Goal: Information Seeking & Learning: Learn about a topic

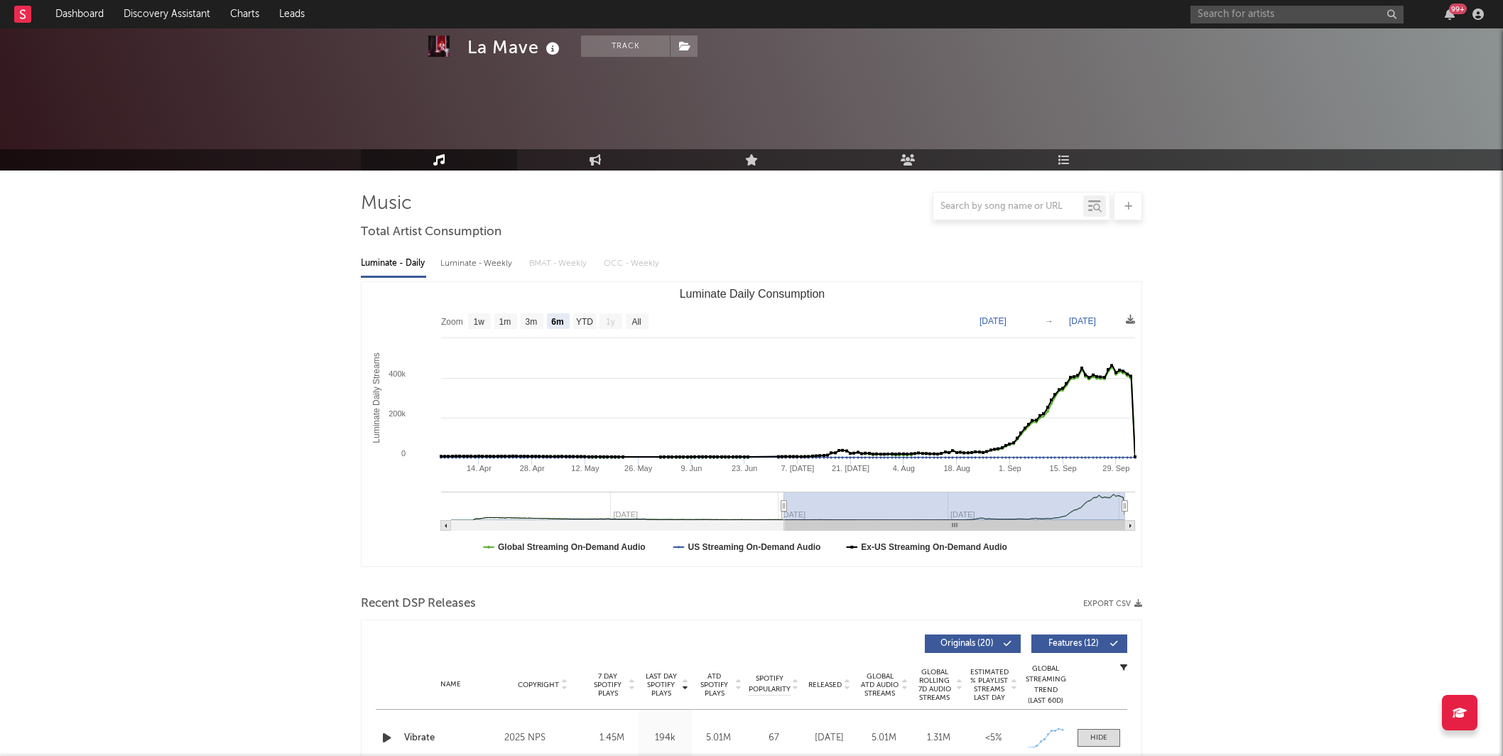
select select "6m"
select select "1w"
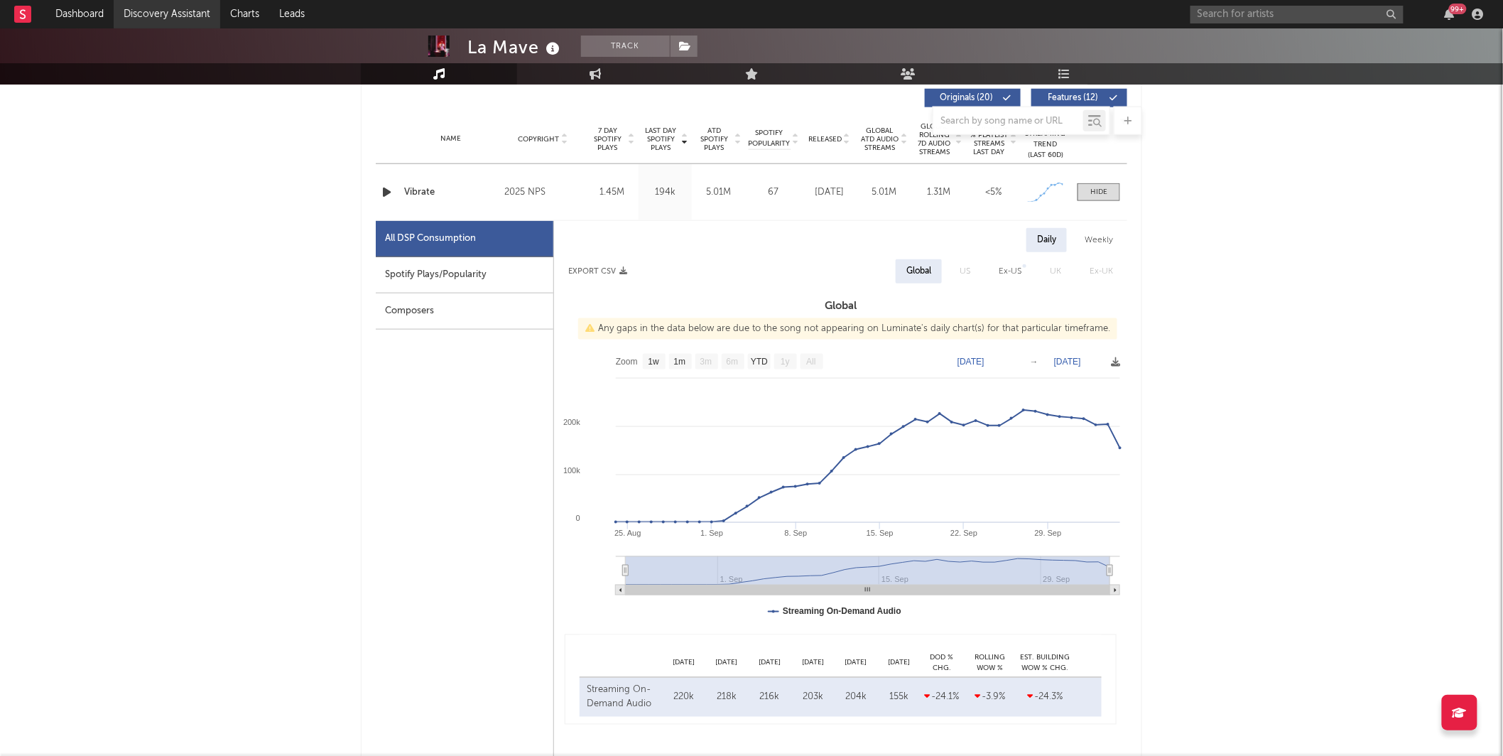
click at [187, 16] on link "Discovery Assistant" at bounding box center [167, 14] width 107 height 28
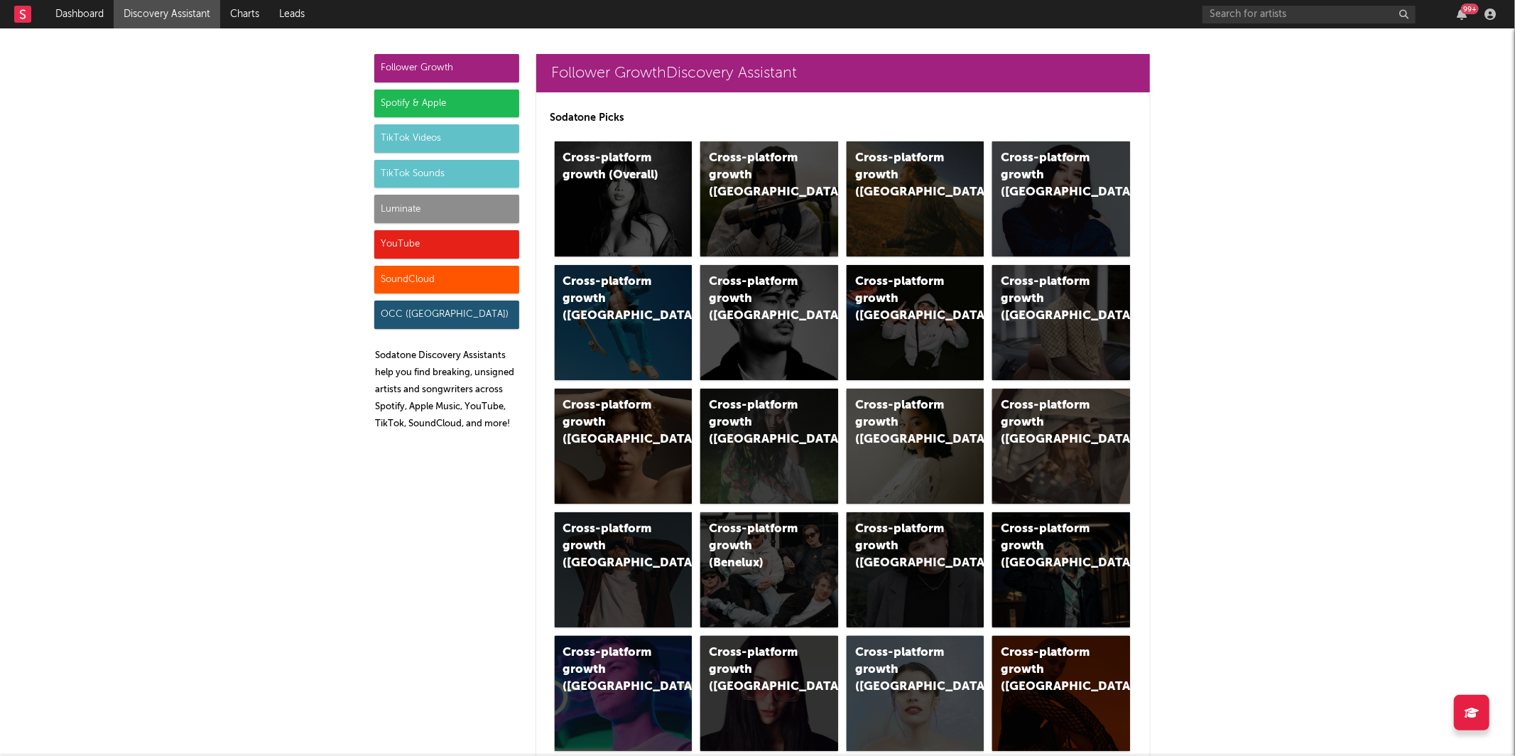
click at [442, 170] on div "TikTok Sounds" at bounding box center [446, 174] width 145 height 28
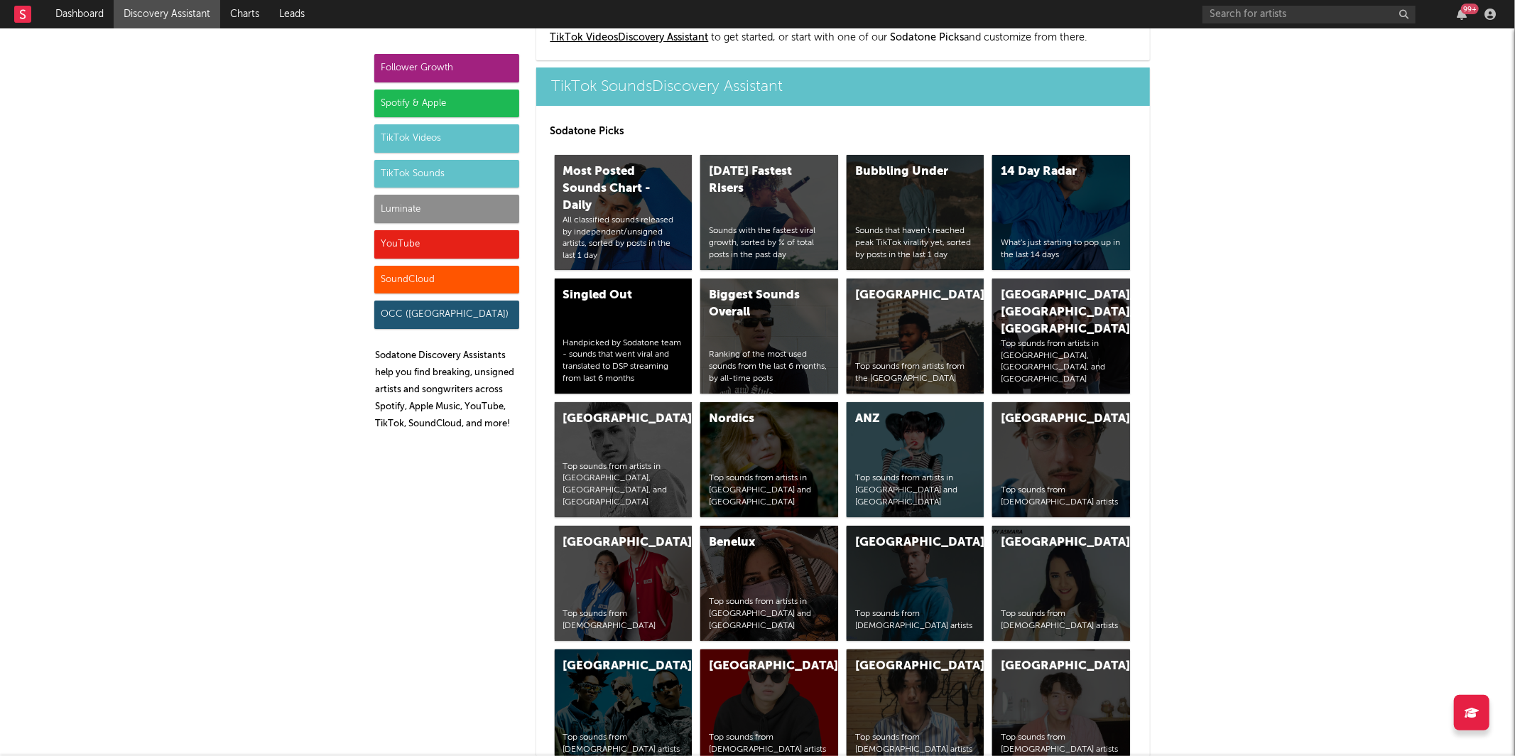
scroll to position [4887, 0]
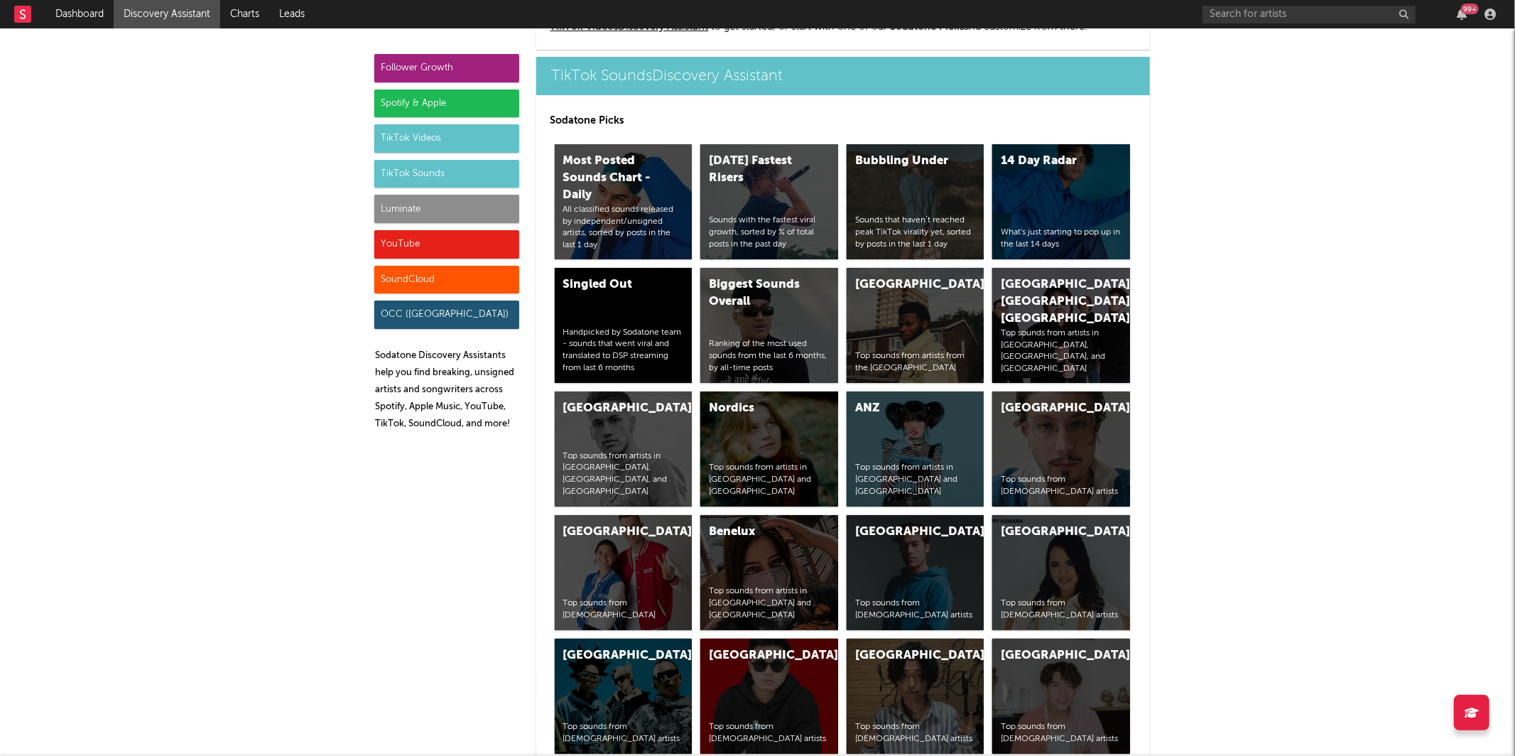
click at [439, 172] on div "TikTok Sounds" at bounding box center [446, 174] width 145 height 28
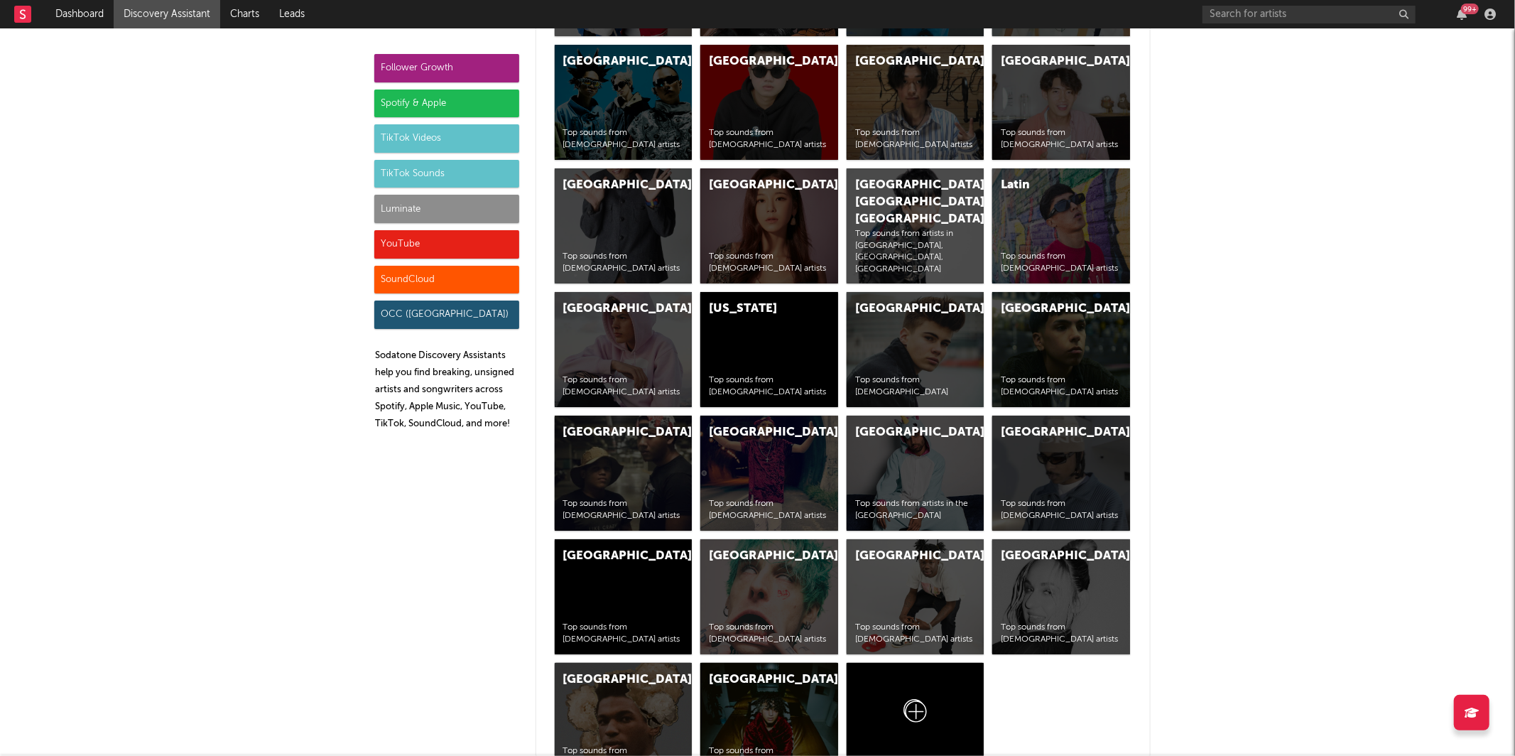
scroll to position [5503, 0]
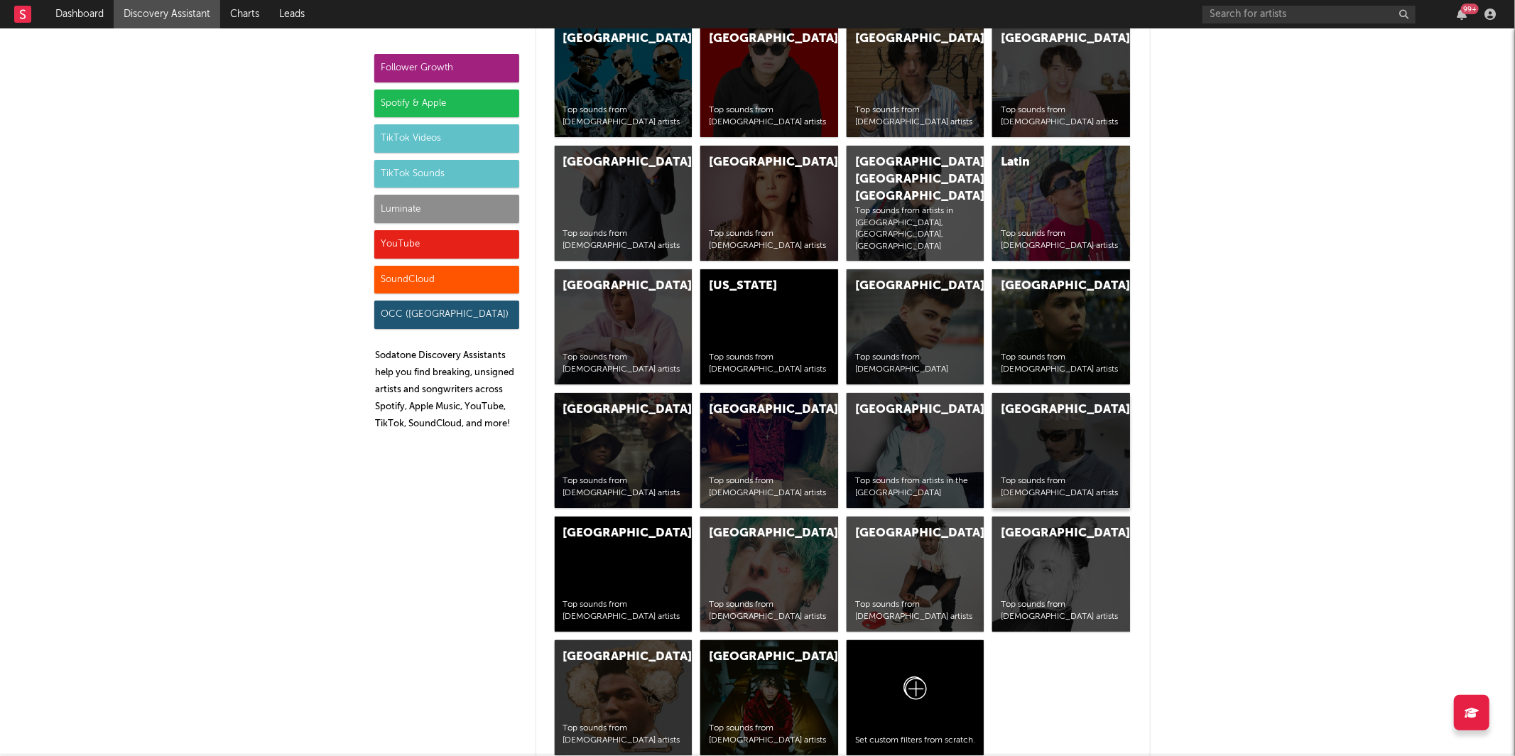
click at [1052, 440] on div "France Top sounds from [DEMOGRAPHIC_DATA] artists" at bounding box center [1061, 450] width 138 height 115
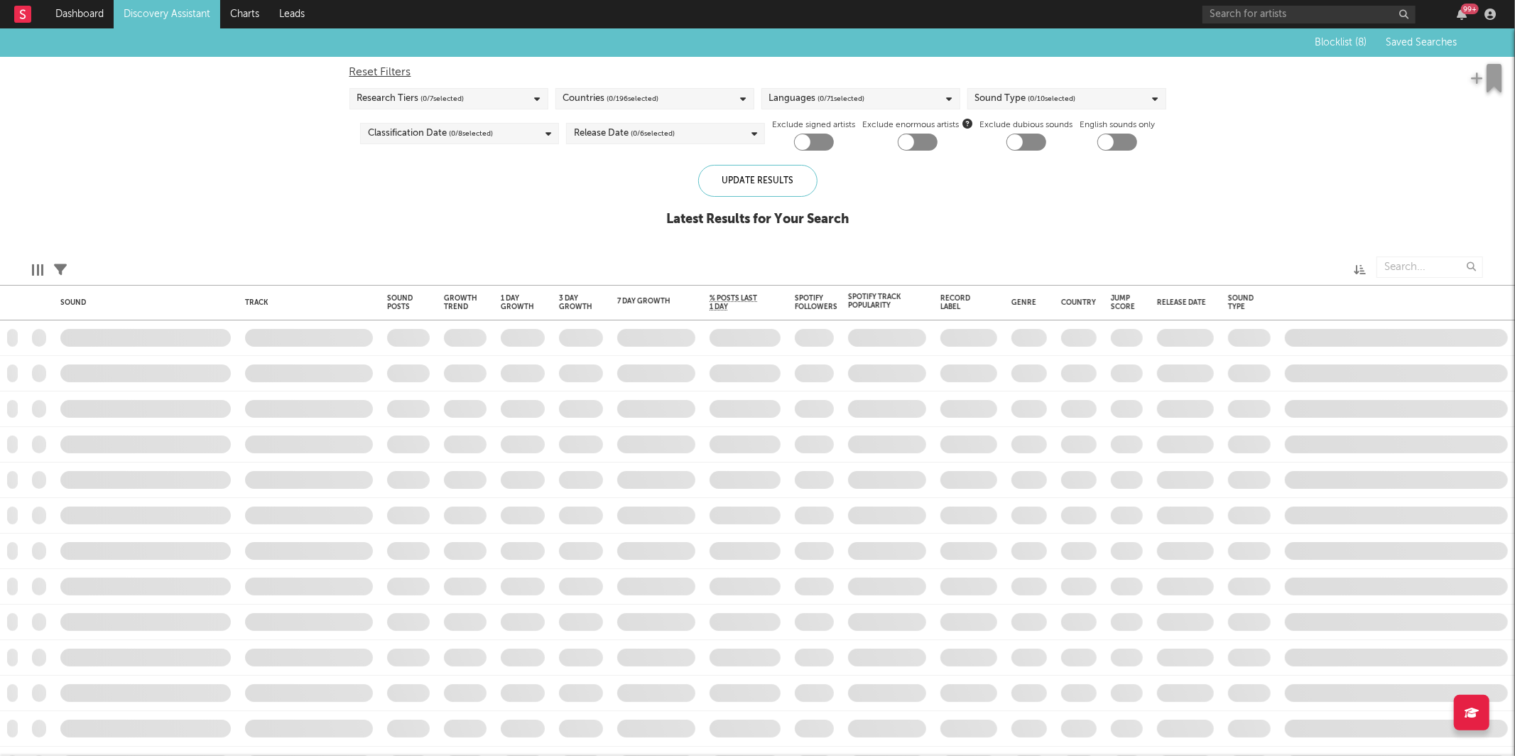
checkbox input "true"
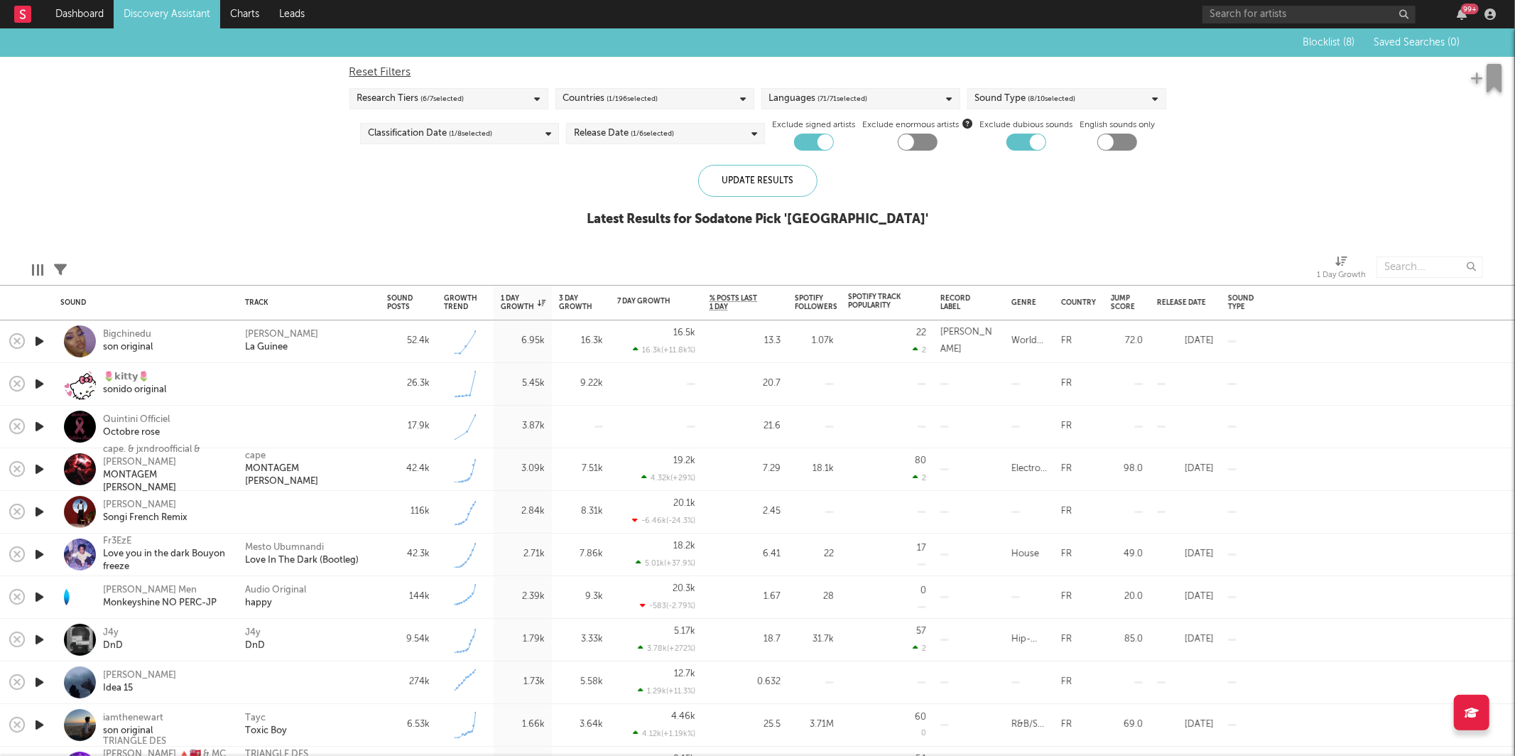
click at [39, 340] on icon "button" at bounding box center [39, 341] width 15 height 18
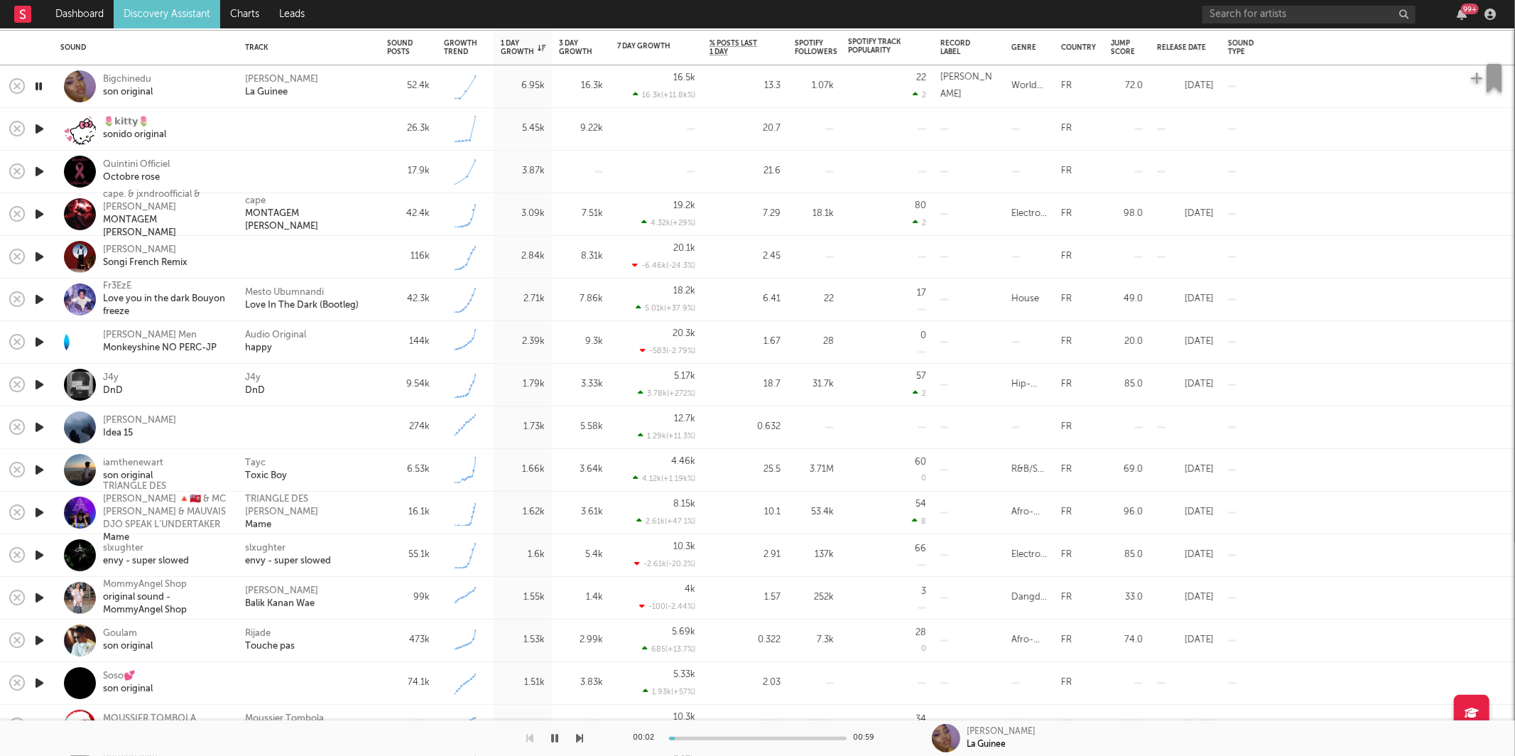
click at [579, 734] on icon "button" at bounding box center [580, 737] width 7 height 11
click at [579, 733] on icon "button" at bounding box center [580, 737] width 7 height 11
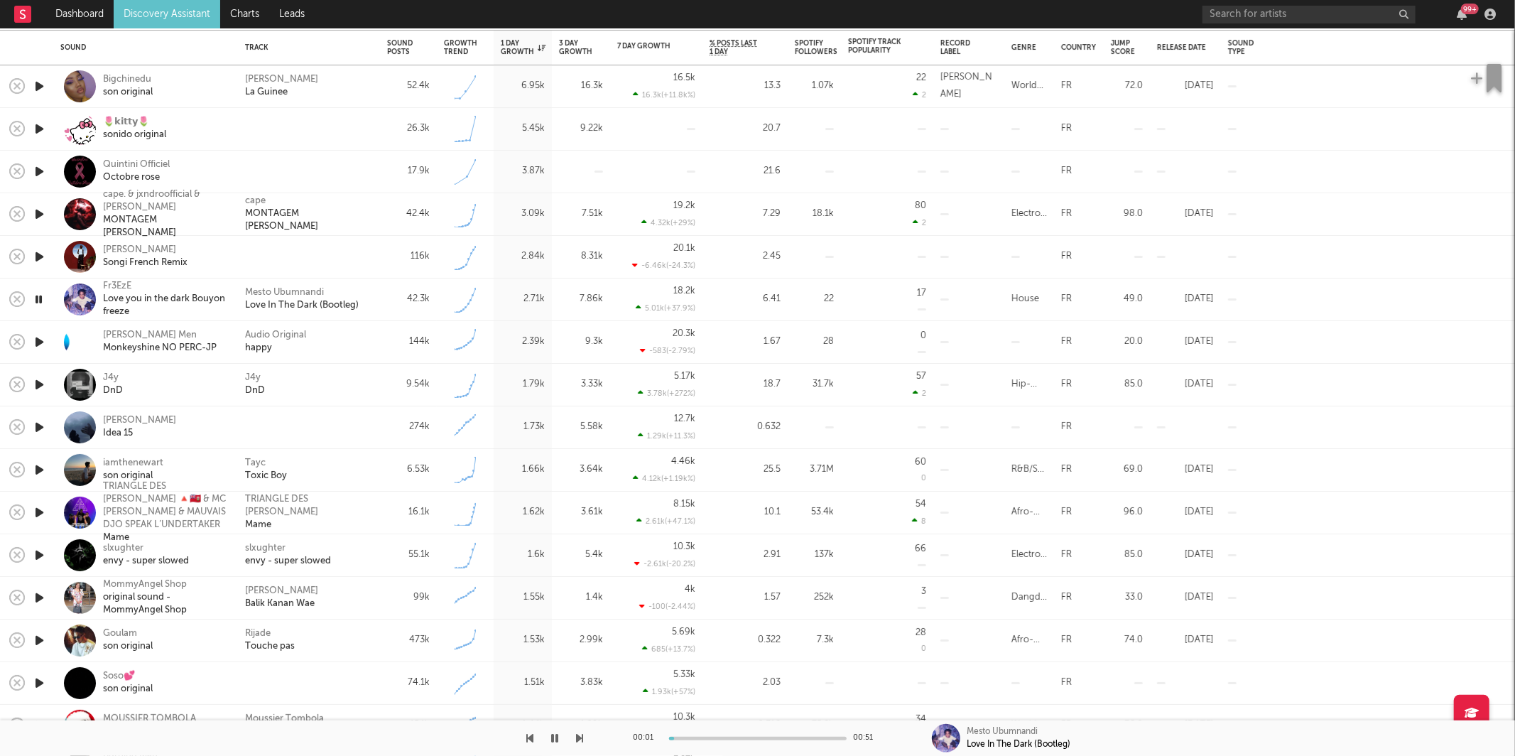
click at [579, 733] on icon "button" at bounding box center [580, 737] width 7 height 11
click at [335, 399] on div "J4y DnD" at bounding box center [309, 385] width 142 height 43
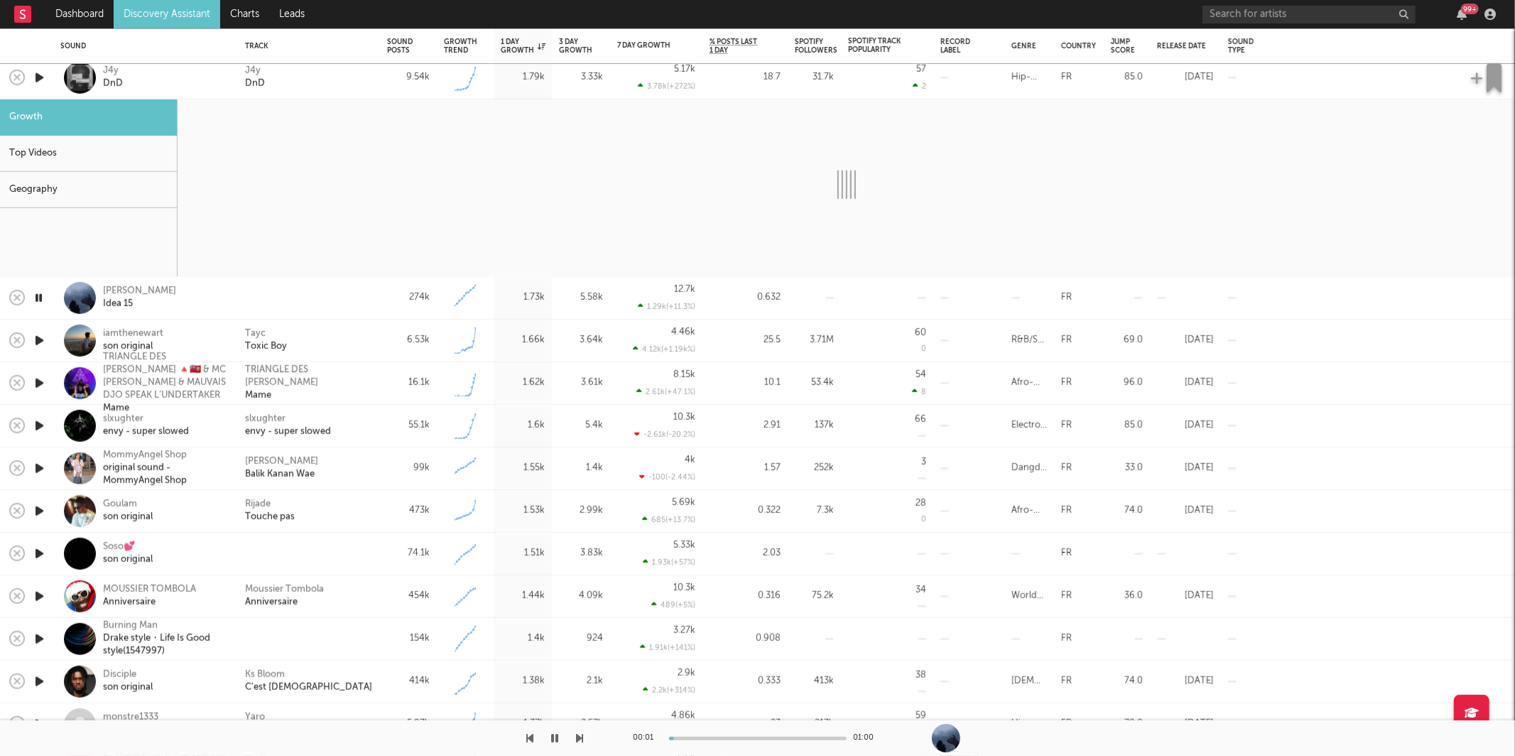
select select "1w"
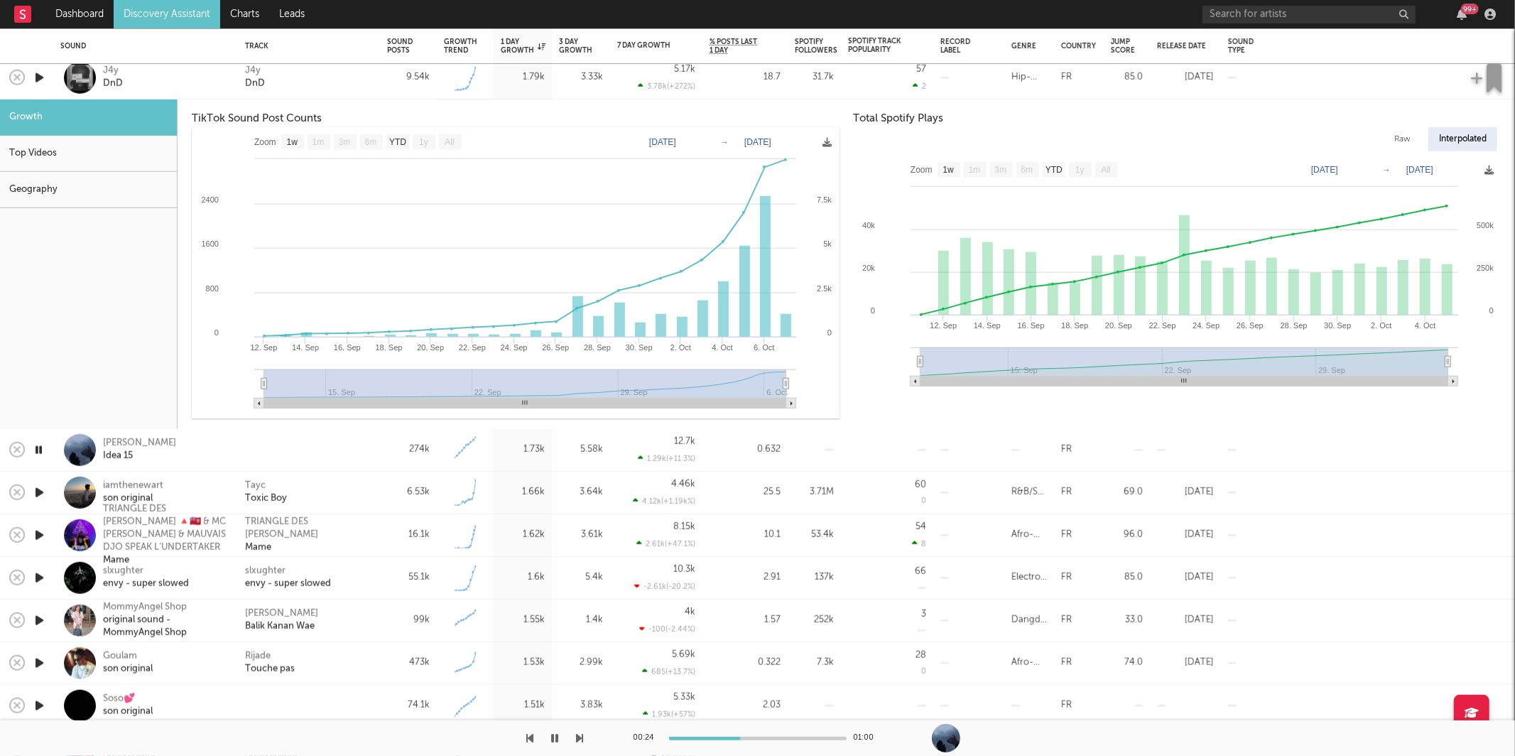
click at [345, 80] on div "J4y DnD" at bounding box center [309, 78] width 128 height 26
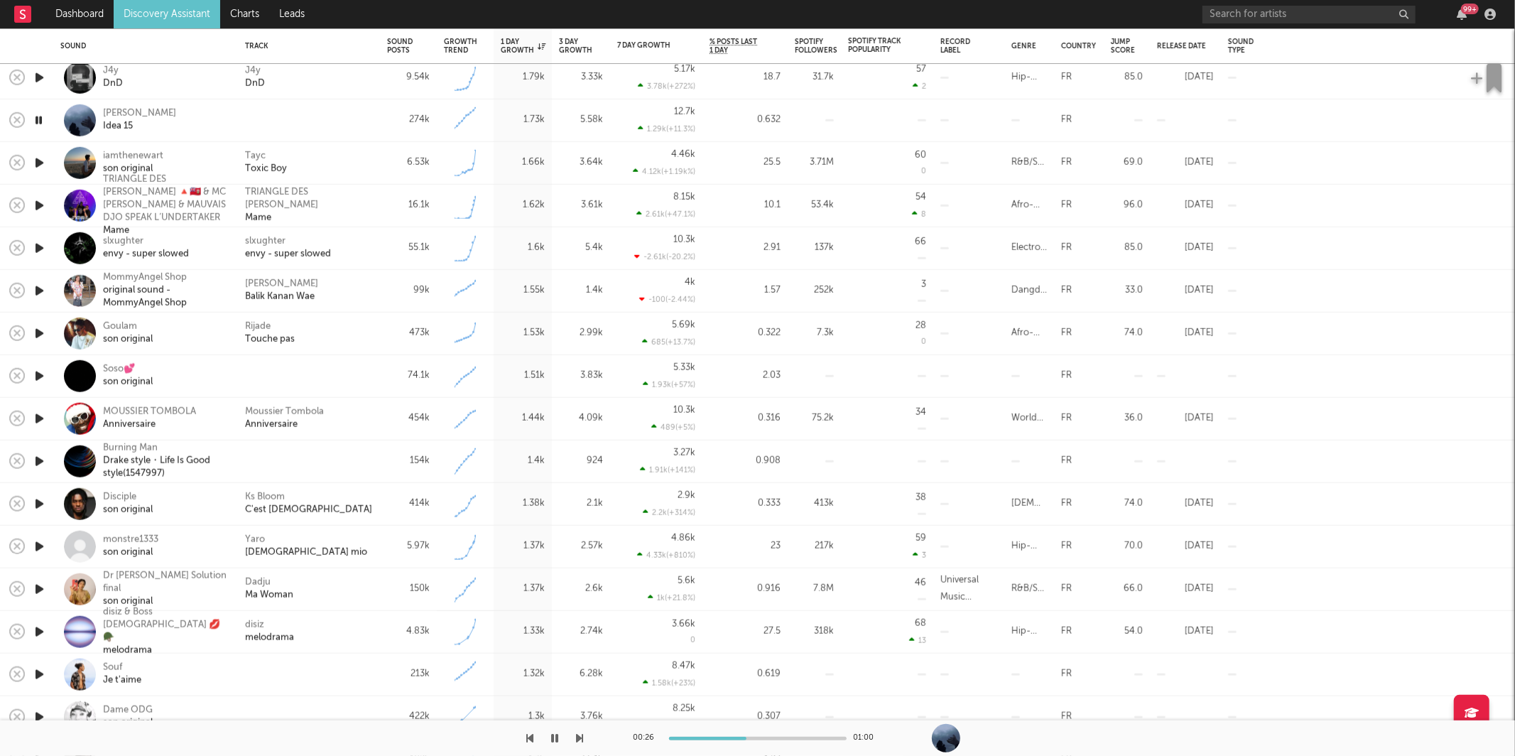
click at [579, 733] on icon "button" at bounding box center [580, 737] width 7 height 11
click at [573, 726] on div at bounding box center [292, 738] width 584 height 36
click at [572, 727] on div at bounding box center [292, 738] width 584 height 36
click at [578, 732] on div at bounding box center [292, 738] width 584 height 36
click at [581, 734] on icon "button" at bounding box center [580, 737] width 7 height 11
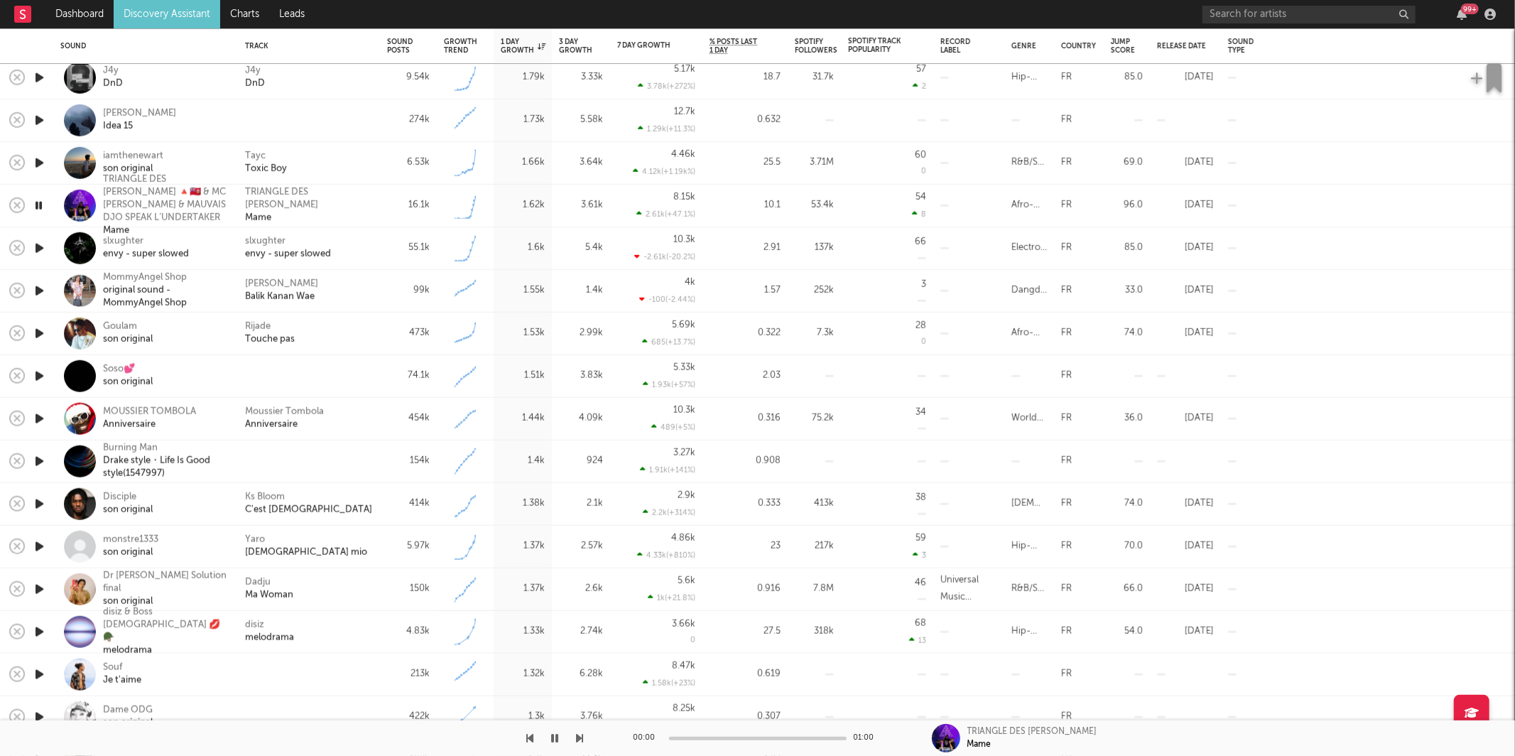
click at [581, 734] on icon "button" at bounding box center [580, 737] width 7 height 11
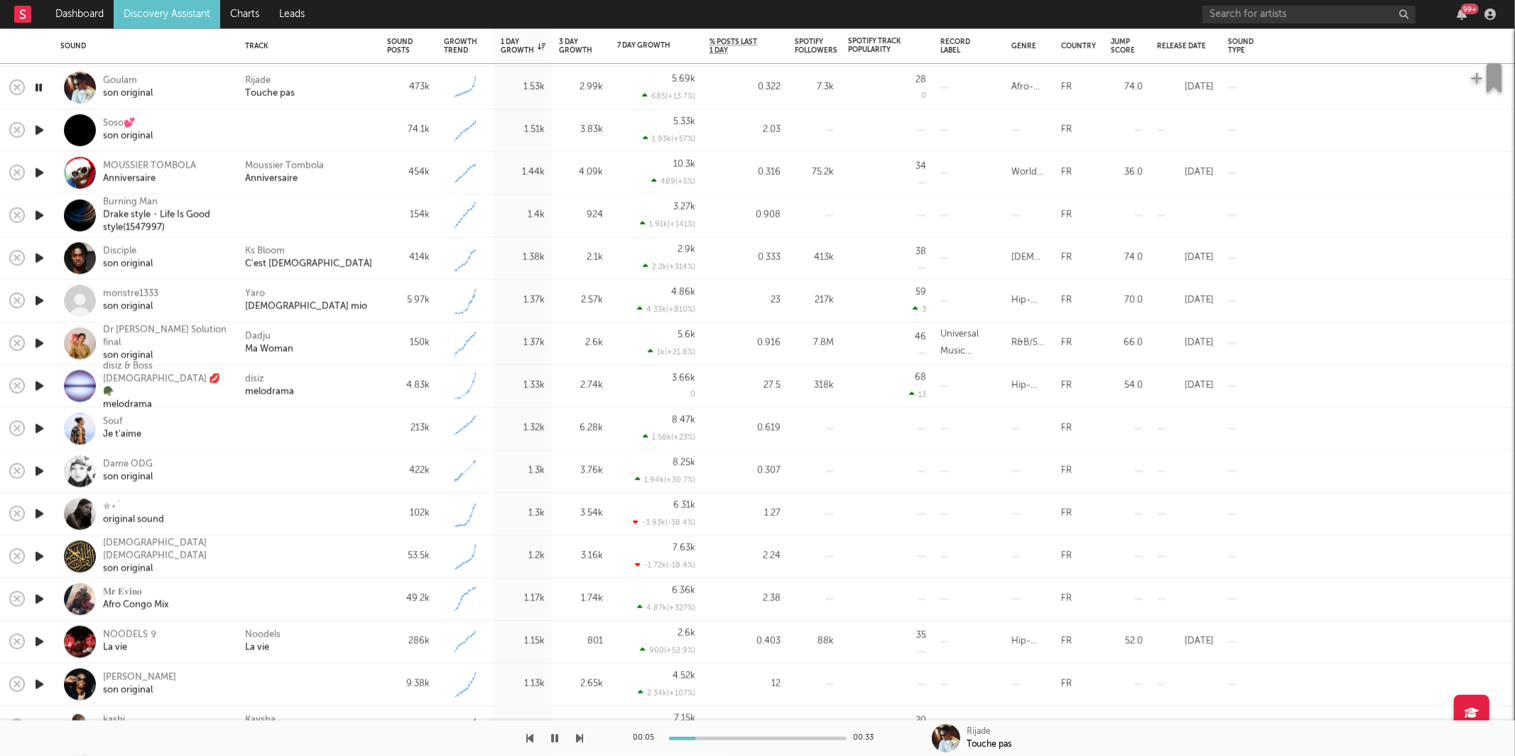
click at [572, 739] on div at bounding box center [292, 738] width 584 height 36
click at [578, 740] on icon "button" at bounding box center [580, 737] width 7 height 11
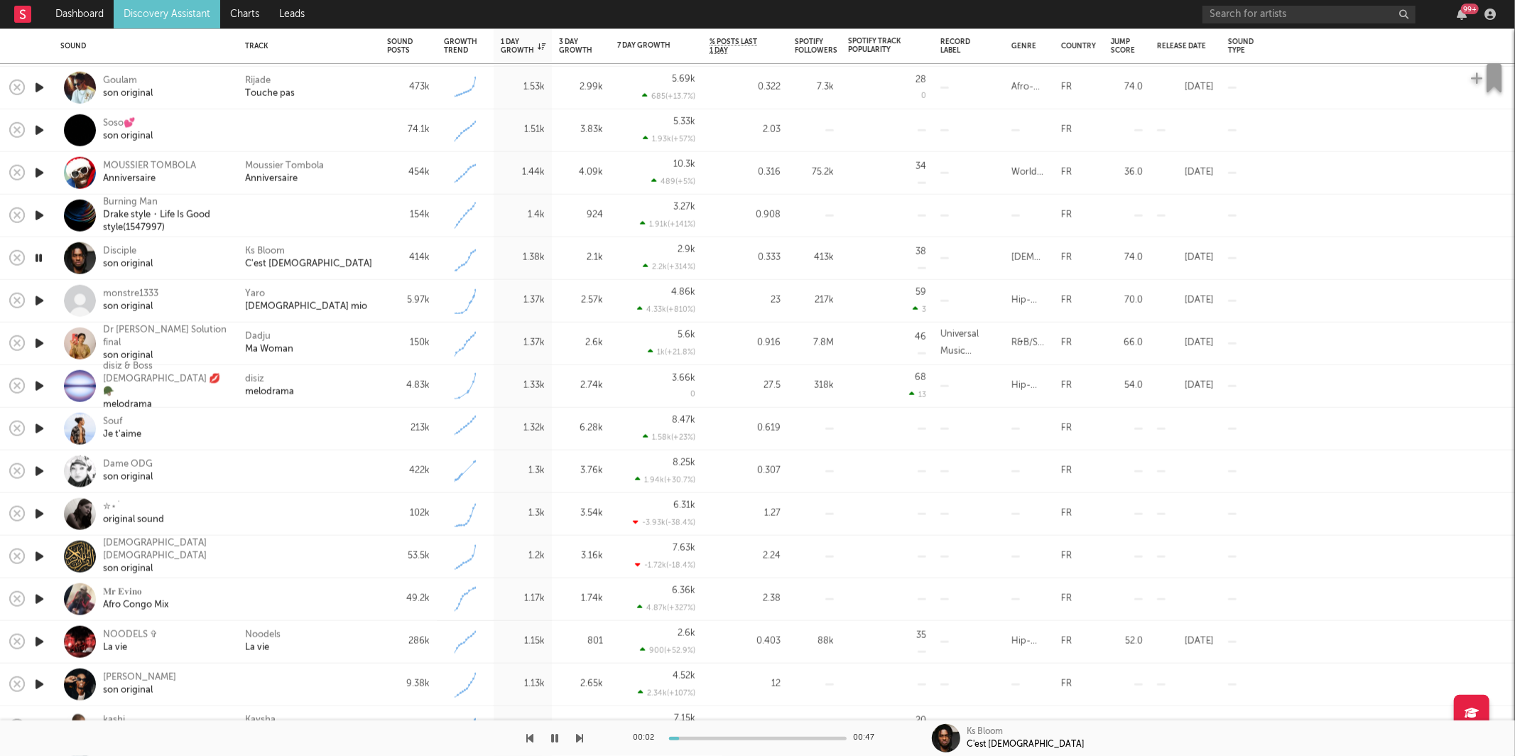
click at [579, 734] on icon "button" at bounding box center [580, 737] width 7 height 11
click at [580, 735] on icon "button" at bounding box center [580, 737] width 7 height 11
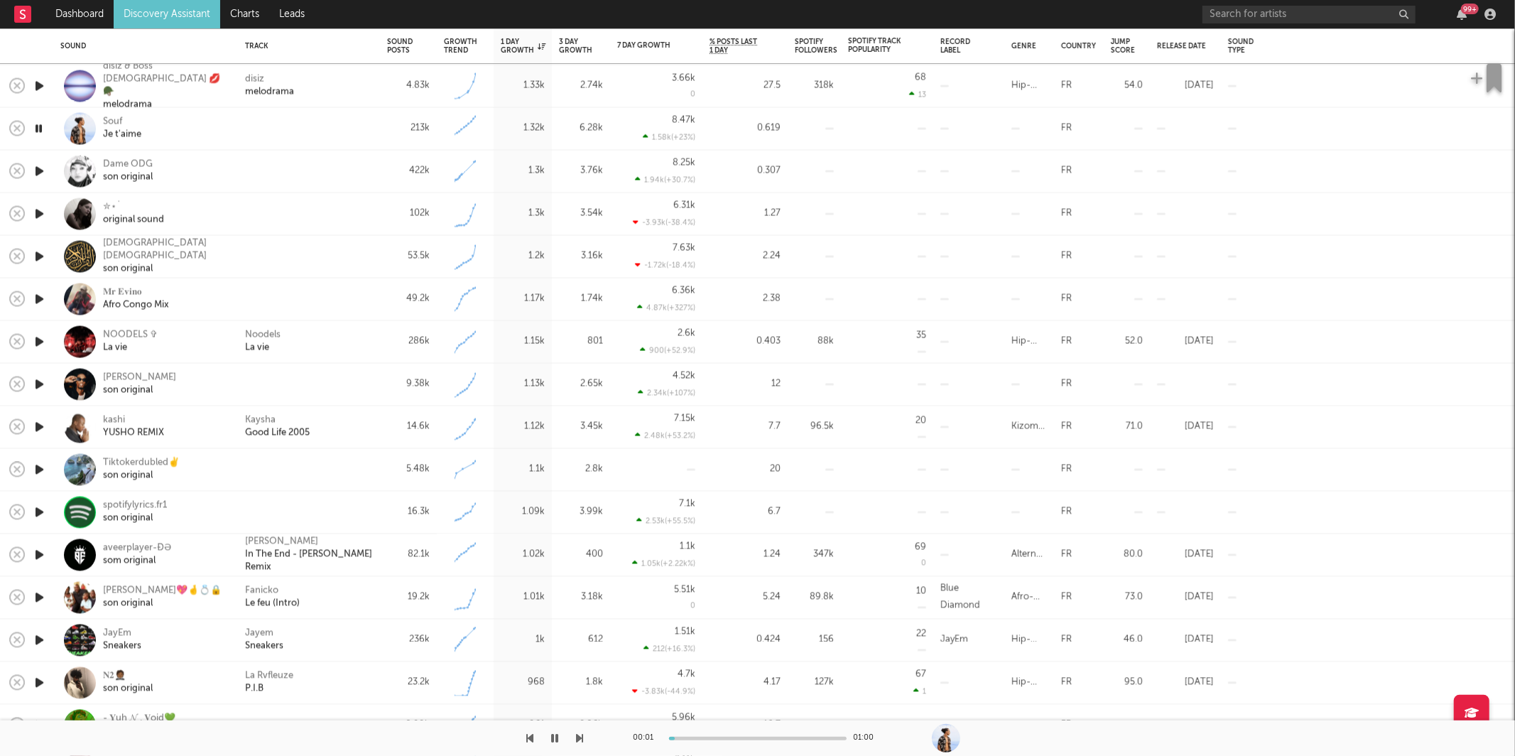
click at [581, 734] on icon "button" at bounding box center [580, 737] width 7 height 11
click at [580, 736] on icon "button" at bounding box center [580, 737] width 7 height 11
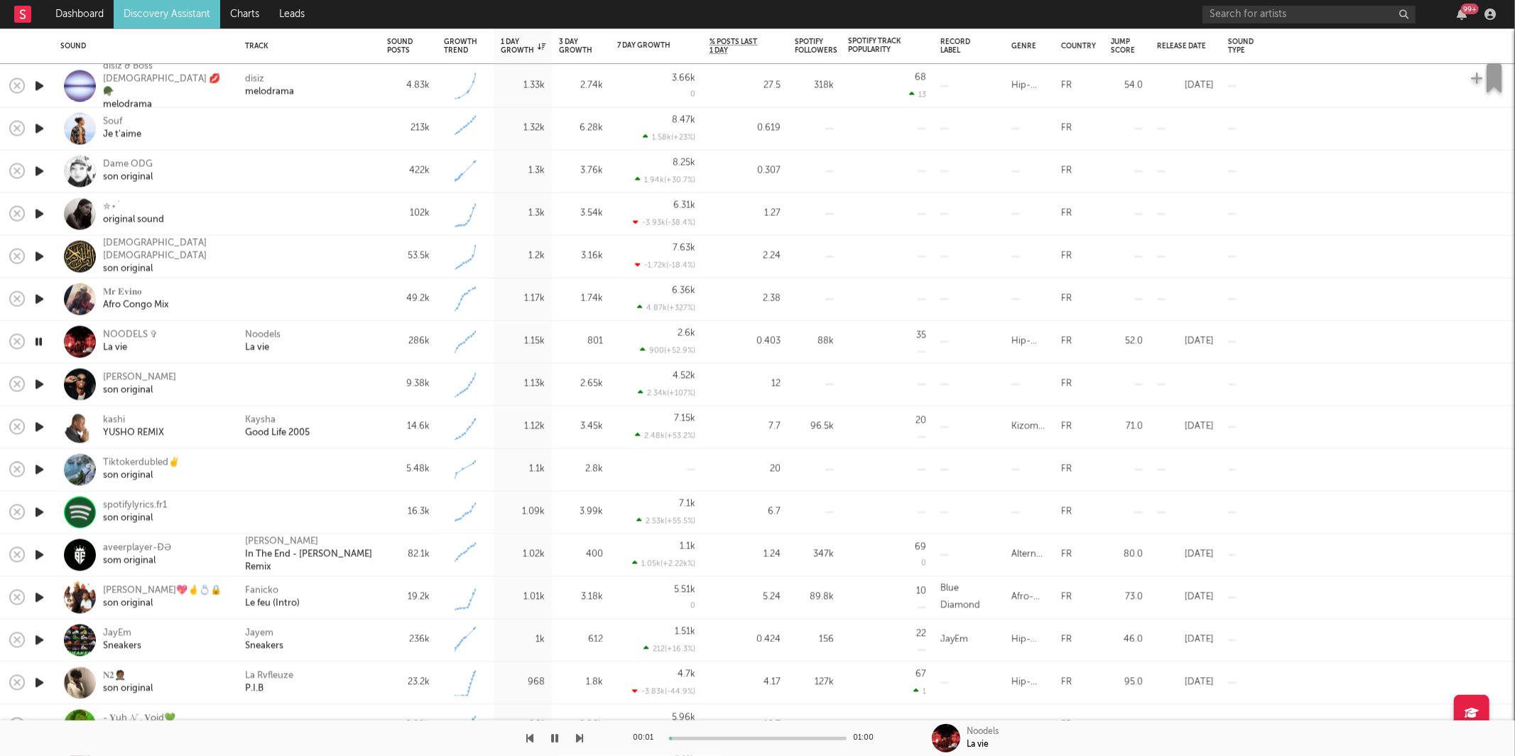
click at [330, 339] on div "Noodels La vie" at bounding box center [309, 342] width 128 height 26
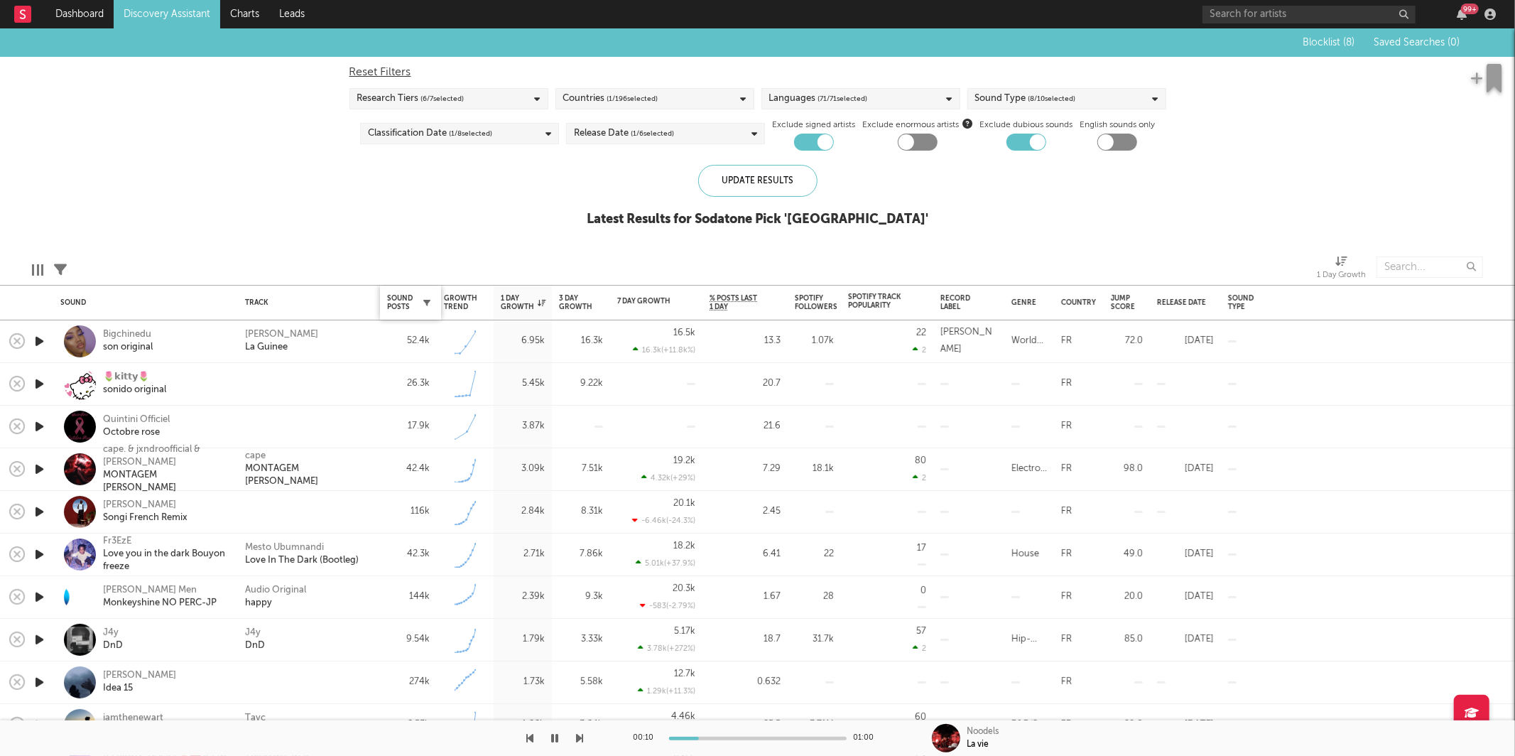
click at [430, 297] on button "button" at bounding box center [427, 302] width 14 height 14
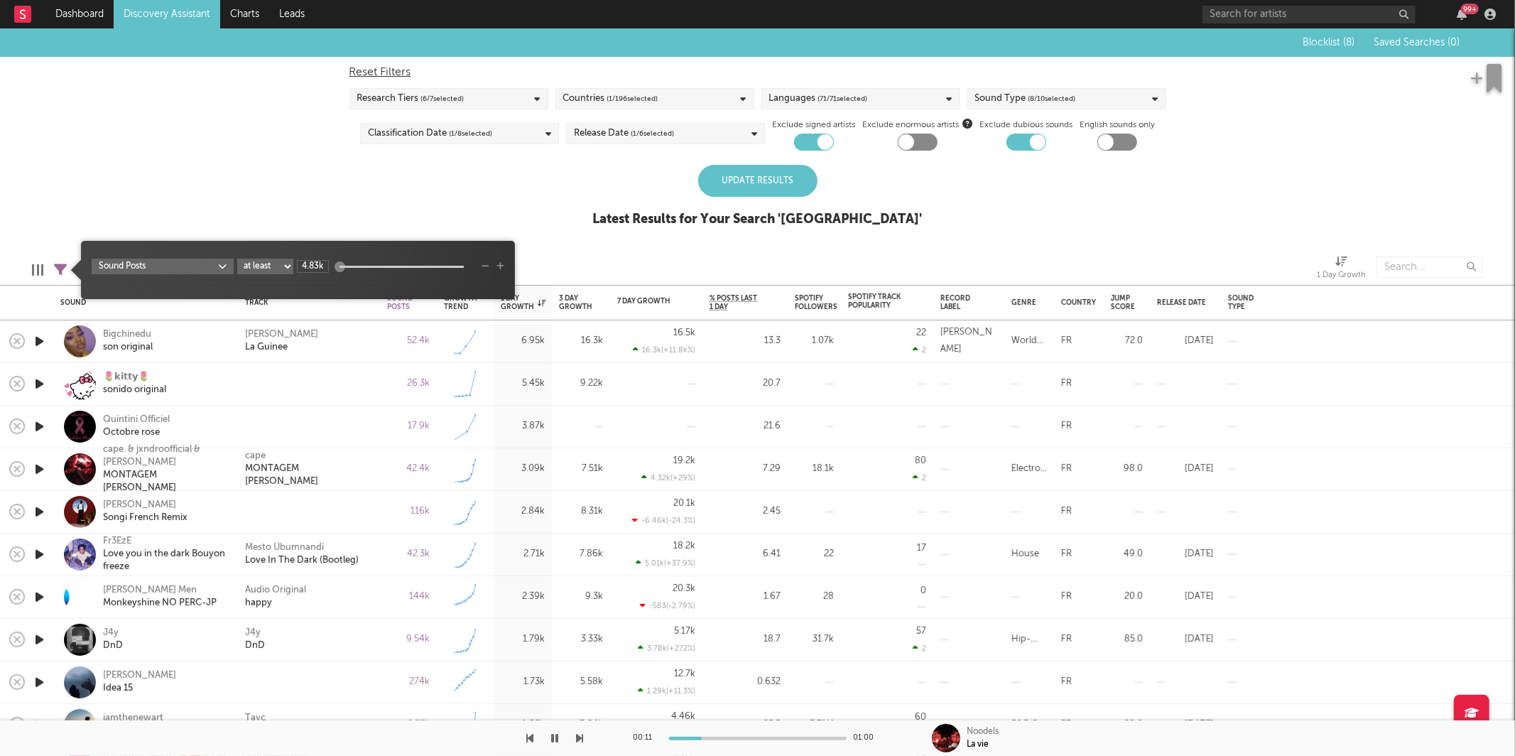
click at [254, 260] on select "at least at most between" at bounding box center [265, 266] width 56 height 16
click at [237, 258] on select "at least at most between" at bounding box center [265, 266] width 56 height 16
select select "max"
drag, startPoint x: 319, startPoint y: 263, endPoint x: 285, endPoint y: 265, distance: 33.4
click at [271, 266] on div "Sound Posts at least at most between 4.83k" at bounding box center [298, 266] width 413 height 16
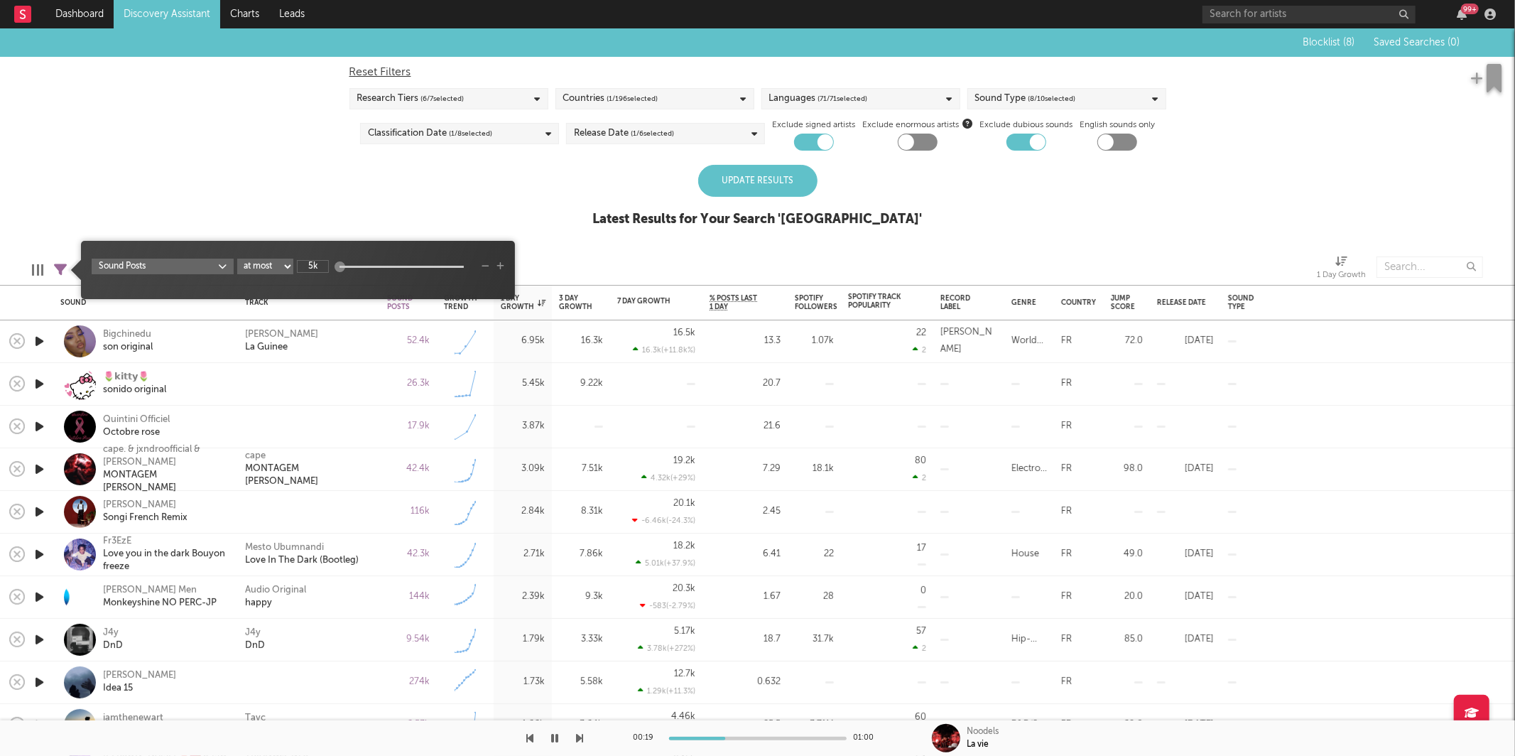
type input "5k"
click at [436, 185] on div "Blocklist ( 8 ) Saved Searches ( 0 ) Reset Filters Research Tiers ( 6 / 7 selec…" at bounding box center [757, 135] width 1515 height 214
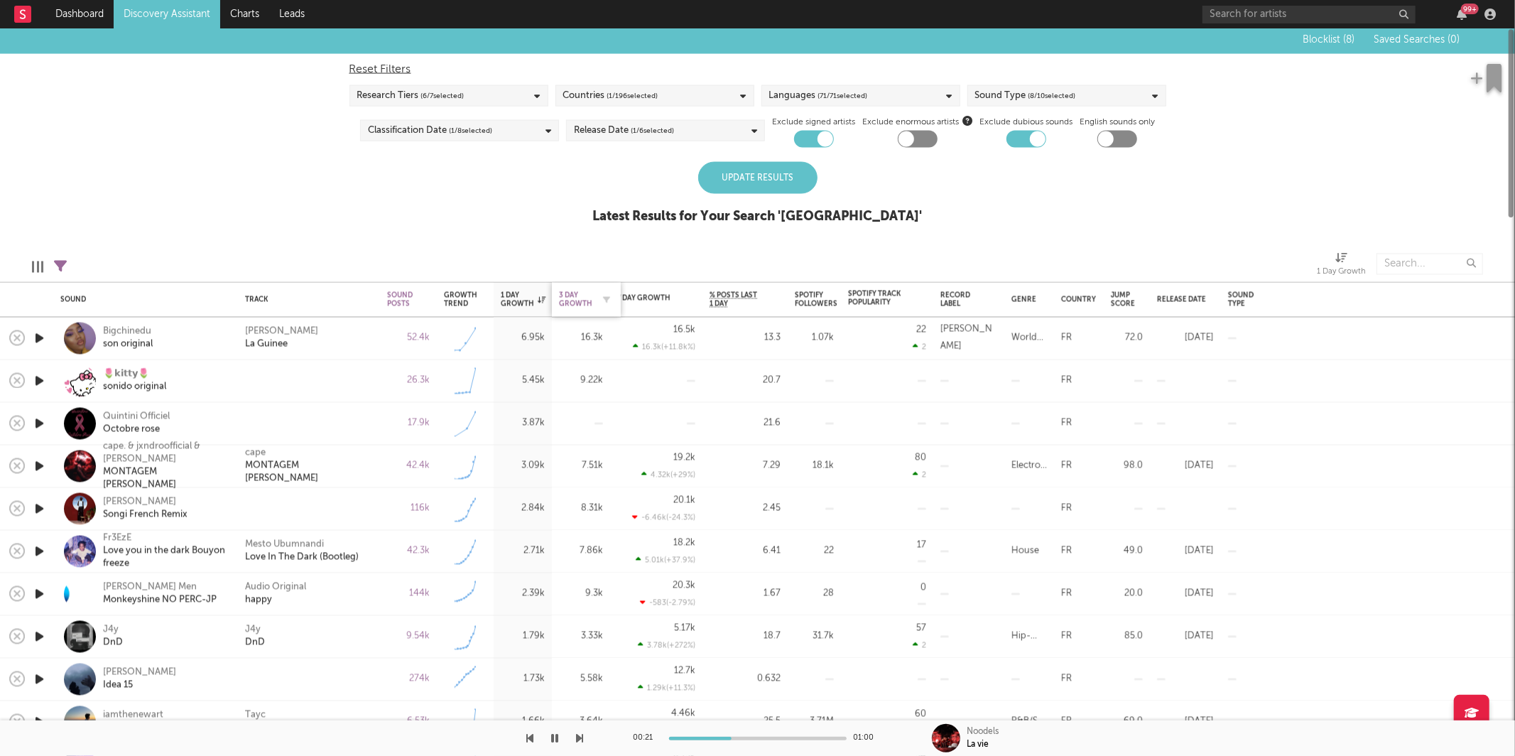
select select "6m"
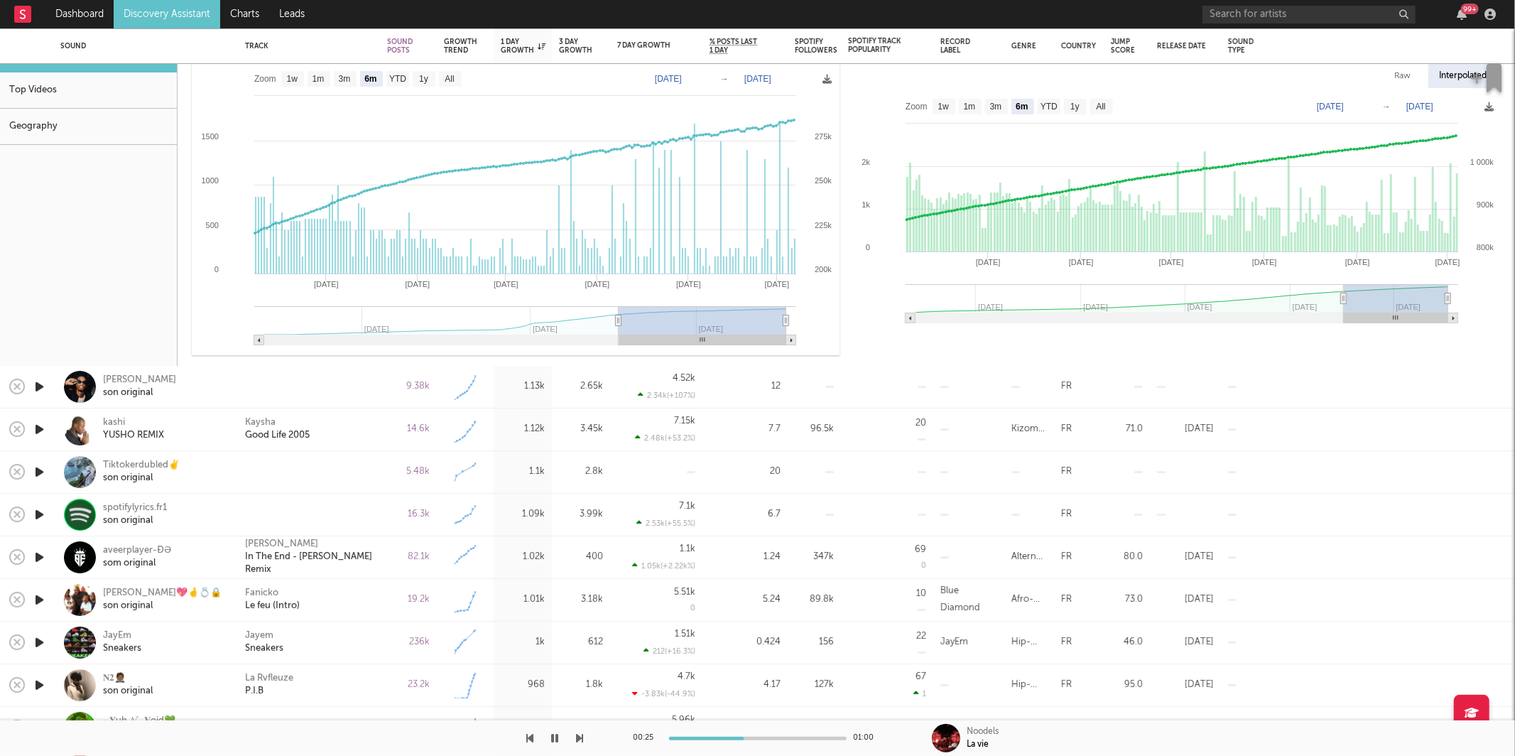
click at [37, 386] on icon "button" at bounding box center [39, 387] width 15 height 18
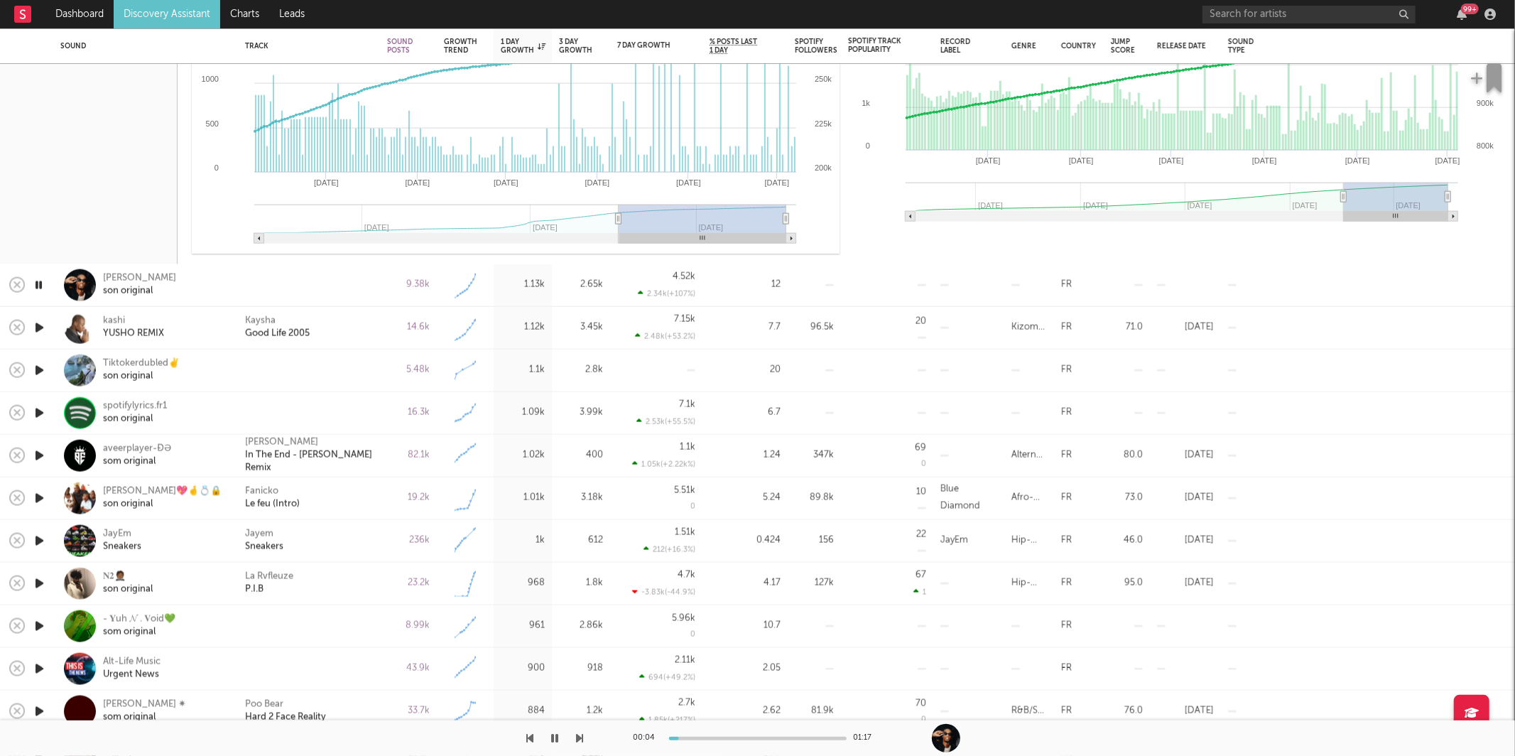
click at [584, 732] on div "00:04 01:17" at bounding box center [757, 738] width 1515 height 36
click at [580, 737] on icon "button" at bounding box center [580, 737] width 7 height 11
click at [333, 338] on div "Kaysha Good Life 2005" at bounding box center [309, 328] width 128 height 26
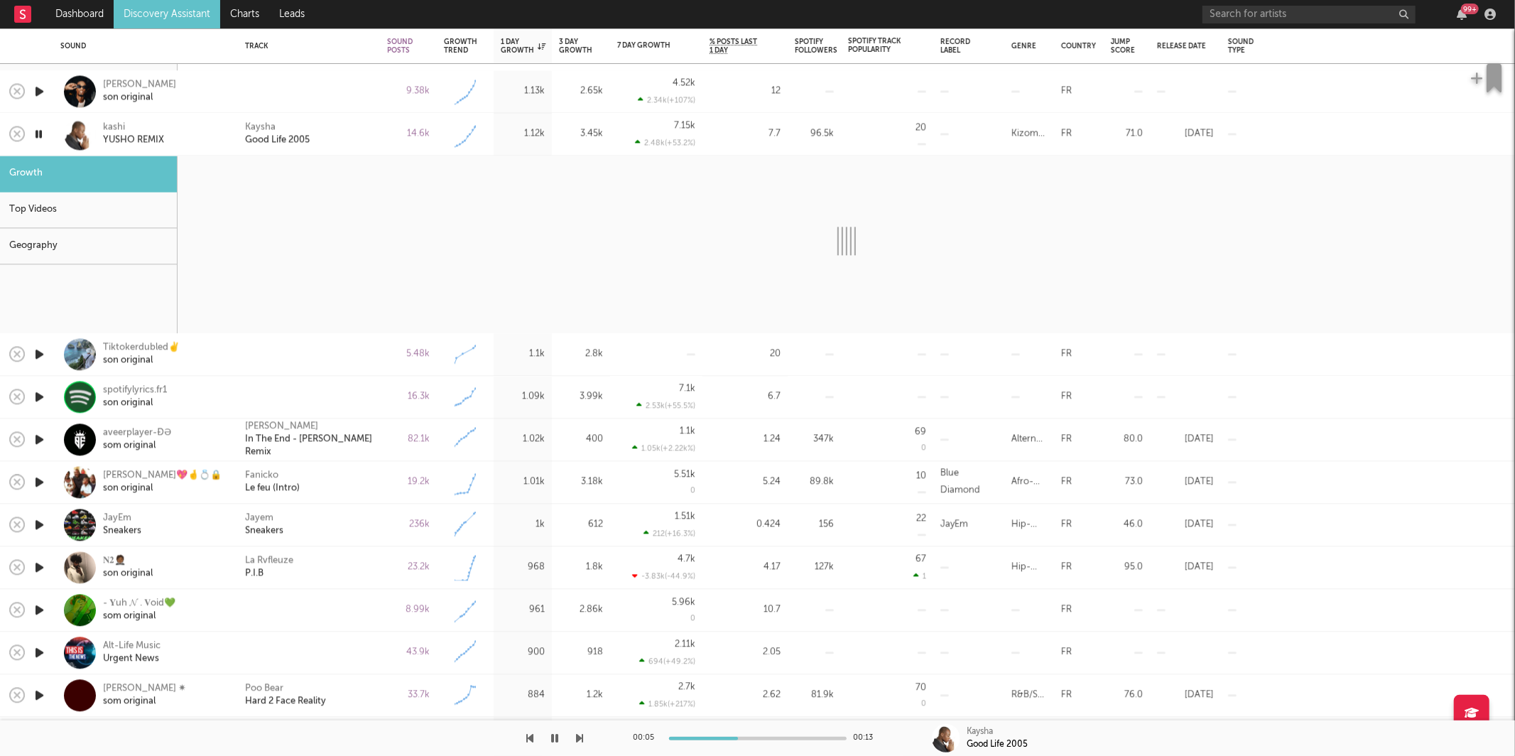
click at [579, 737] on icon "button" at bounding box center [580, 737] width 7 height 11
click at [368, 134] on div "Kaysha Good Life 2005" at bounding box center [309, 134] width 128 height 26
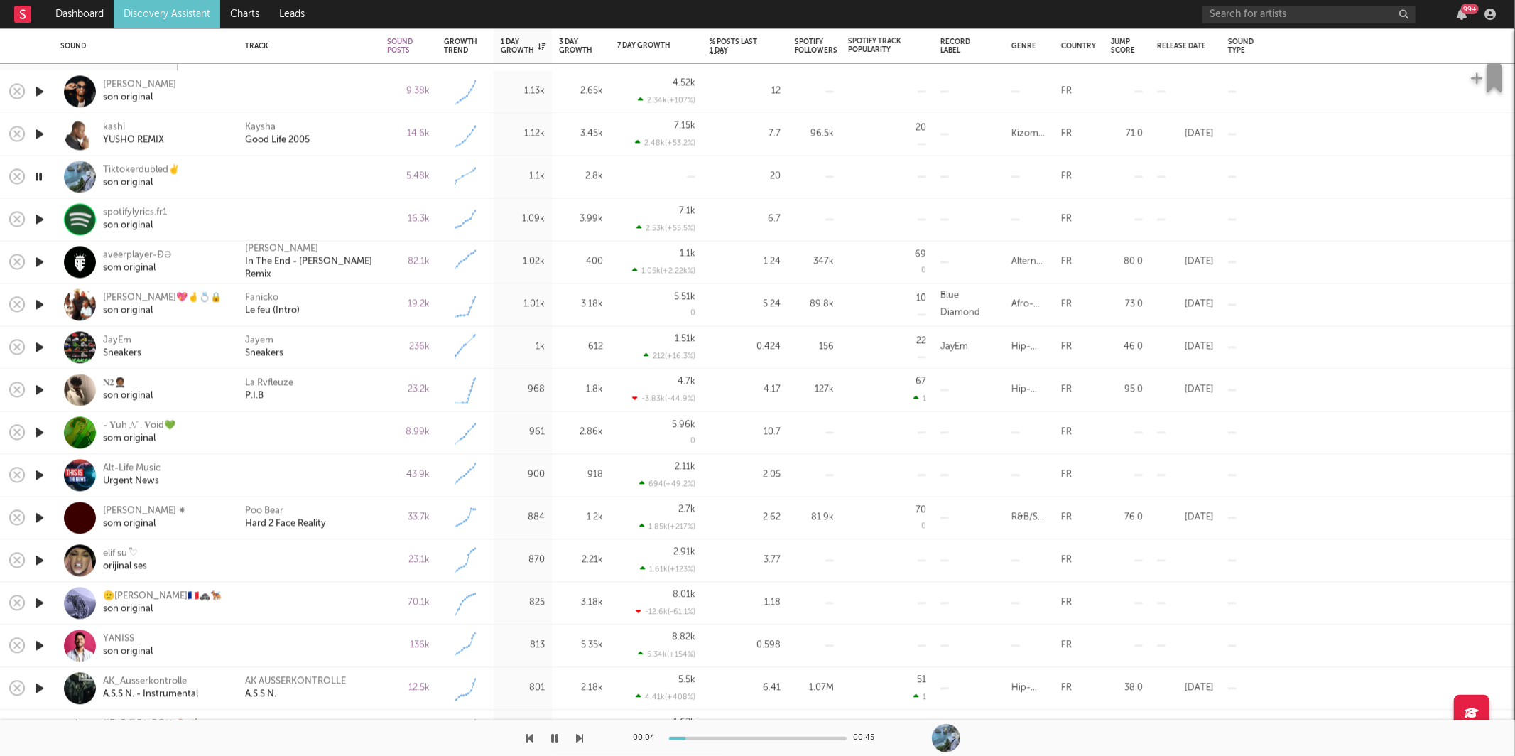
click at [581, 736] on icon "button" at bounding box center [580, 737] width 7 height 11
click at [580, 736] on icon "button" at bounding box center [580, 737] width 7 height 11
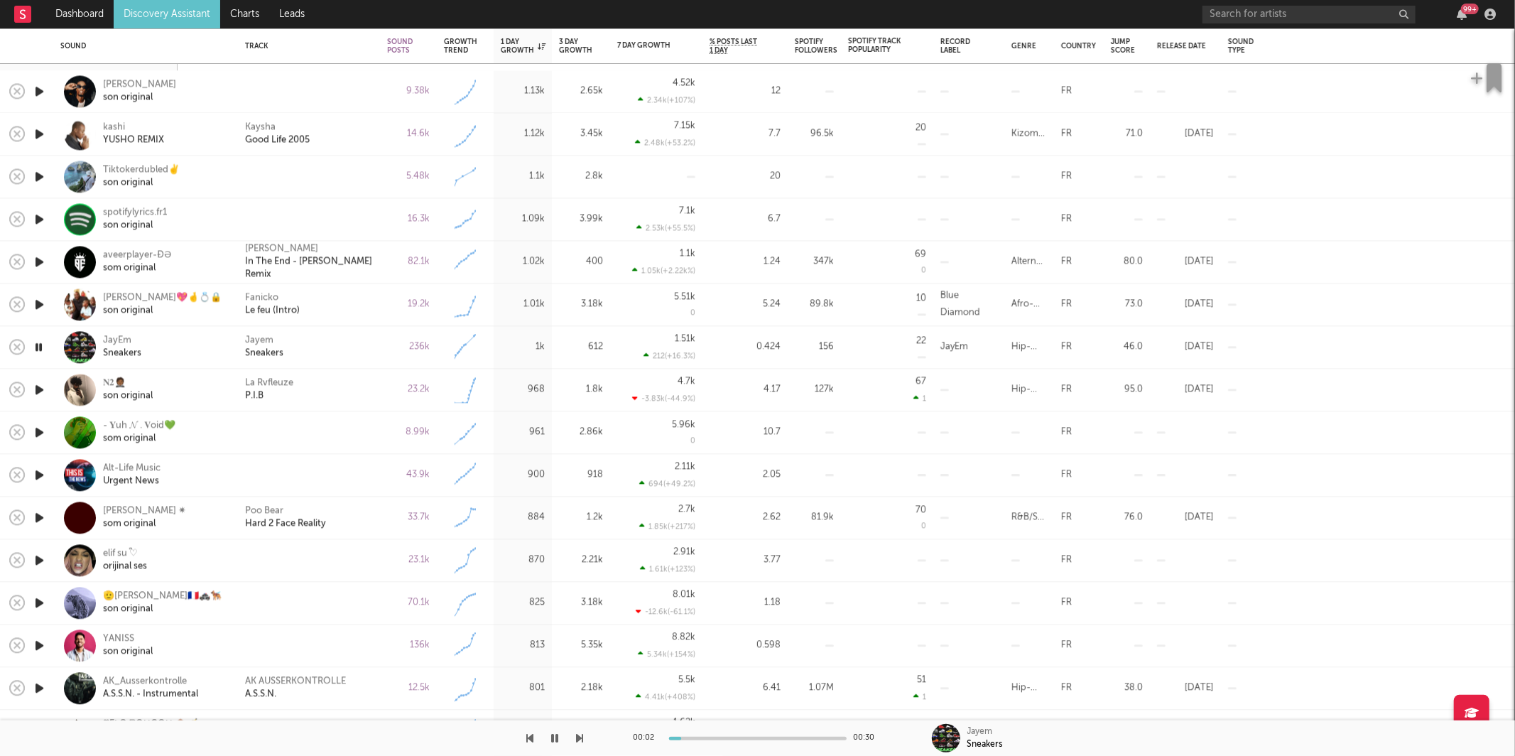
click at [580, 736] on icon "button" at bounding box center [580, 737] width 7 height 11
click at [582, 736] on icon "button" at bounding box center [580, 737] width 7 height 11
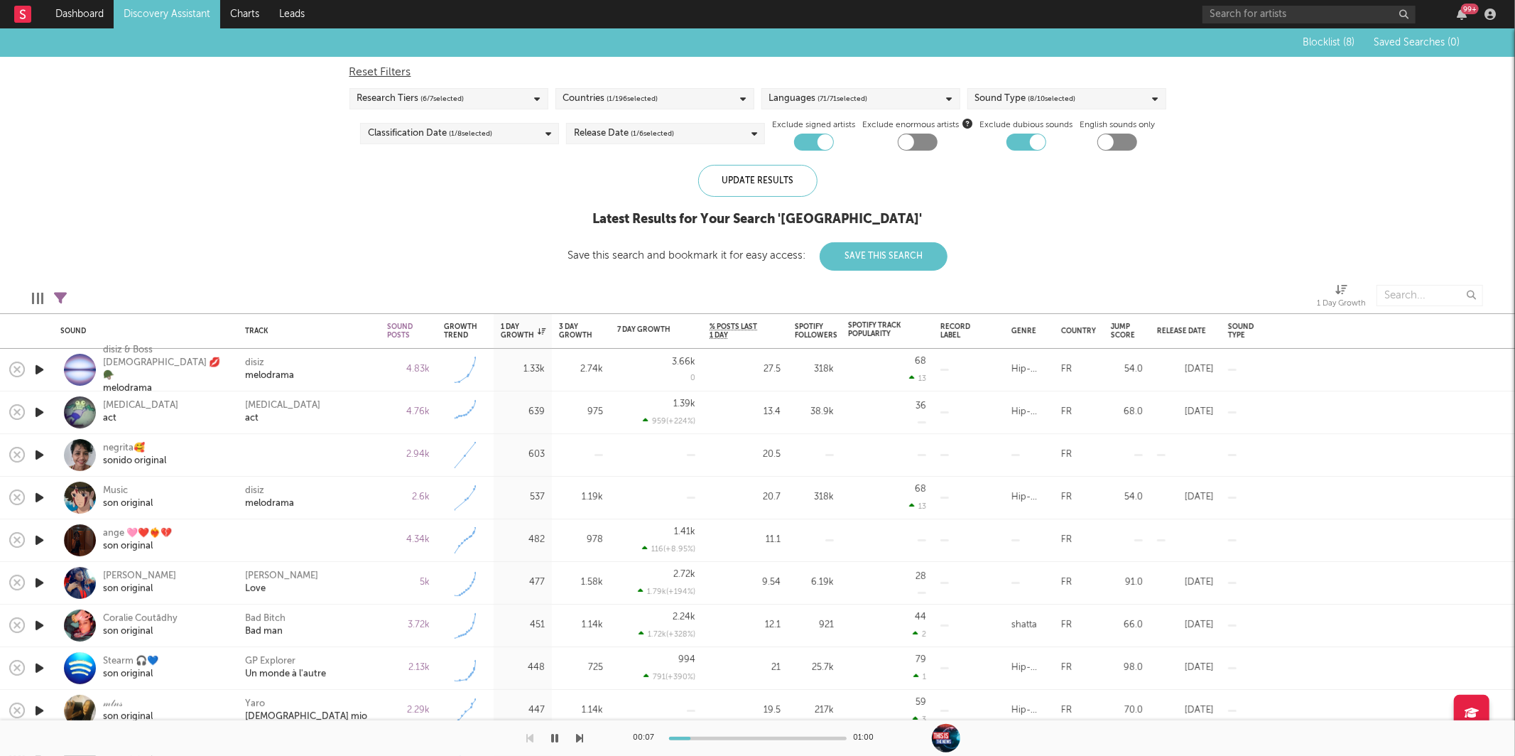
click at [39, 407] on icon "button" at bounding box center [39, 412] width 15 height 18
click at [582, 739] on icon "button" at bounding box center [580, 737] width 7 height 11
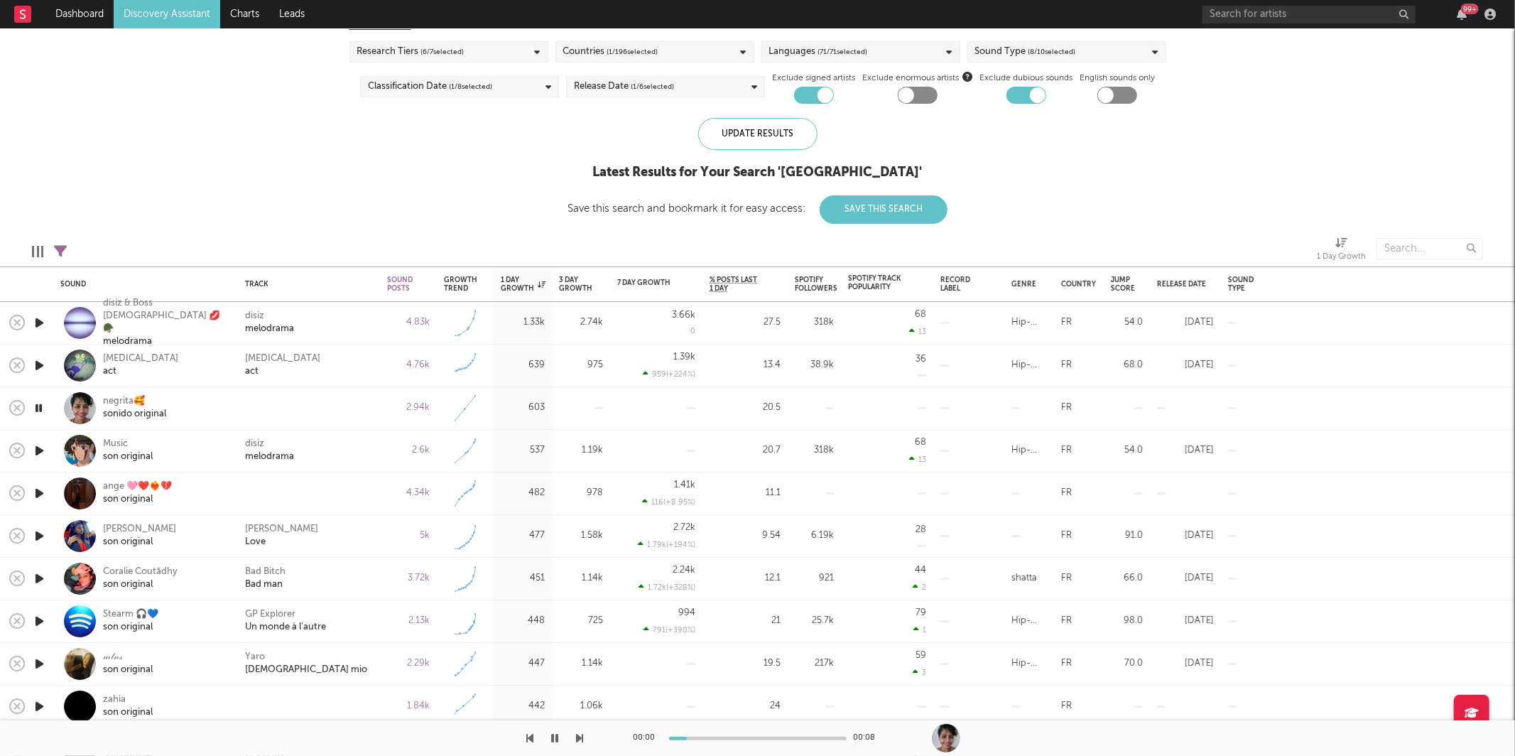
click at [530, 743] on icon "button" at bounding box center [530, 737] width 7 height 11
click at [337, 379] on div "[MEDICAL_DATA] act" at bounding box center [309, 365] width 142 height 43
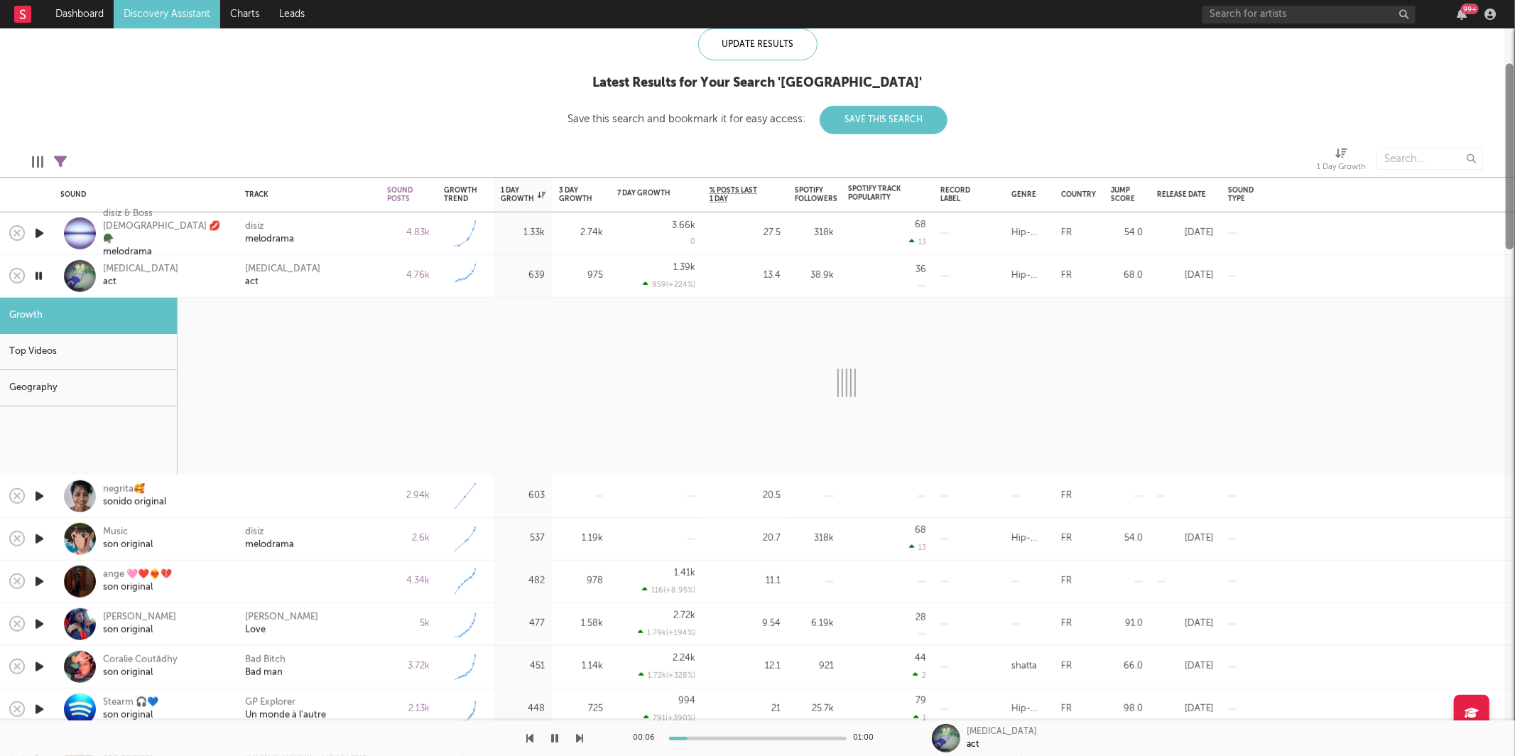
select select "6m"
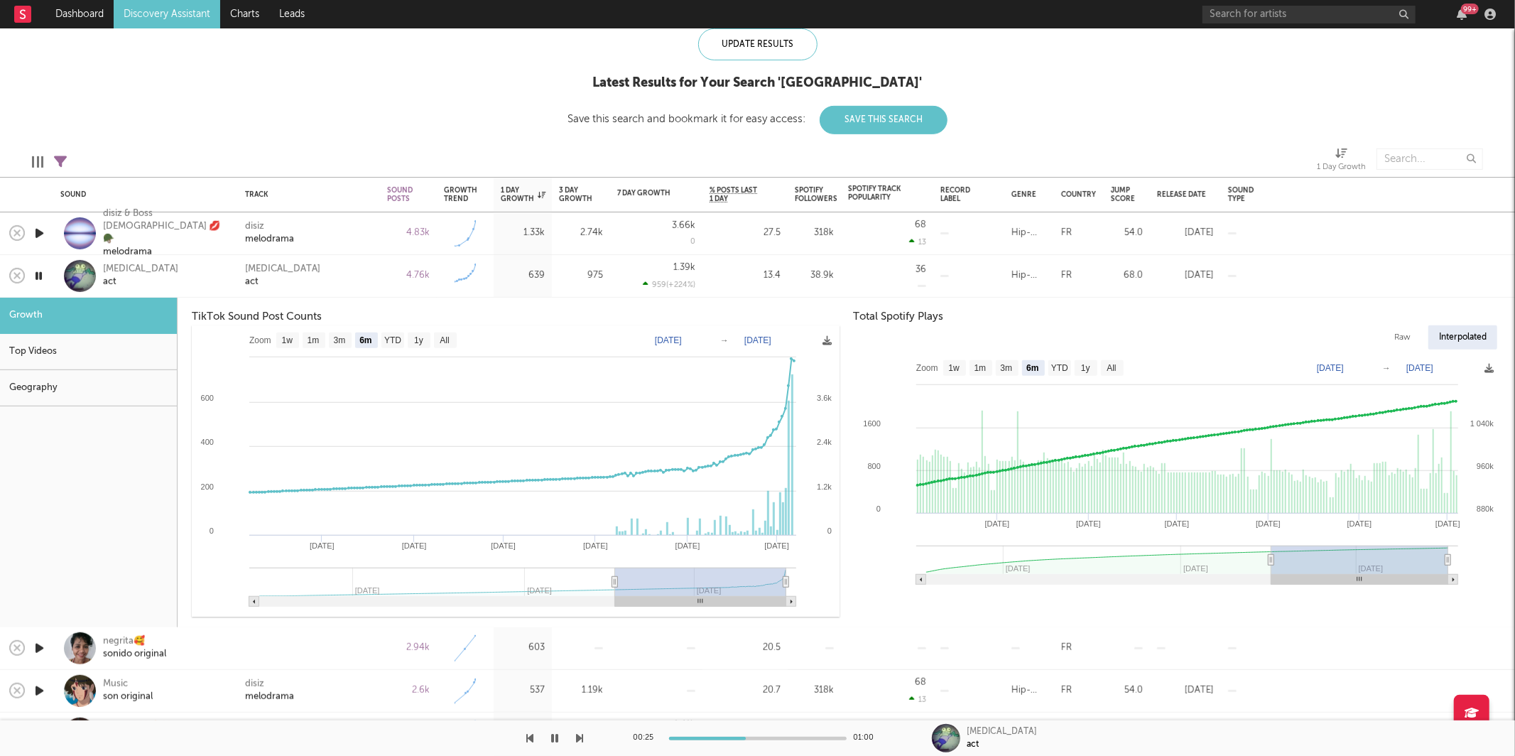
click at [185, 276] on div "[MEDICAL_DATA] act" at bounding box center [165, 276] width 124 height 26
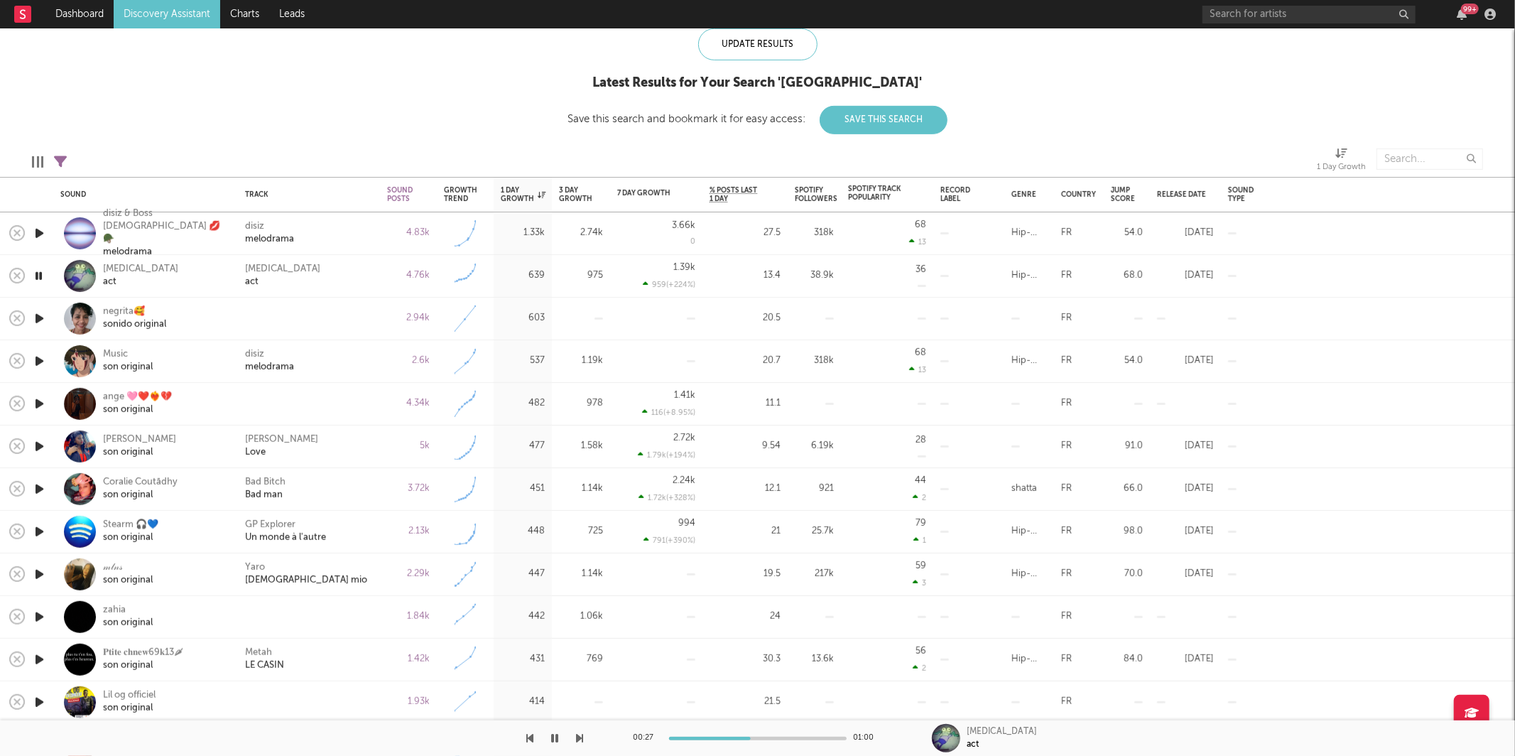
click at [582, 738] on icon "button" at bounding box center [580, 737] width 7 height 11
click at [313, 354] on div "disiz melodrama" at bounding box center [309, 361] width 128 height 26
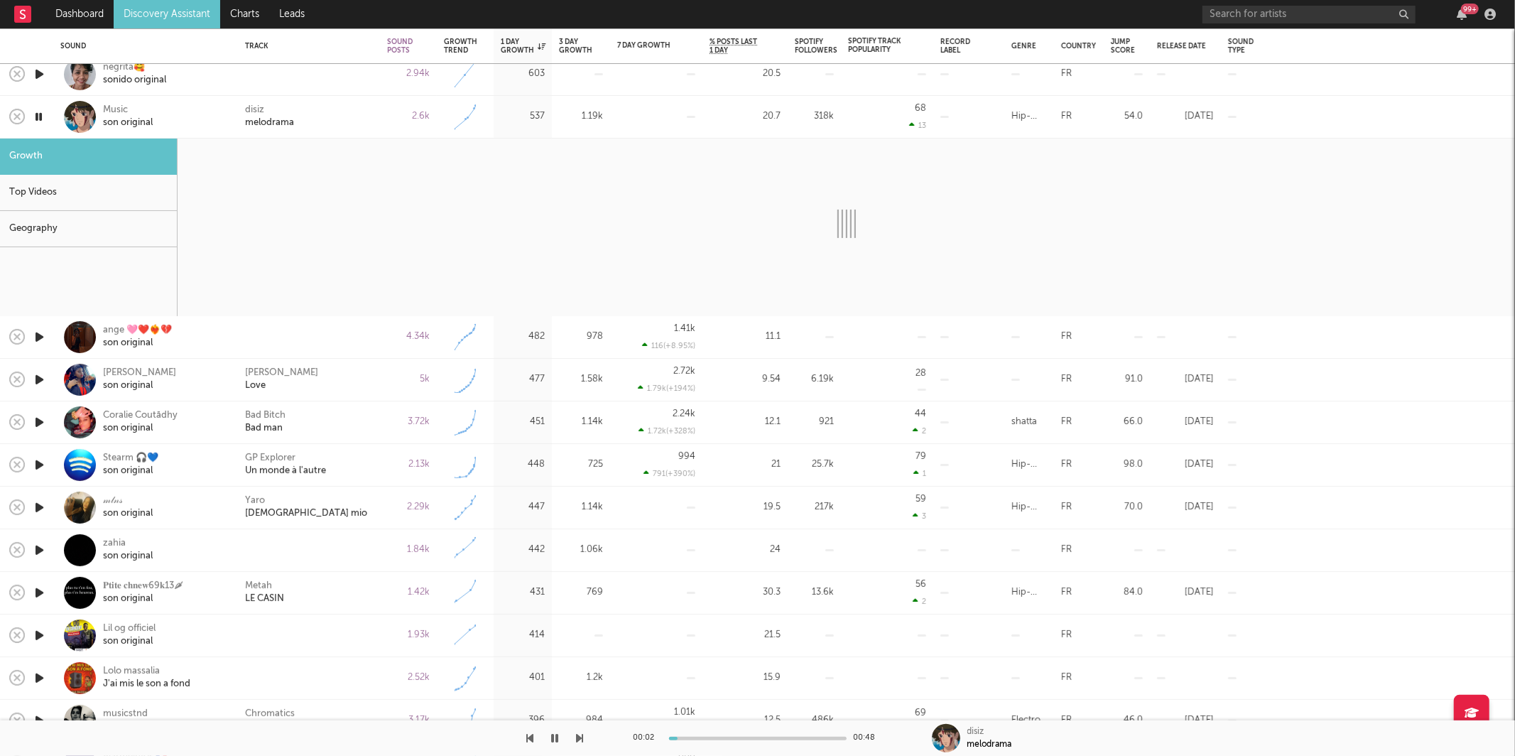
select select "1w"
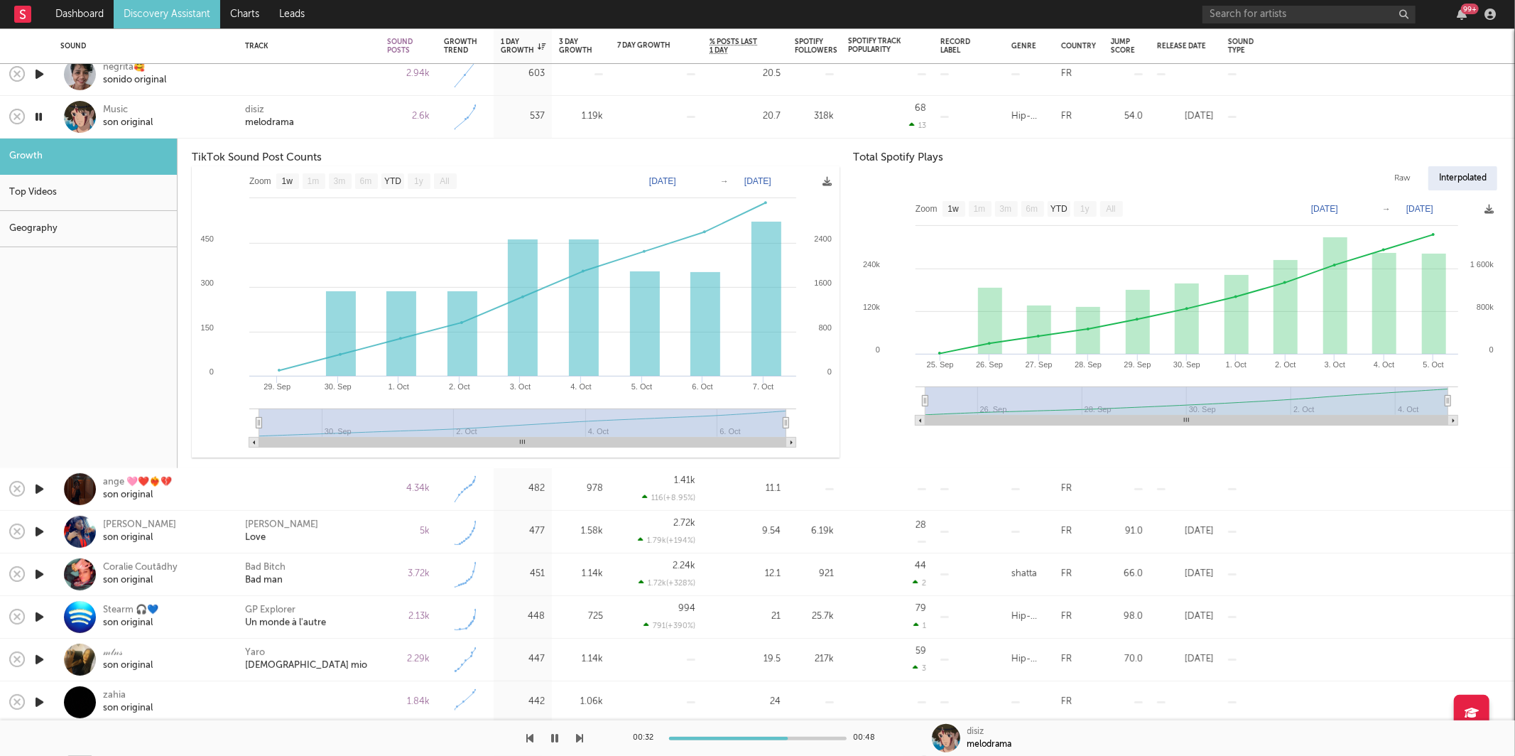
click at [354, 117] on div "disiz melodrama" at bounding box center [309, 117] width 128 height 26
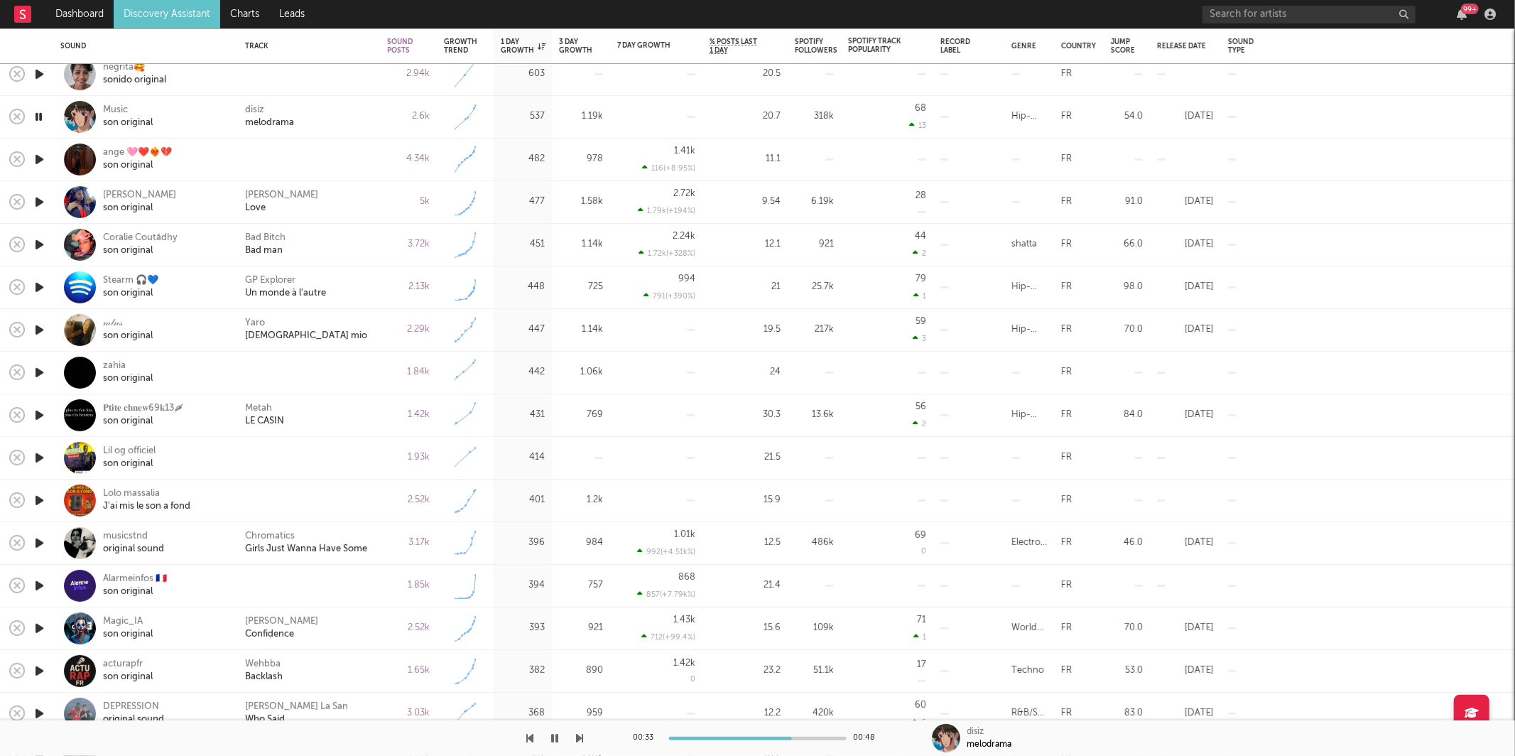
click at [582, 739] on icon "button" at bounding box center [580, 737] width 7 height 11
click at [579, 737] on icon "button" at bounding box center [580, 737] width 7 height 11
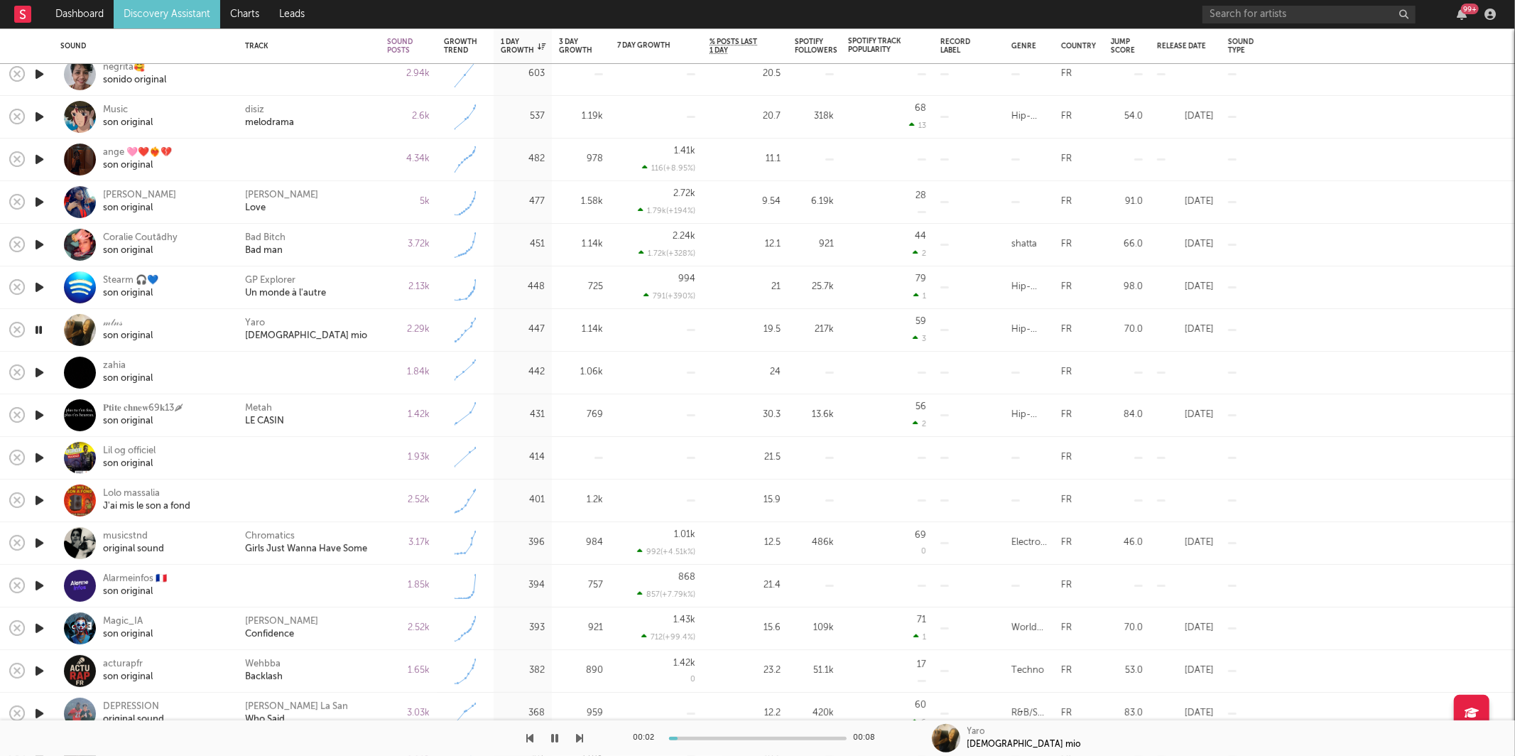
click at [579, 737] on icon "button" at bounding box center [580, 737] width 7 height 11
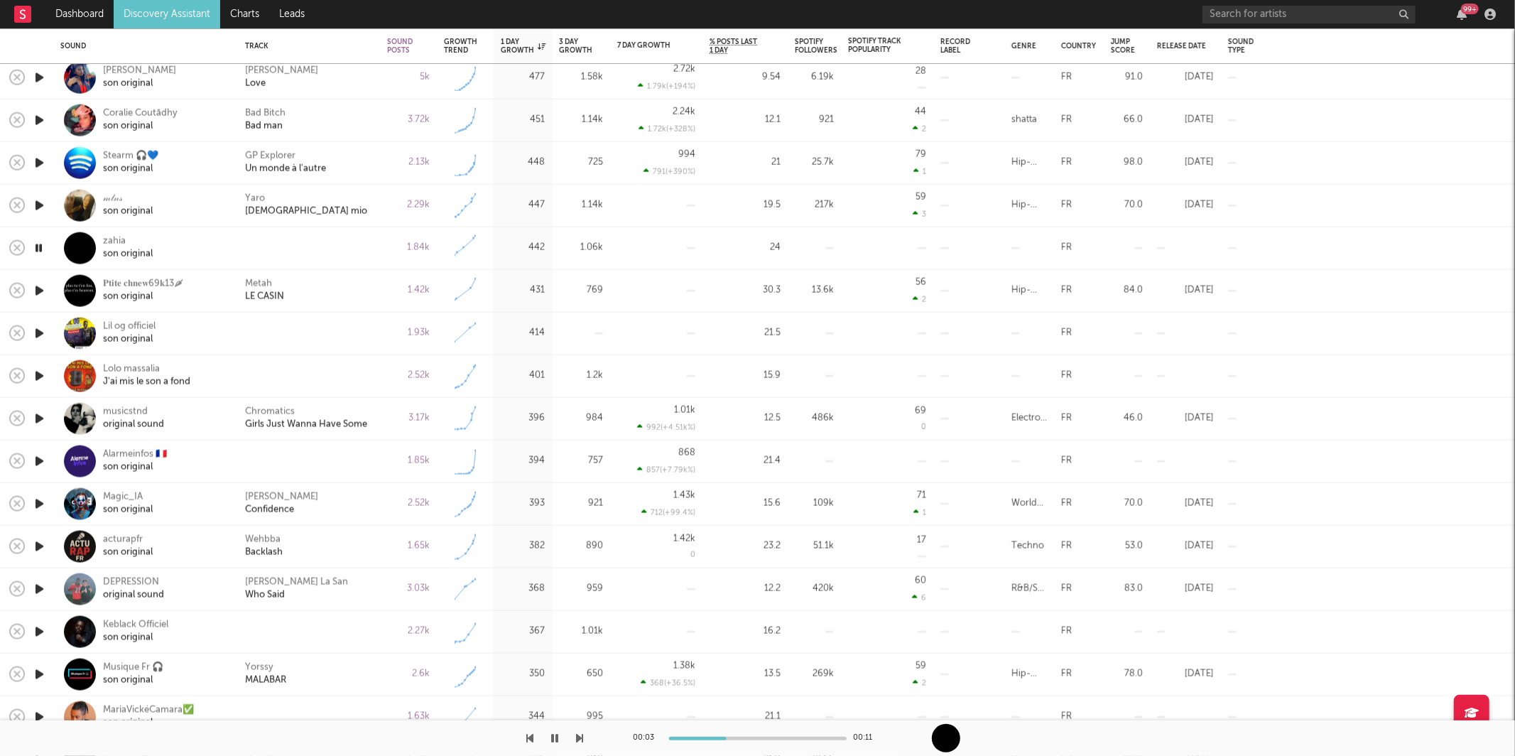
click at [577, 737] on icon "button" at bounding box center [580, 737] width 7 height 11
click at [577, 738] on icon "button" at bounding box center [580, 737] width 7 height 11
click at [578, 739] on icon "button" at bounding box center [580, 737] width 7 height 11
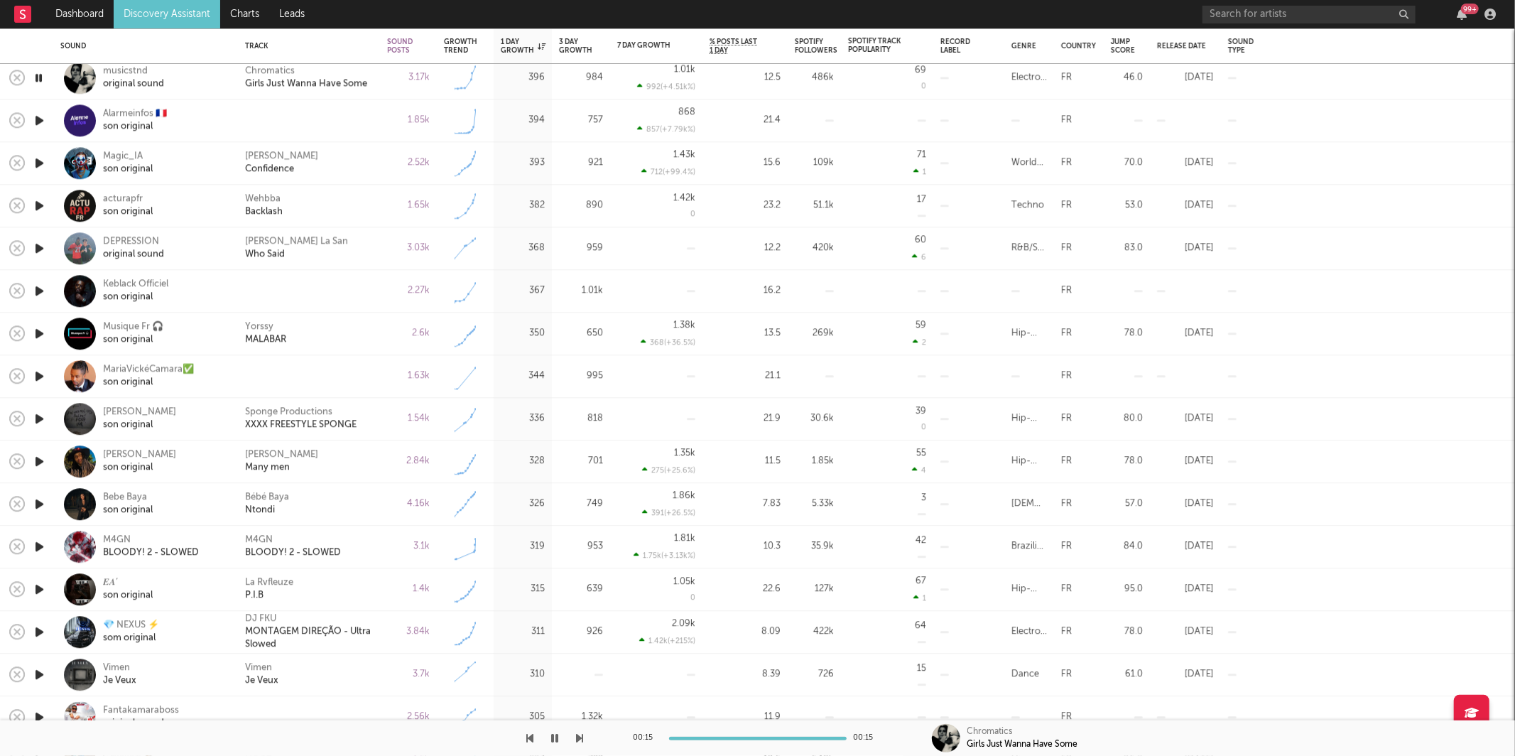
click at [577, 738] on icon "button" at bounding box center [580, 737] width 7 height 11
click at [581, 740] on icon "button" at bounding box center [580, 737] width 7 height 11
click at [579, 739] on icon "button" at bounding box center [580, 737] width 7 height 11
click at [578, 739] on icon "button" at bounding box center [580, 737] width 7 height 11
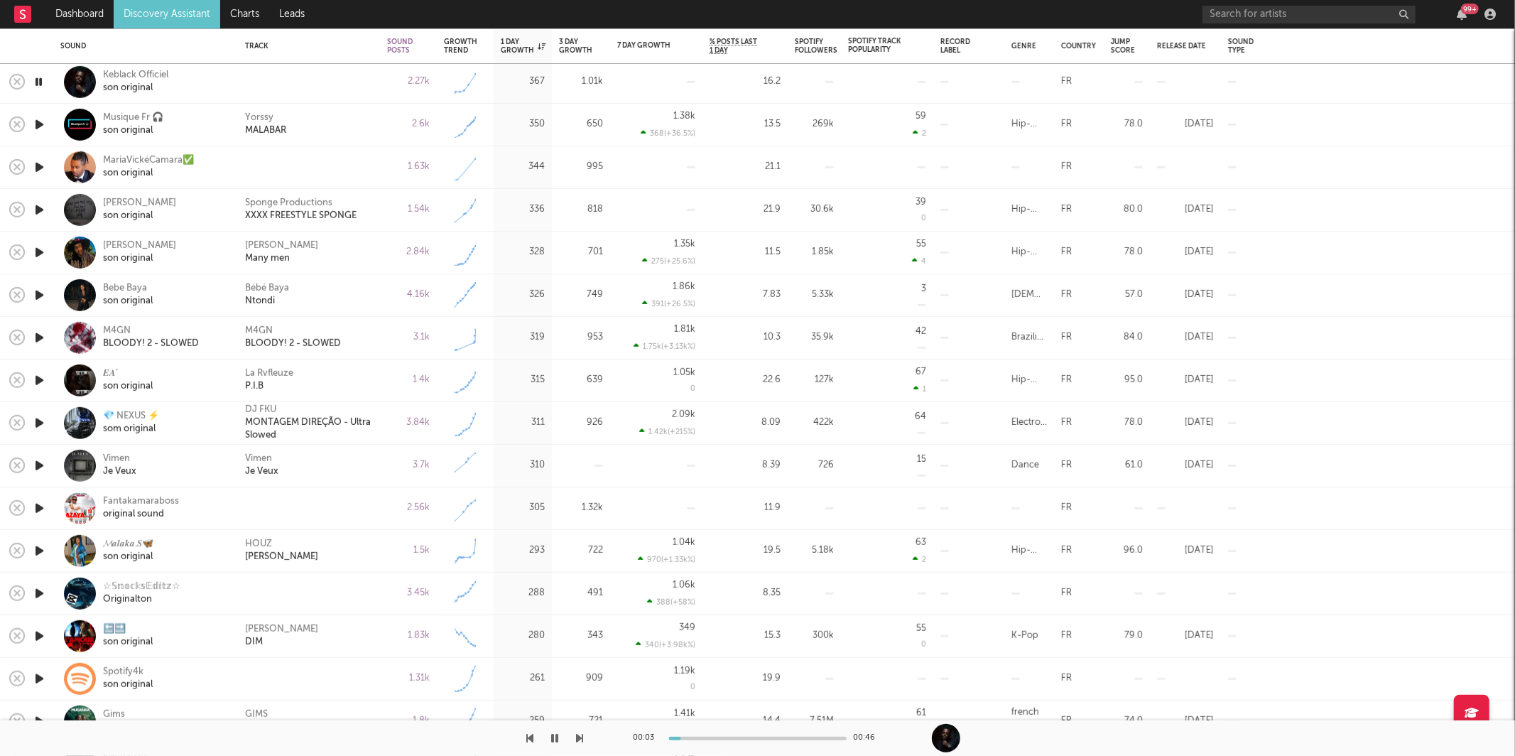
click at [579, 733] on icon "button" at bounding box center [580, 737] width 7 height 11
click at [575, 737] on div at bounding box center [292, 738] width 584 height 36
click at [578, 736] on icon "button" at bounding box center [580, 737] width 7 height 11
click at [579, 736] on icon "button" at bounding box center [580, 737] width 7 height 11
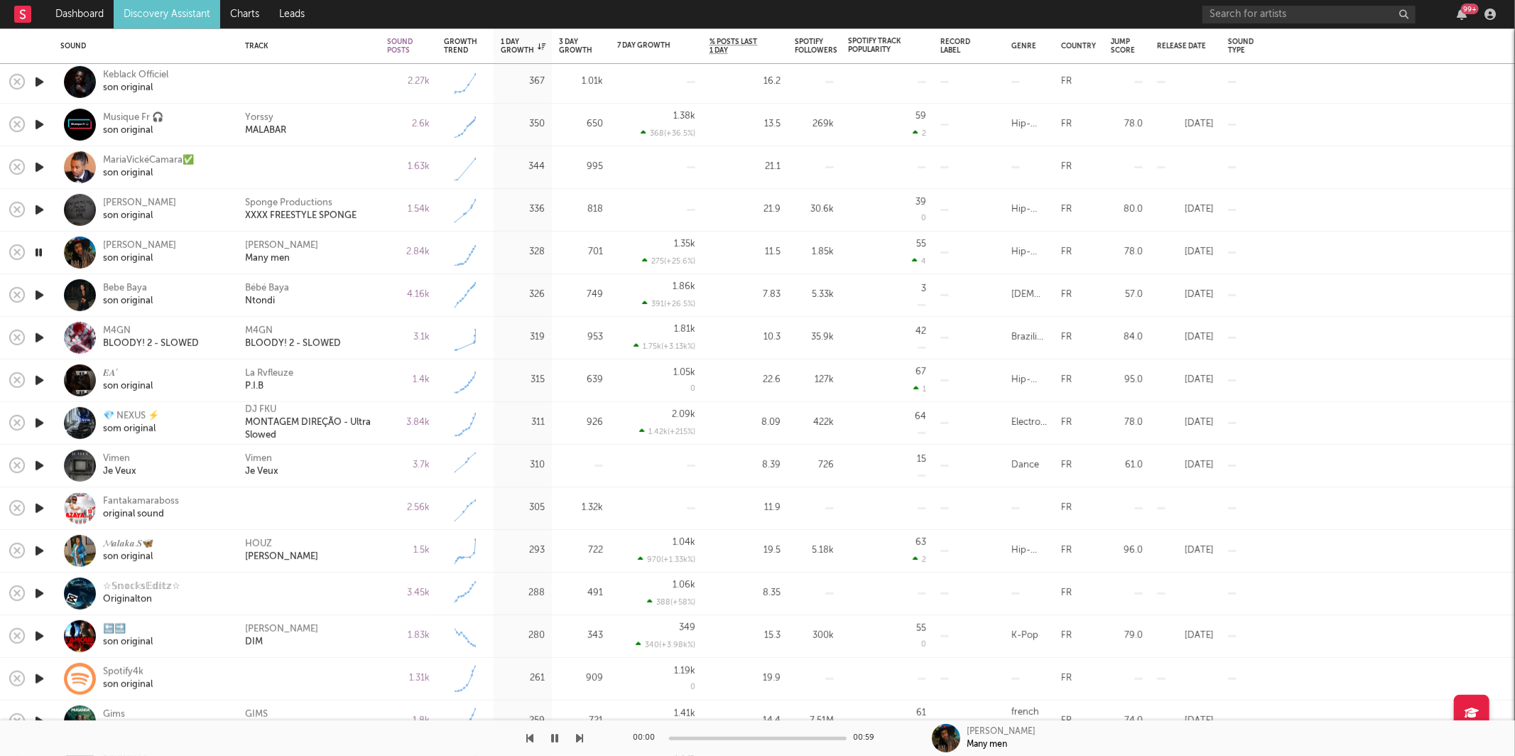
click at [579, 736] on icon "button" at bounding box center [580, 737] width 7 height 11
click at [327, 299] on div "[PERSON_NAME]" at bounding box center [309, 295] width 128 height 26
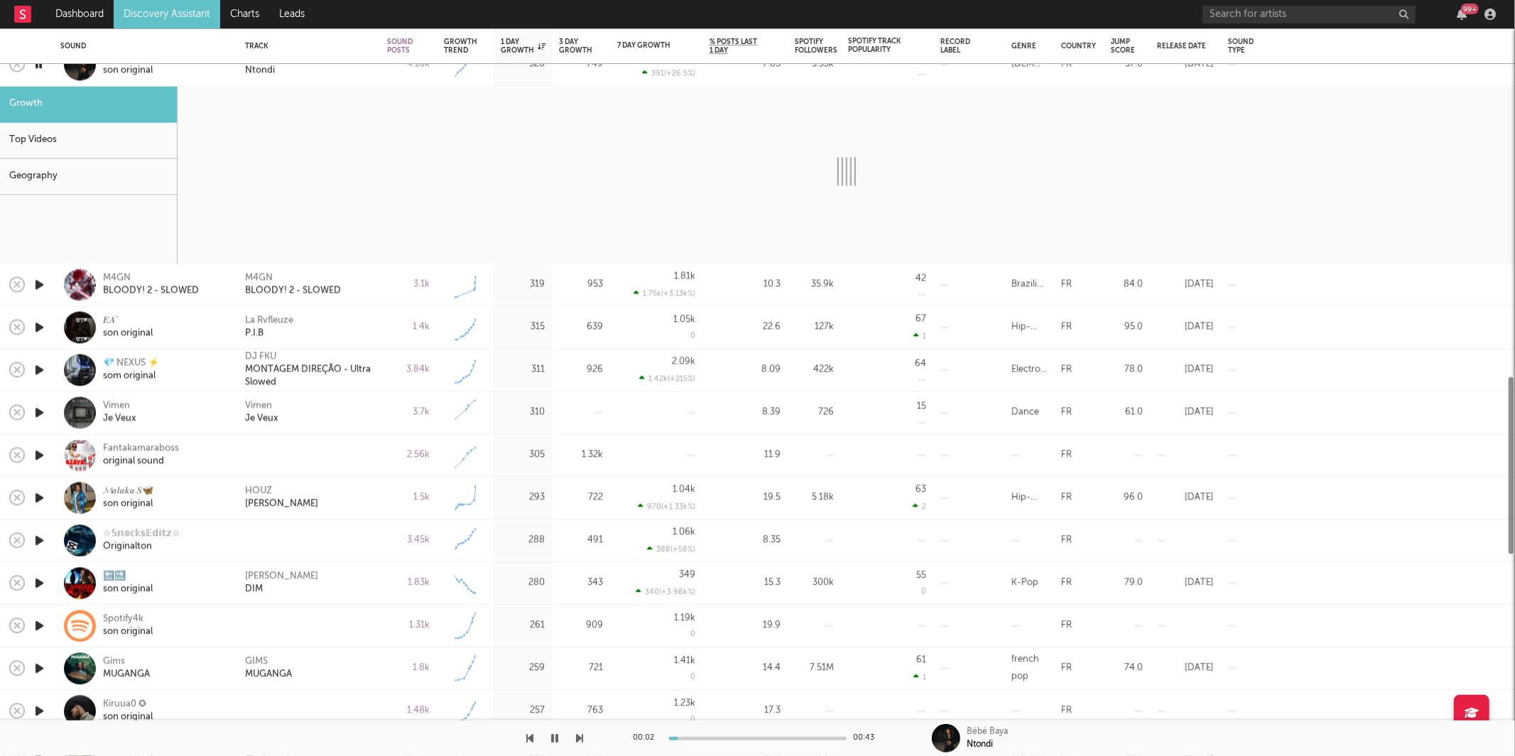
select select "1w"
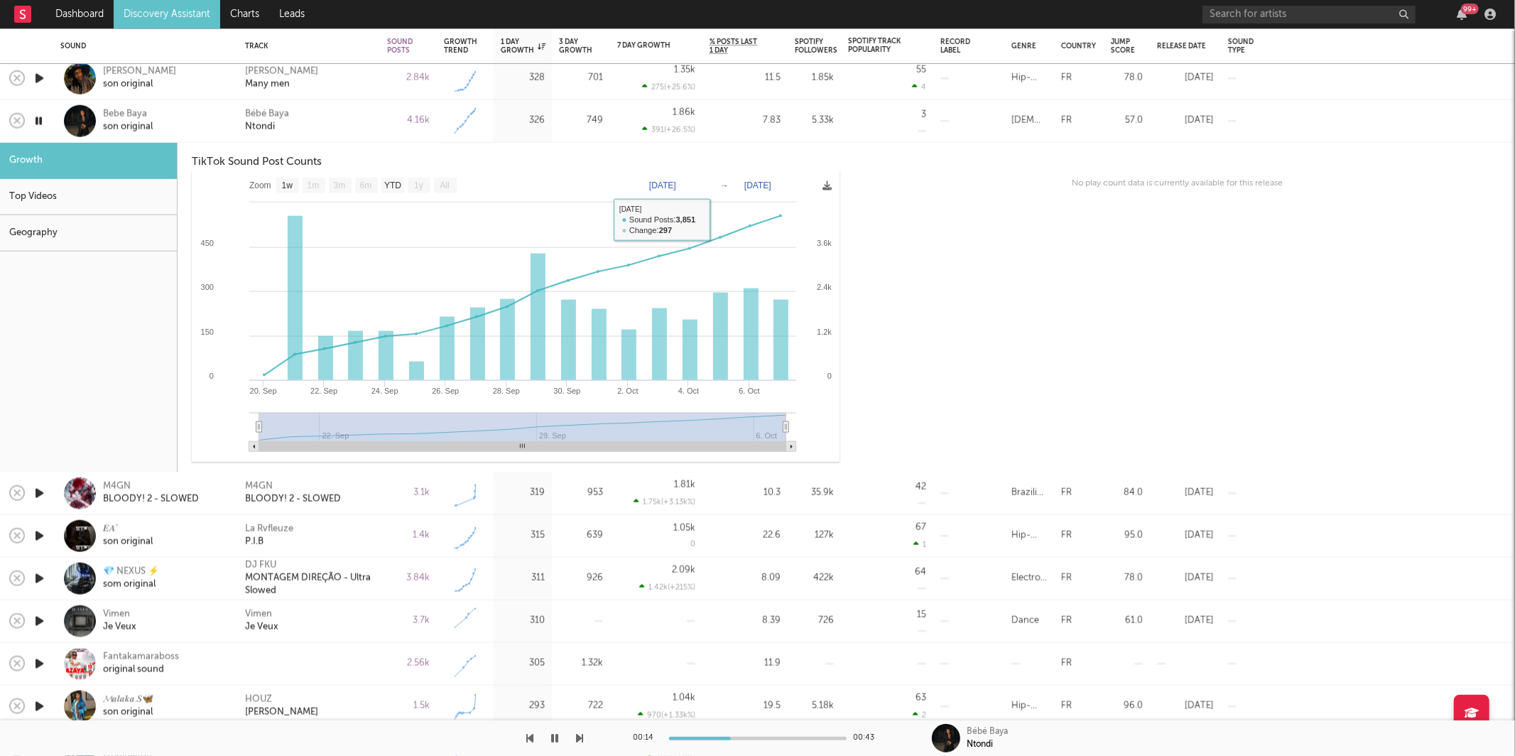
click at [352, 132] on div "[PERSON_NAME]" at bounding box center [309, 121] width 128 height 26
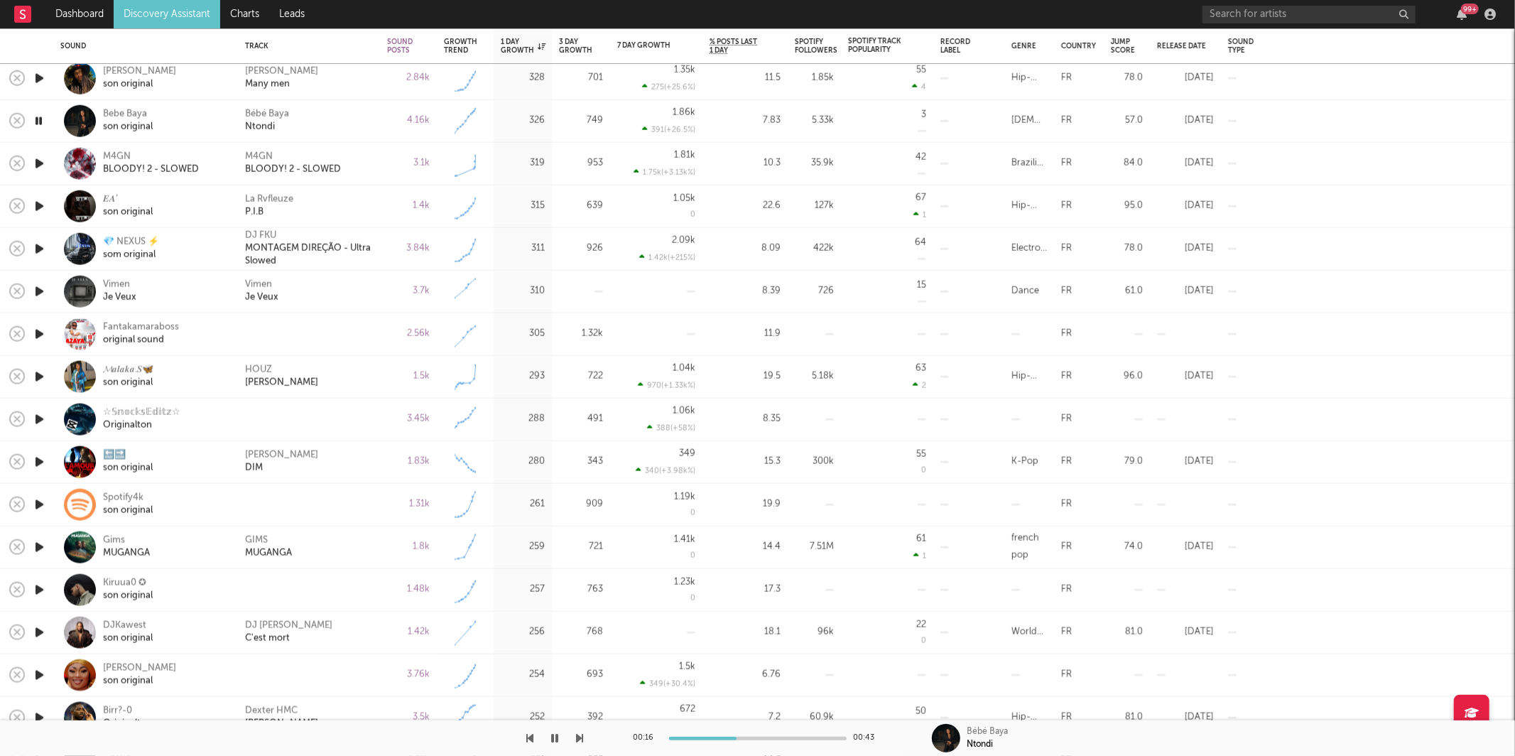
click at [579, 740] on icon "button" at bounding box center [580, 737] width 7 height 11
click at [582, 736] on icon "button" at bounding box center [580, 737] width 7 height 11
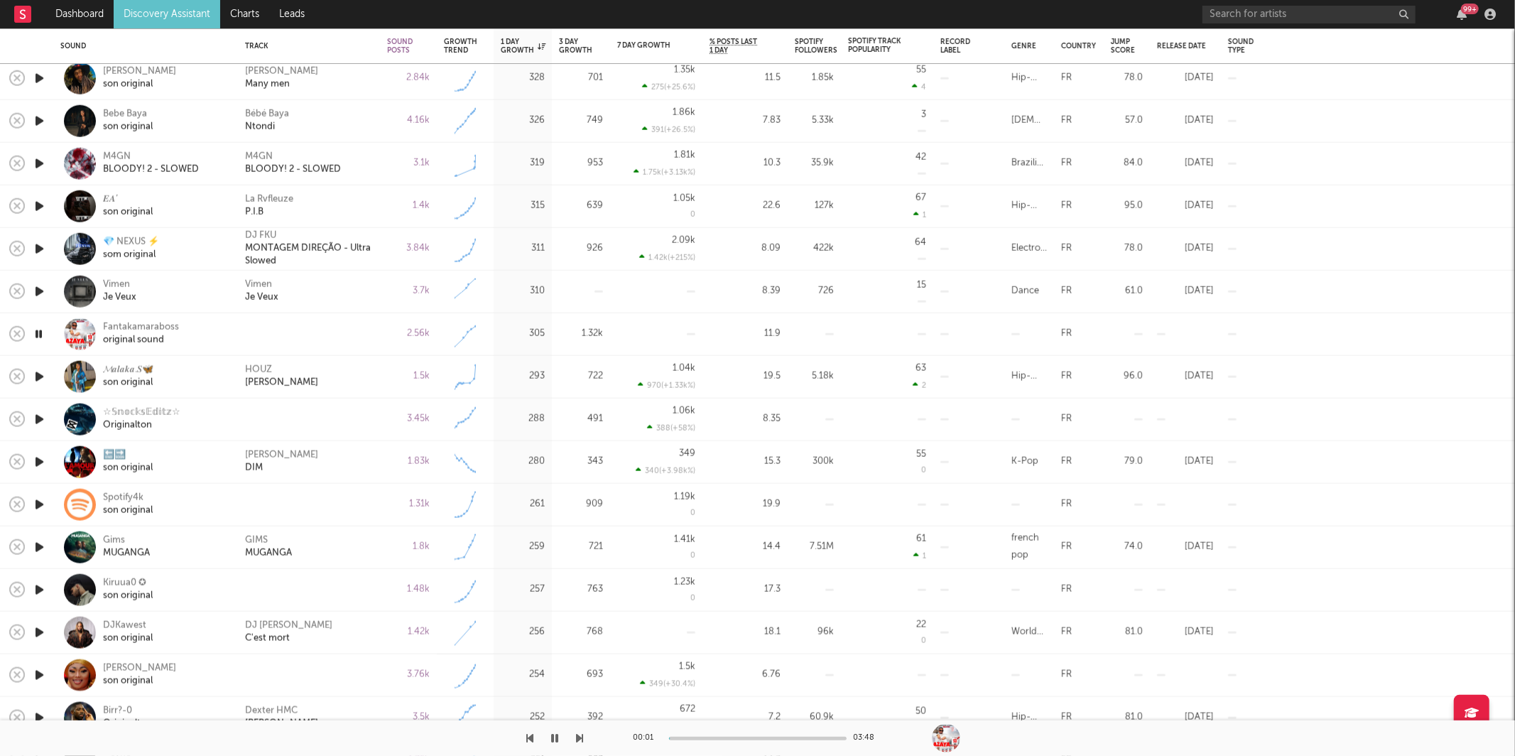
click at [579, 738] on icon "button" at bounding box center [580, 737] width 7 height 11
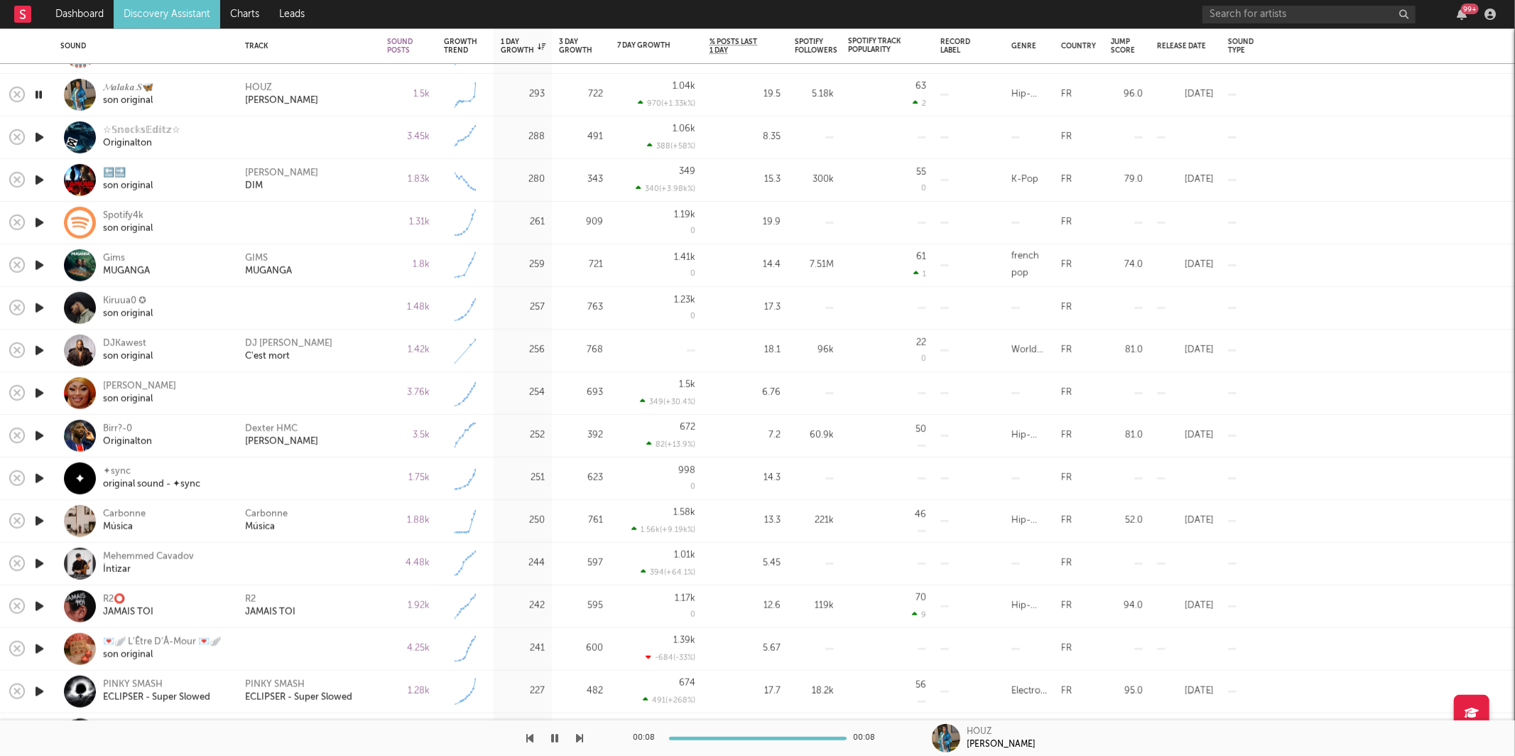
click at [578, 734] on icon "button" at bounding box center [580, 737] width 7 height 11
click at [578, 732] on icon "button" at bounding box center [580, 737] width 7 height 11
click at [278, 175] on div "[PERSON_NAME]" at bounding box center [309, 180] width 128 height 26
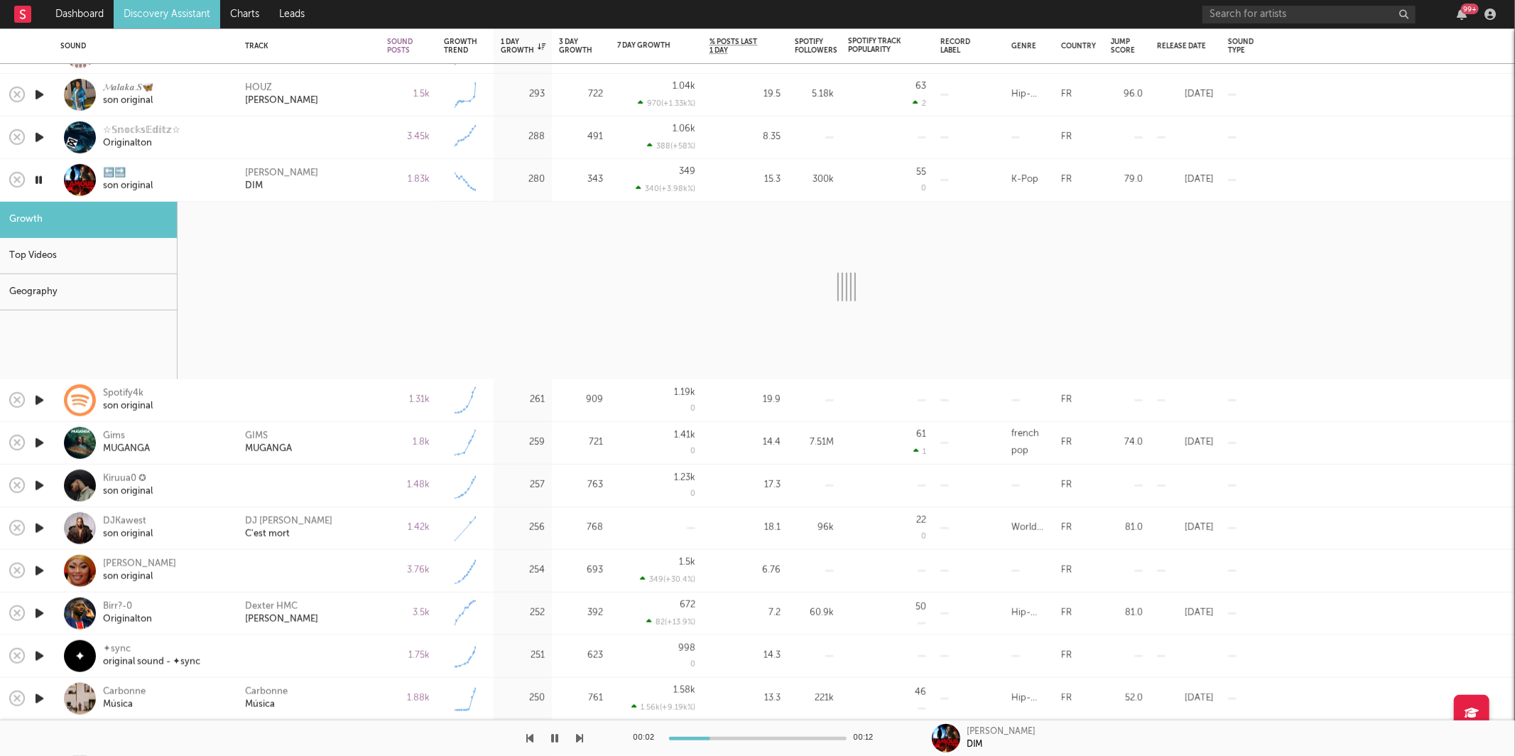
select select "6m"
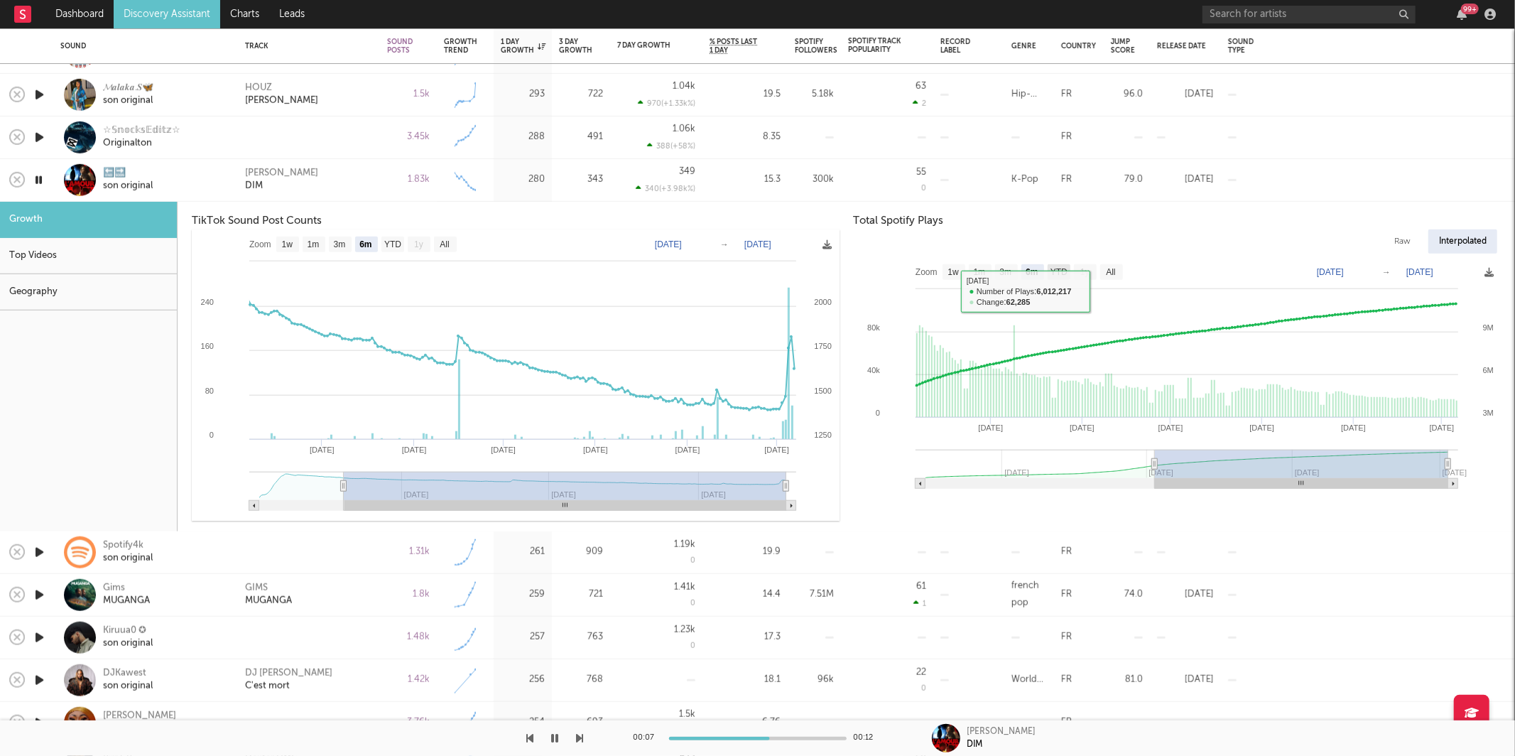
click at [1055, 271] on text "YTD" at bounding box center [1058, 272] width 17 height 10
select select "YTD"
type input "[DATE]"
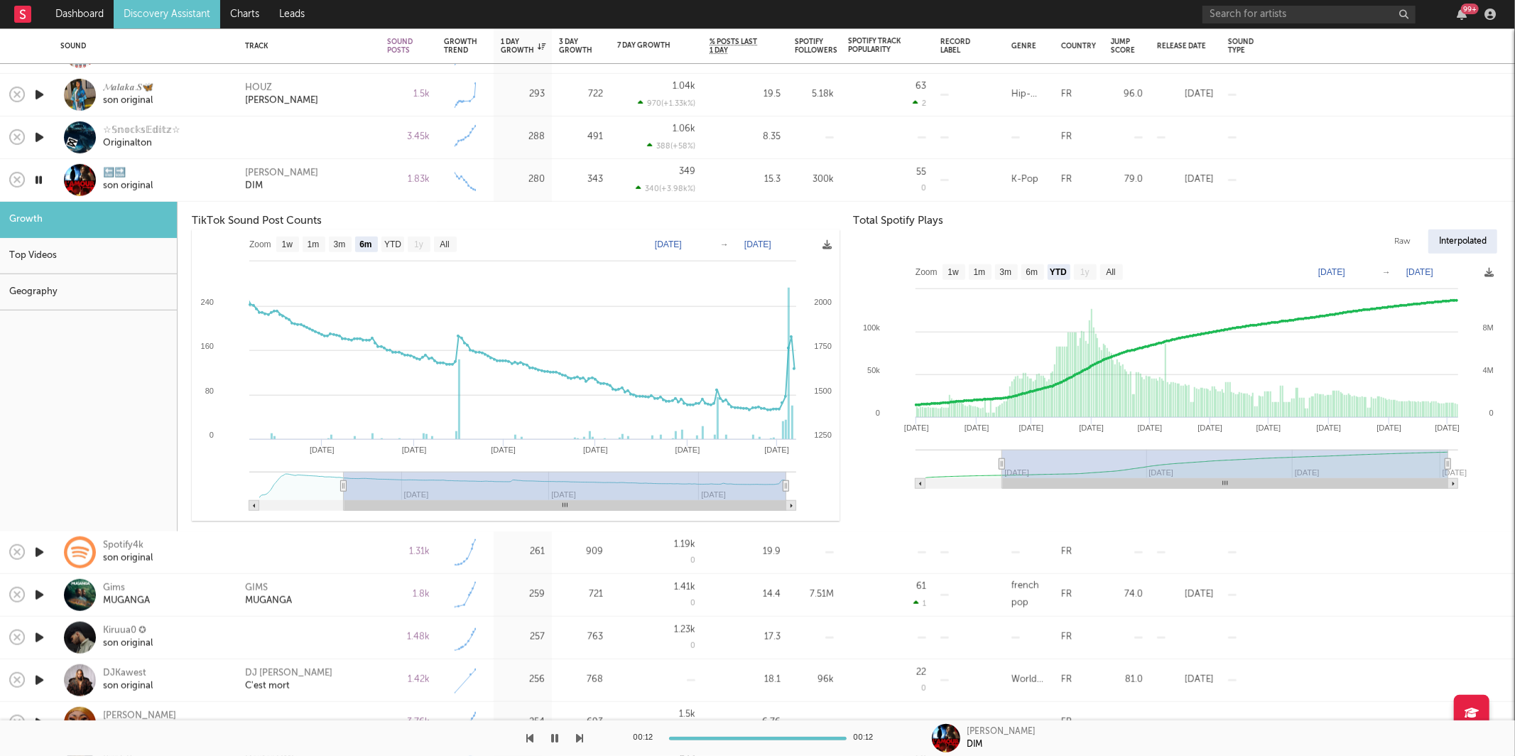
click at [317, 179] on div "[PERSON_NAME]" at bounding box center [309, 180] width 128 height 26
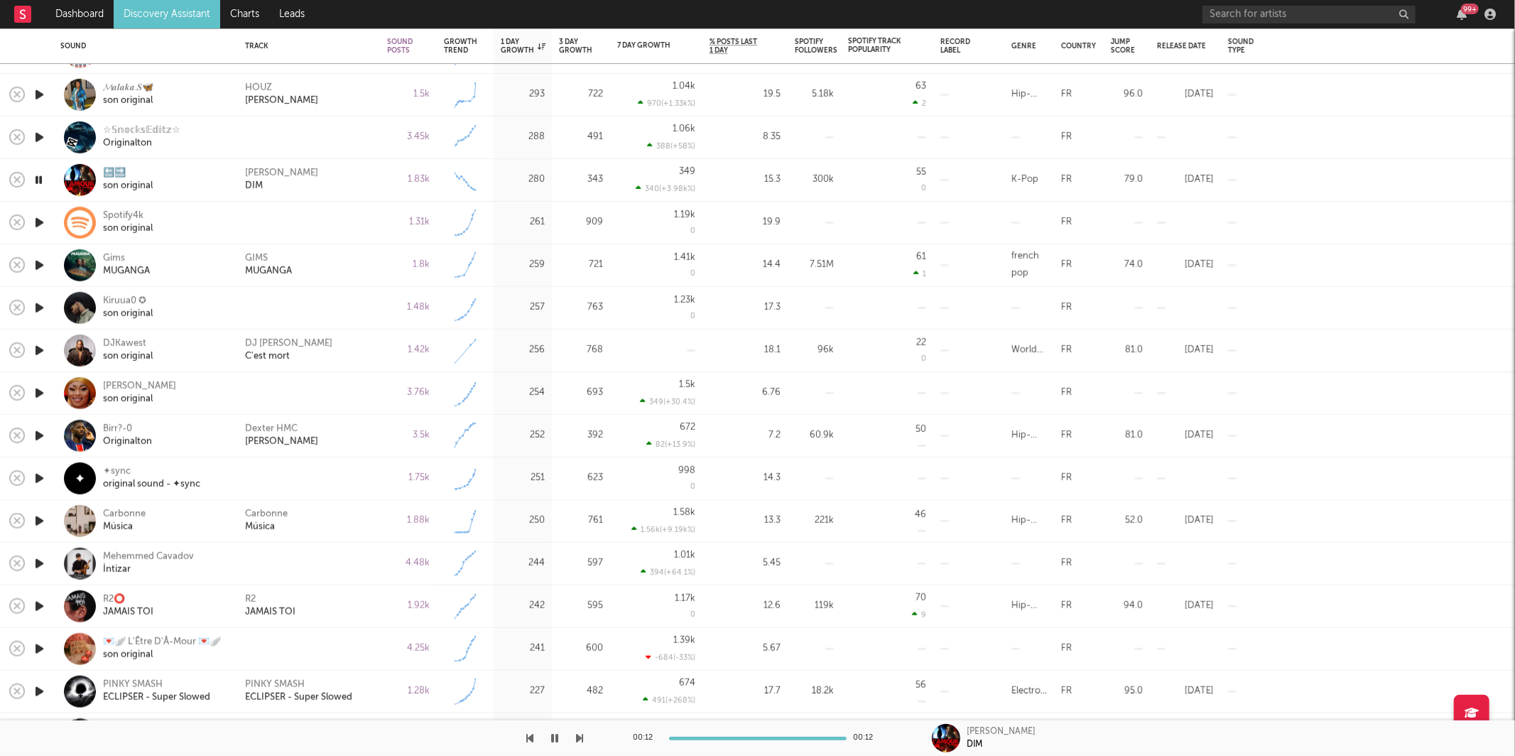
drag, startPoint x: 36, startPoint y: 222, endPoint x: 647, endPoint y: 720, distance: 787.9
click at [37, 222] on icon "button" at bounding box center [39, 223] width 15 height 18
click at [574, 735] on div at bounding box center [292, 738] width 584 height 36
click at [577, 739] on icon "button" at bounding box center [580, 737] width 7 height 11
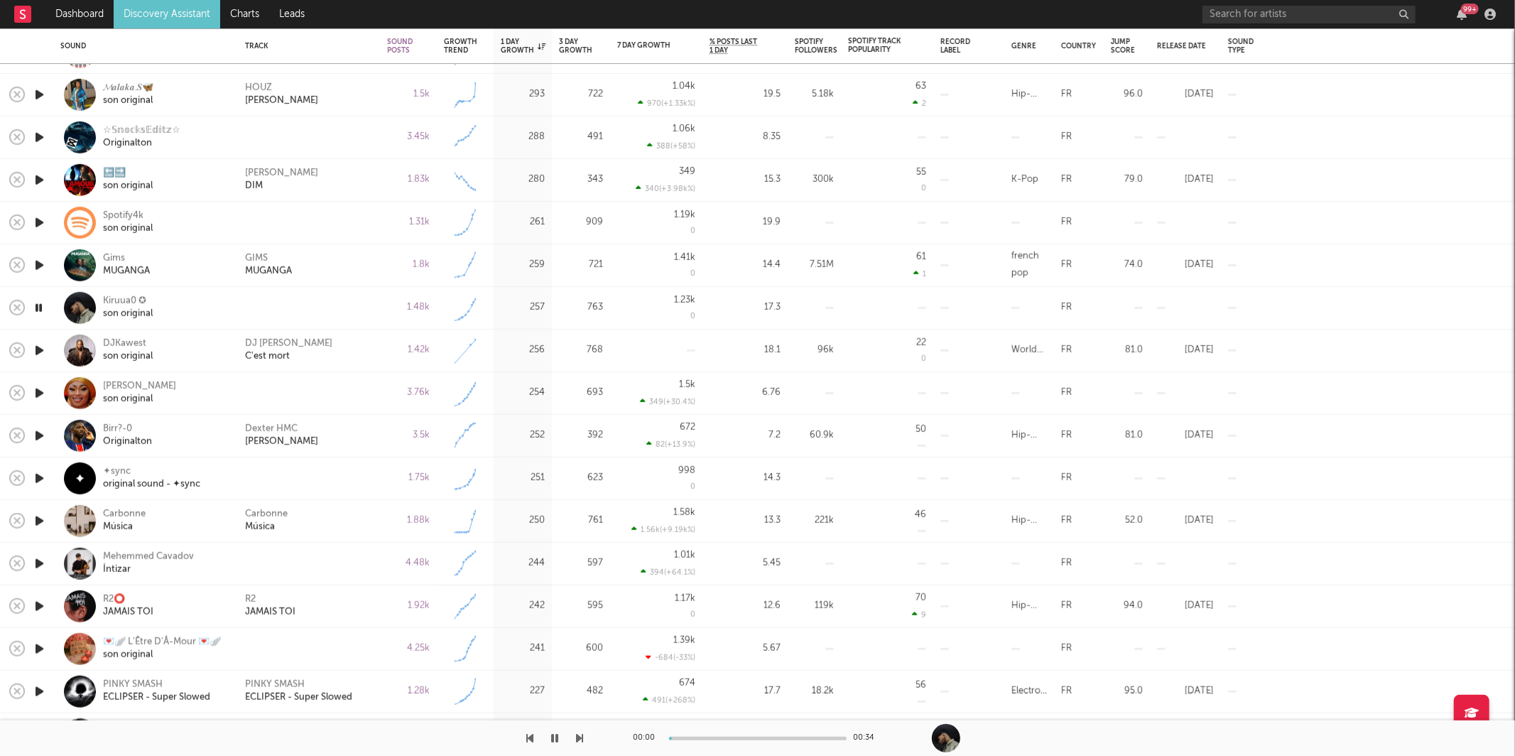
click at [577, 739] on icon "button" at bounding box center [580, 737] width 7 height 11
click at [579, 739] on icon "button" at bounding box center [580, 737] width 7 height 11
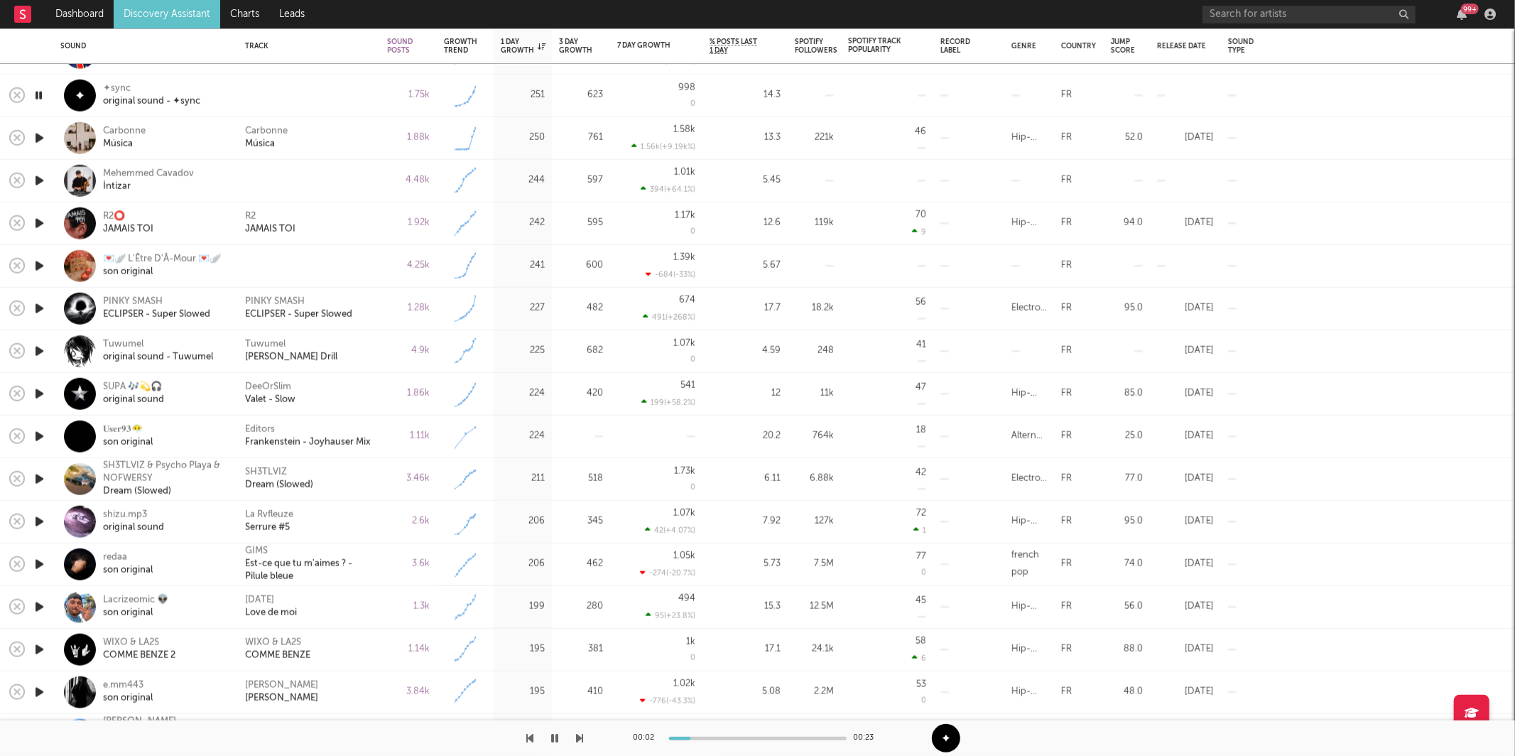
click at [580, 735] on icon "button" at bounding box center [580, 737] width 7 height 11
click at [320, 142] on div "Carbonne Música" at bounding box center [309, 138] width 128 height 26
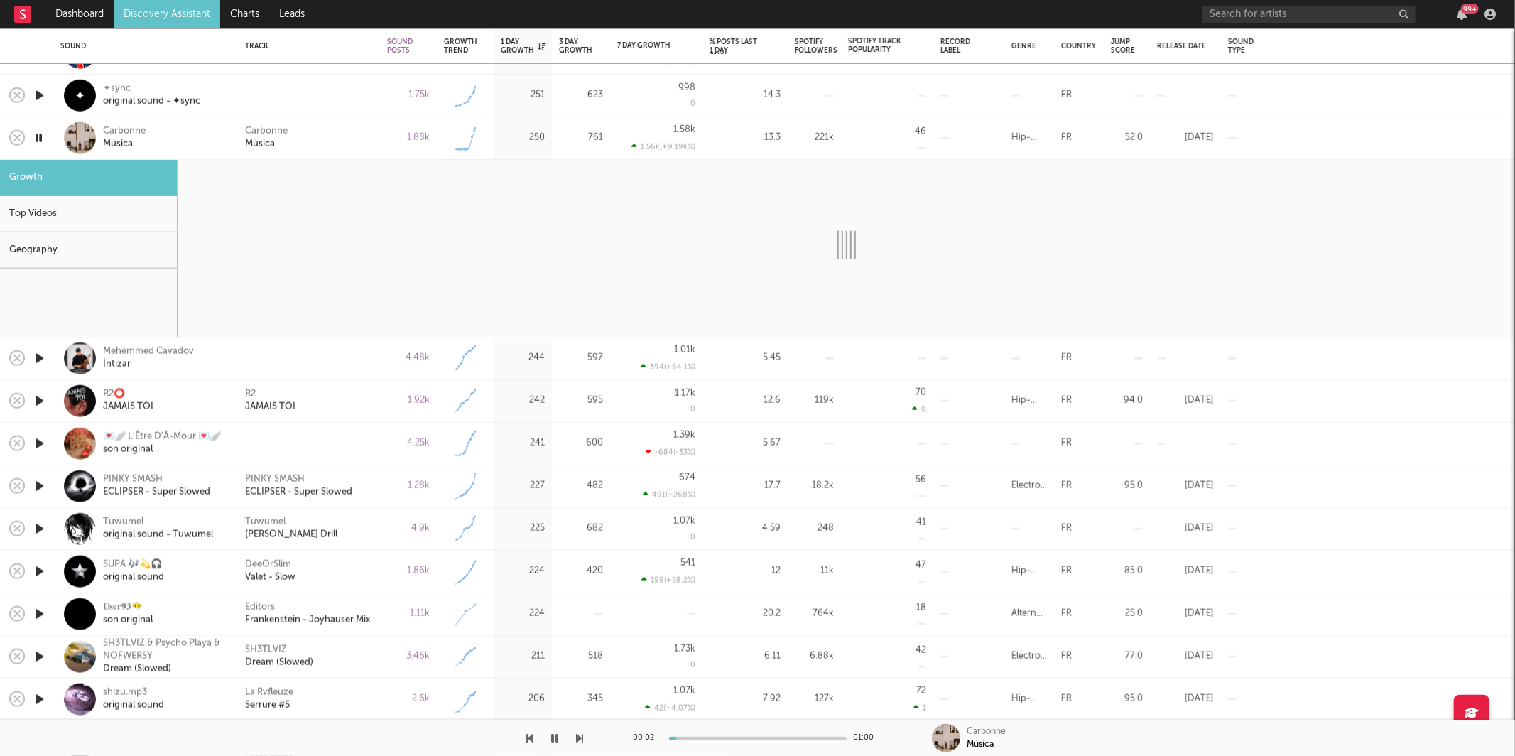
click at [581, 733] on icon "button" at bounding box center [580, 737] width 7 height 11
click at [581, 735] on icon "button" at bounding box center [580, 737] width 7 height 11
select select "6m"
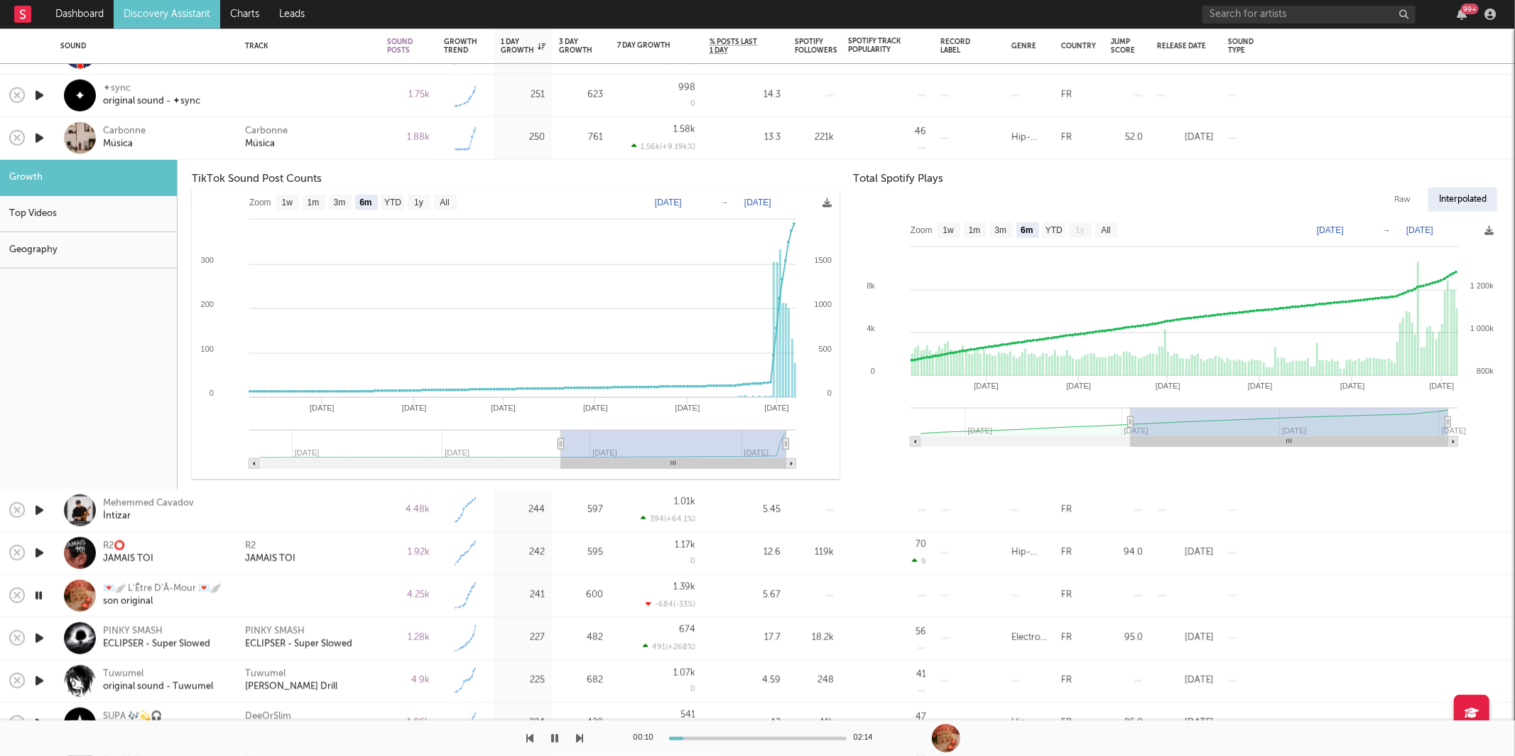
click at [350, 124] on div "Carbonne Música" at bounding box center [309, 138] width 142 height 43
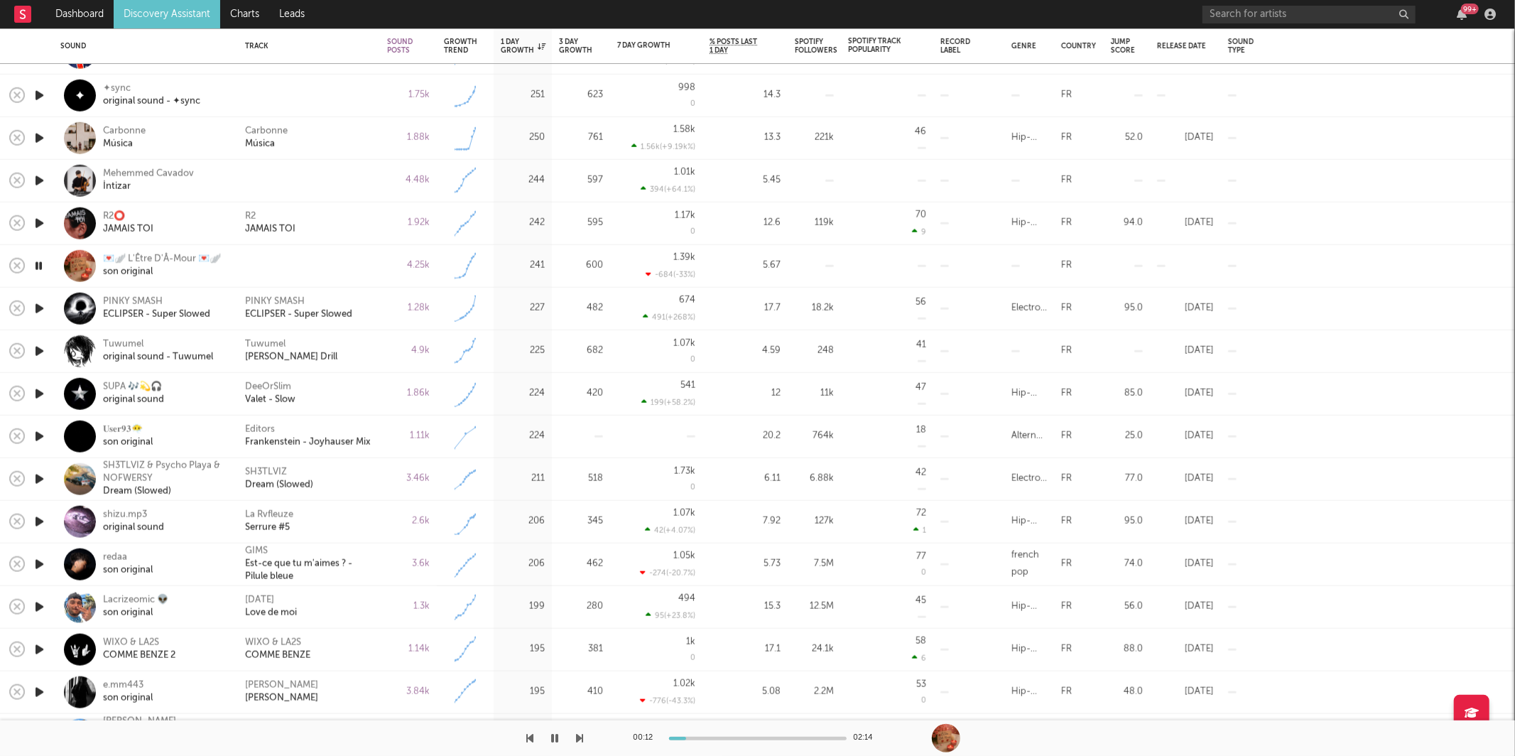
click at [581, 736] on icon "button" at bounding box center [580, 737] width 7 height 11
click at [580, 736] on icon "button" at bounding box center [580, 737] width 7 height 11
click at [378, 431] on div "Editors Frankenstein - Joyhauser Mix" at bounding box center [309, 436] width 142 height 43
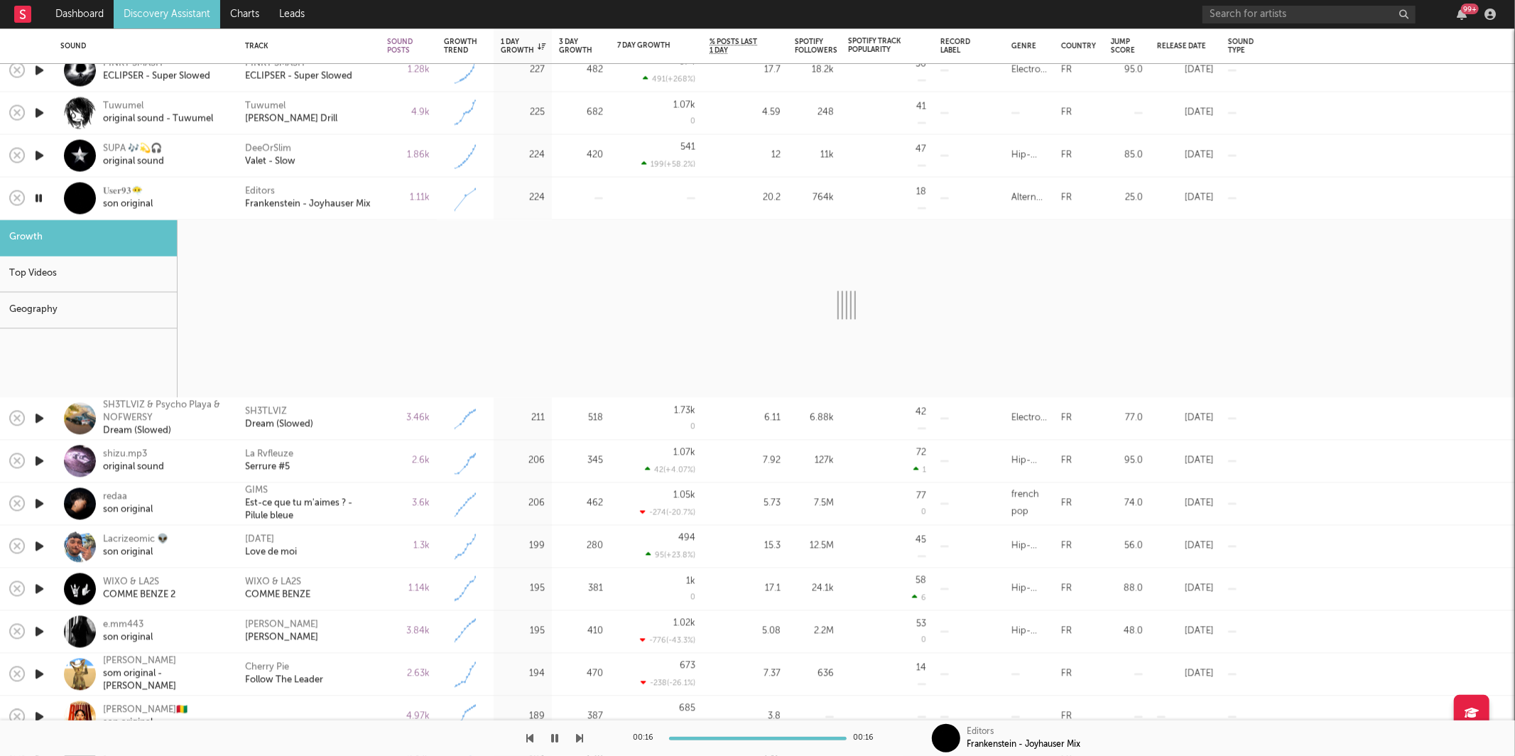
click at [580, 733] on icon "button" at bounding box center [580, 737] width 7 height 11
click at [577, 736] on icon "button" at bounding box center [580, 737] width 7 height 11
click at [577, 738] on icon "button" at bounding box center [580, 737] width 7 height 11
select select "1w"
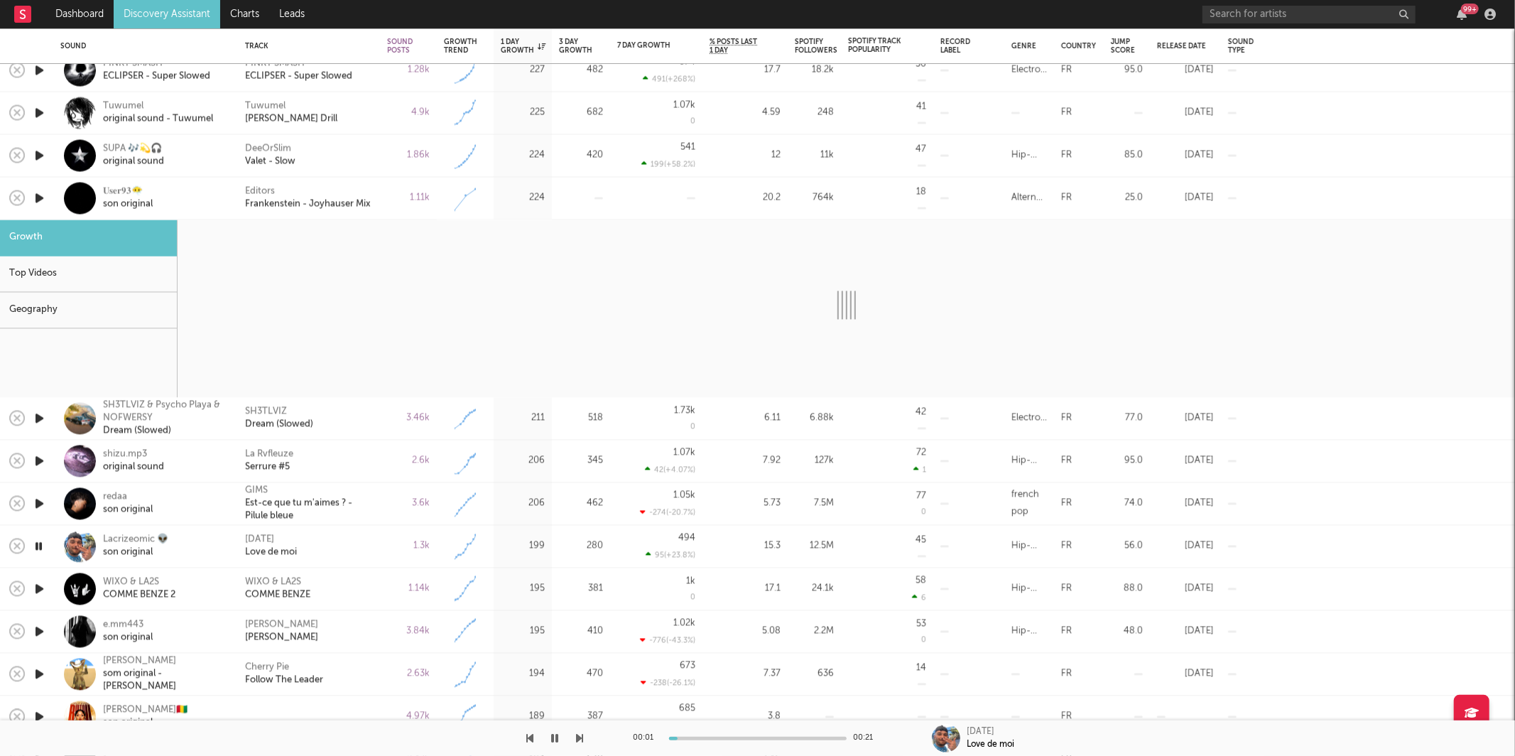
select select "6m"
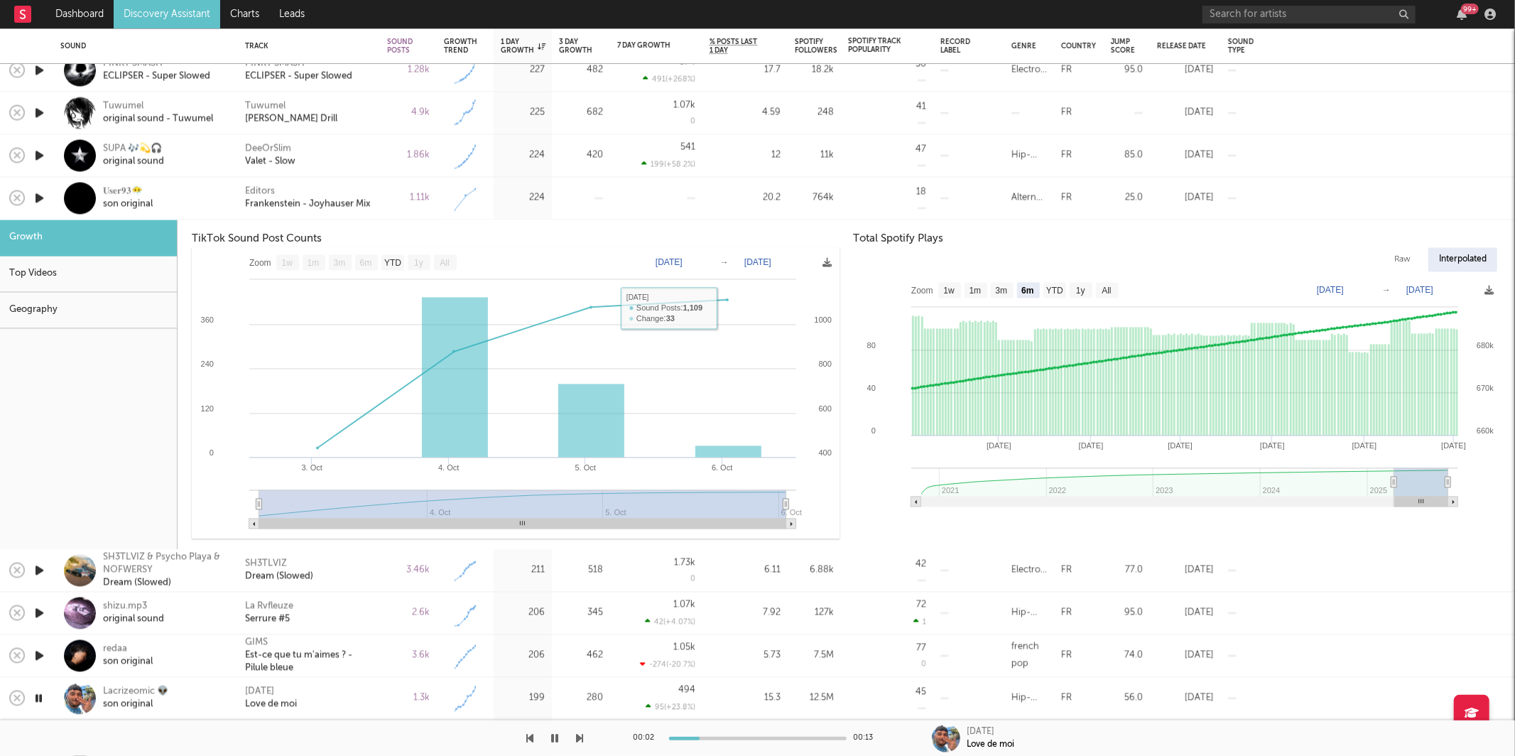
click at [396, 190] on div "1.11k" at bounding box center [408, 198] width 43 height 17
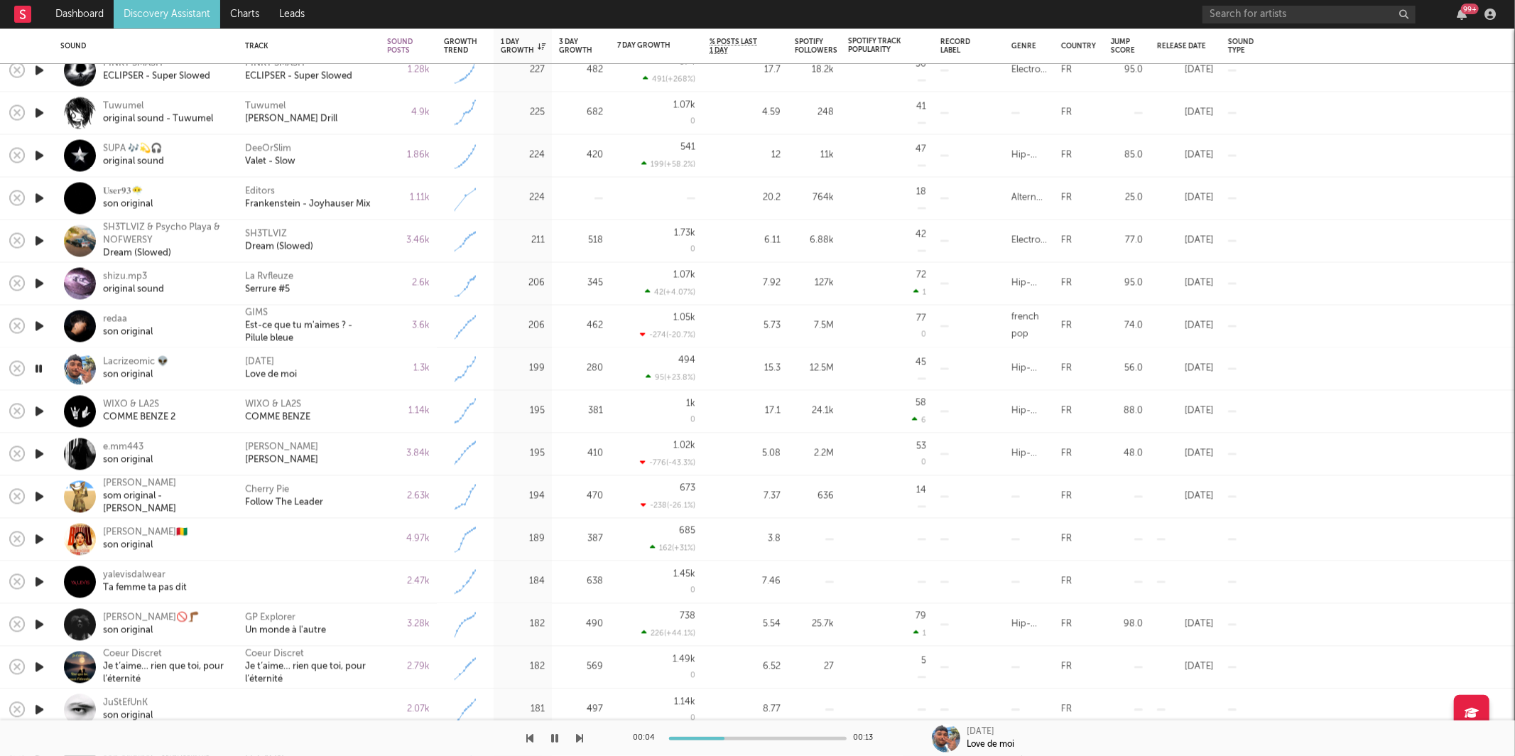
click at [583, 733] on icon "button" at bounding box center [580, 737] width 7 height 11
click at [582, 736] on icon "button" at bounding box center [580, 737] width 7 height 11
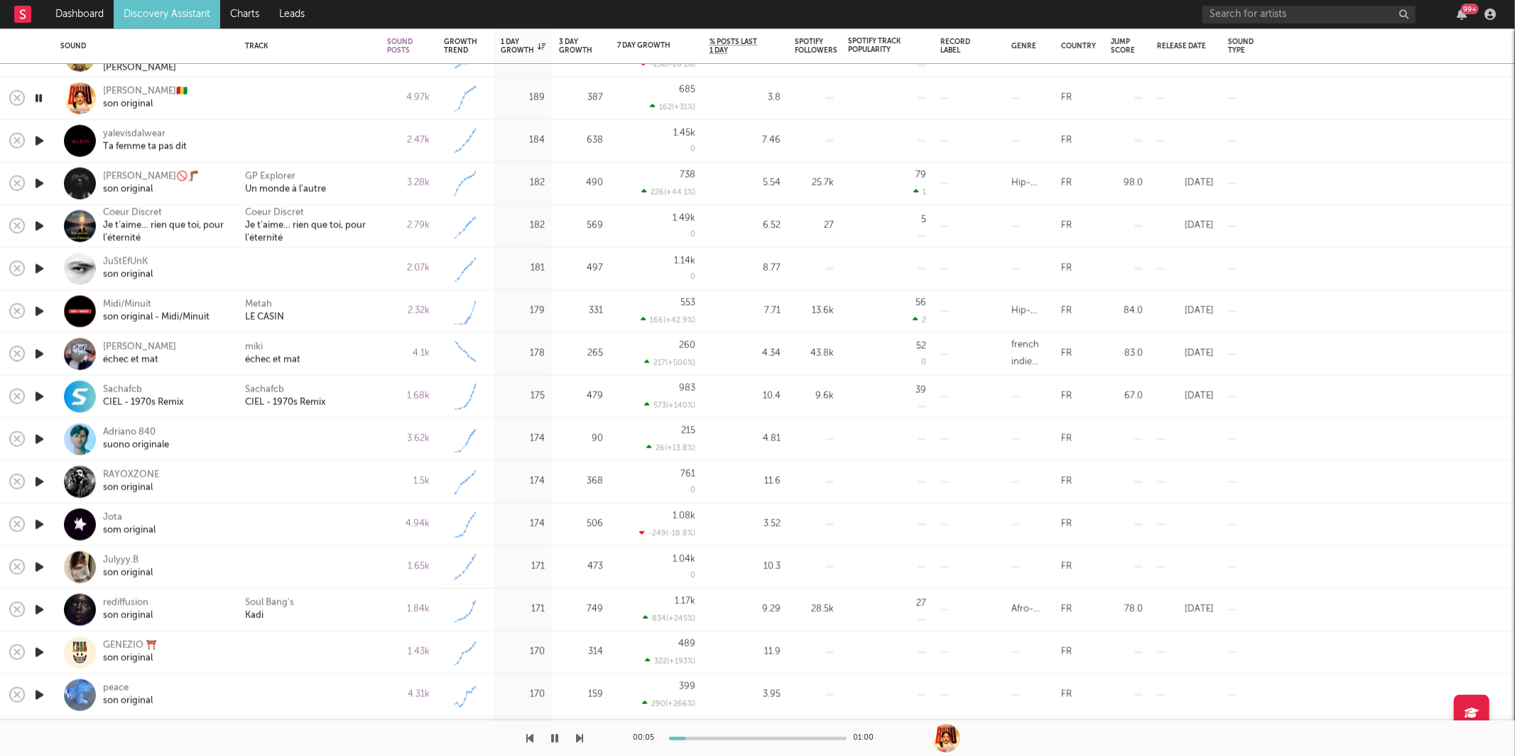
click at [581, 734] on icon "button" at bounding box center [580, 737] width 7 height 11
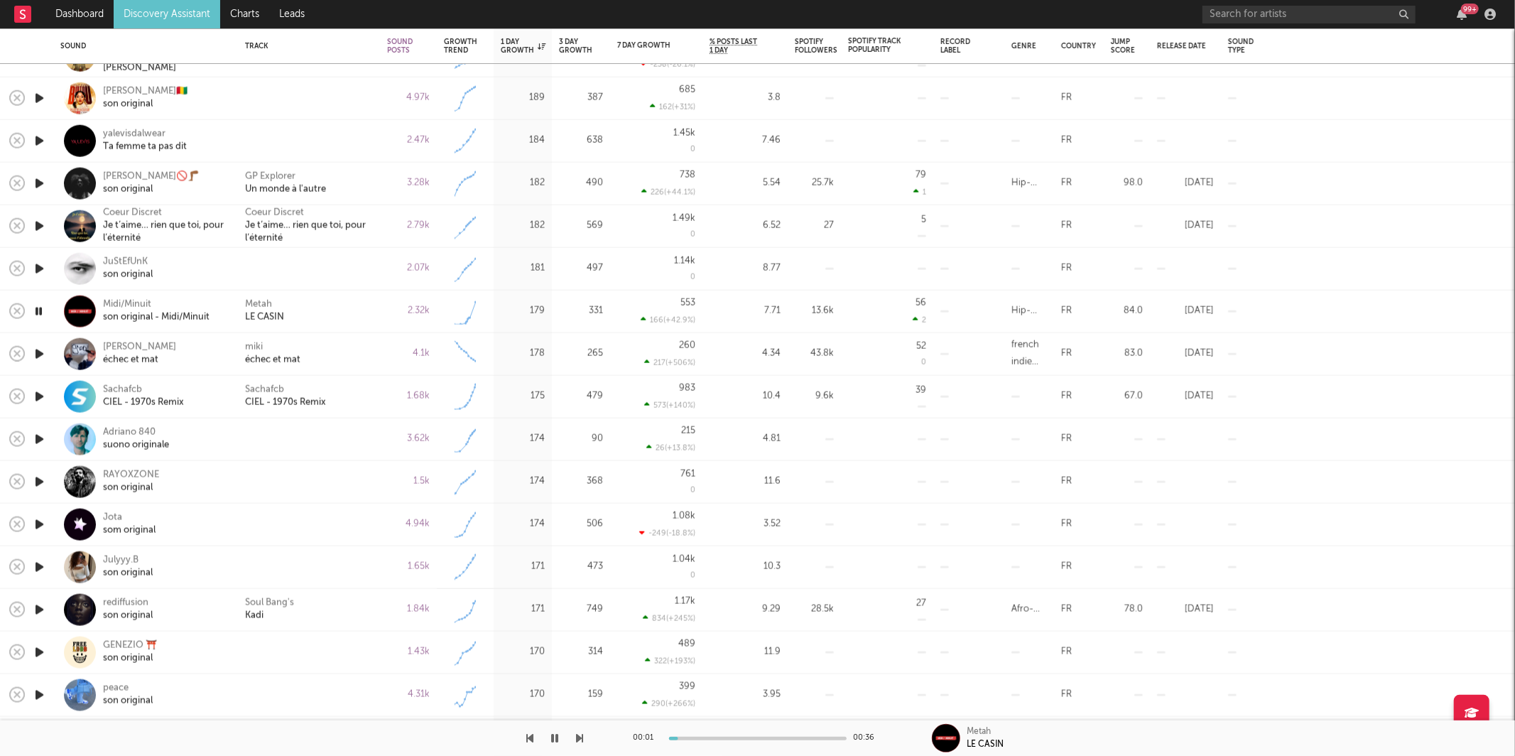
click at [581, 734] on icon "button" at bounding box center [580, 737] width 7 height 11
click at [322, 349] on div "[PERSON_NAME] et mat" at bounding box center [309, 354] width 128 height 26
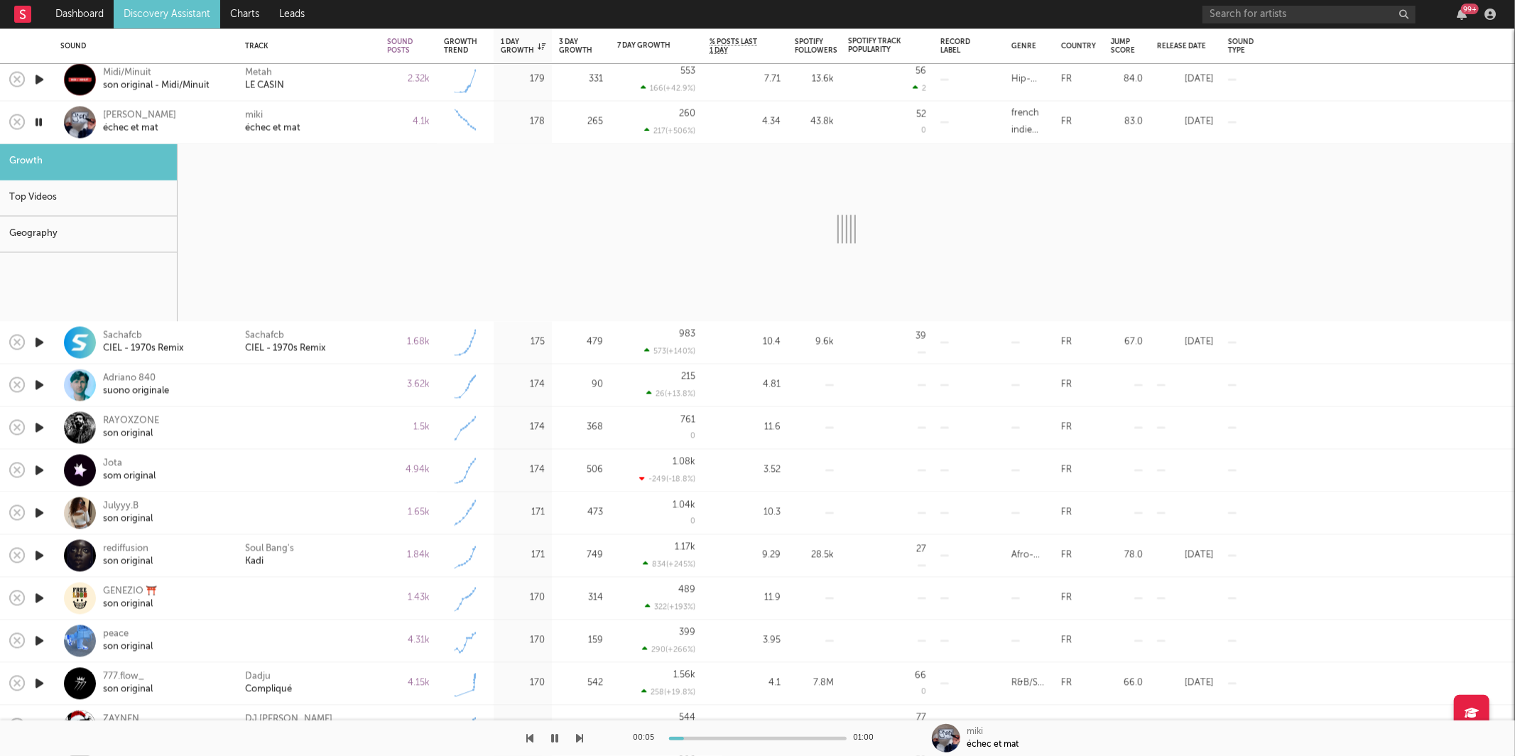
select select "6m"
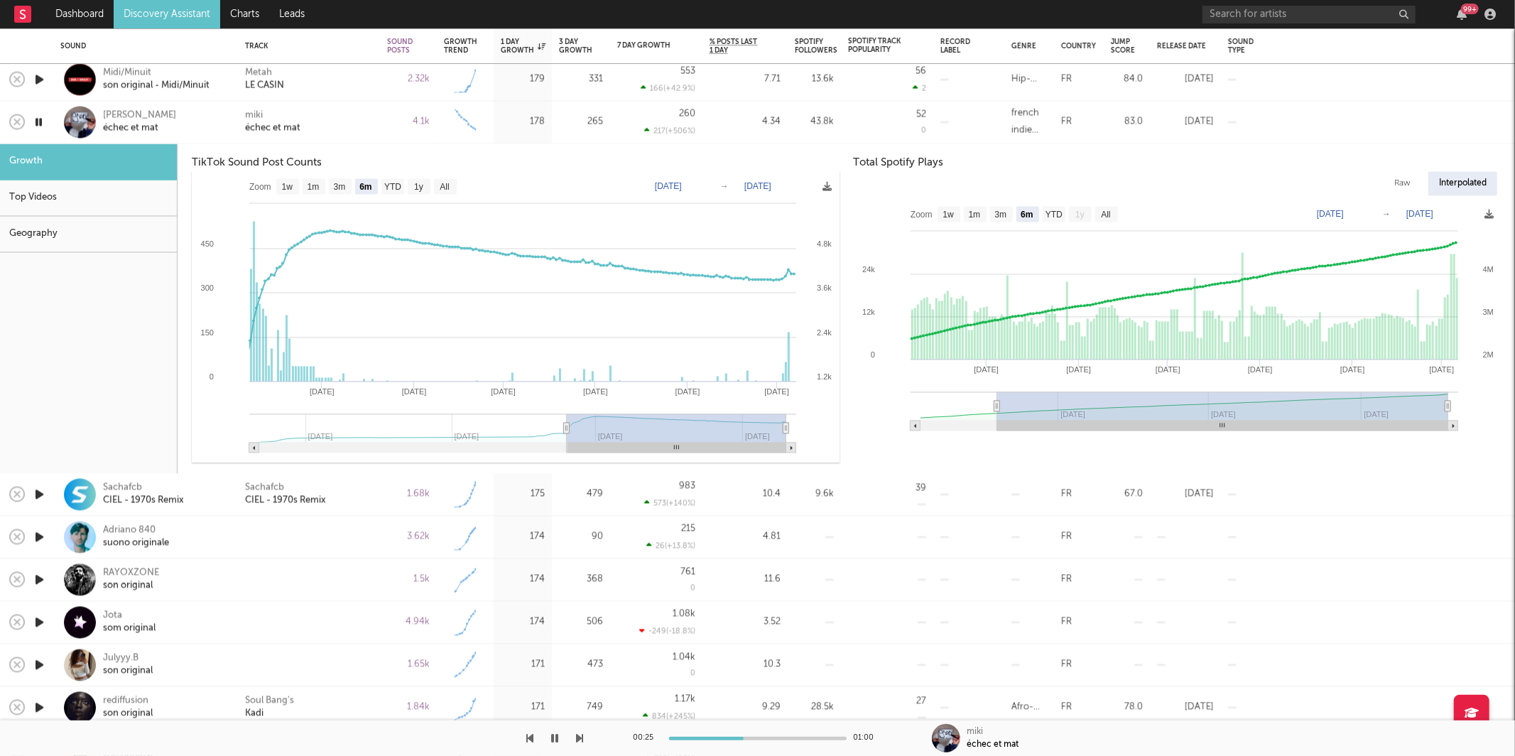
click at [44, 121] on icon "button" at bounding box center [38, 122] width 13 height 18
click at [160, 20] on link "Discovery Assistant" at bounding box center [167, 14] width 107 height 28
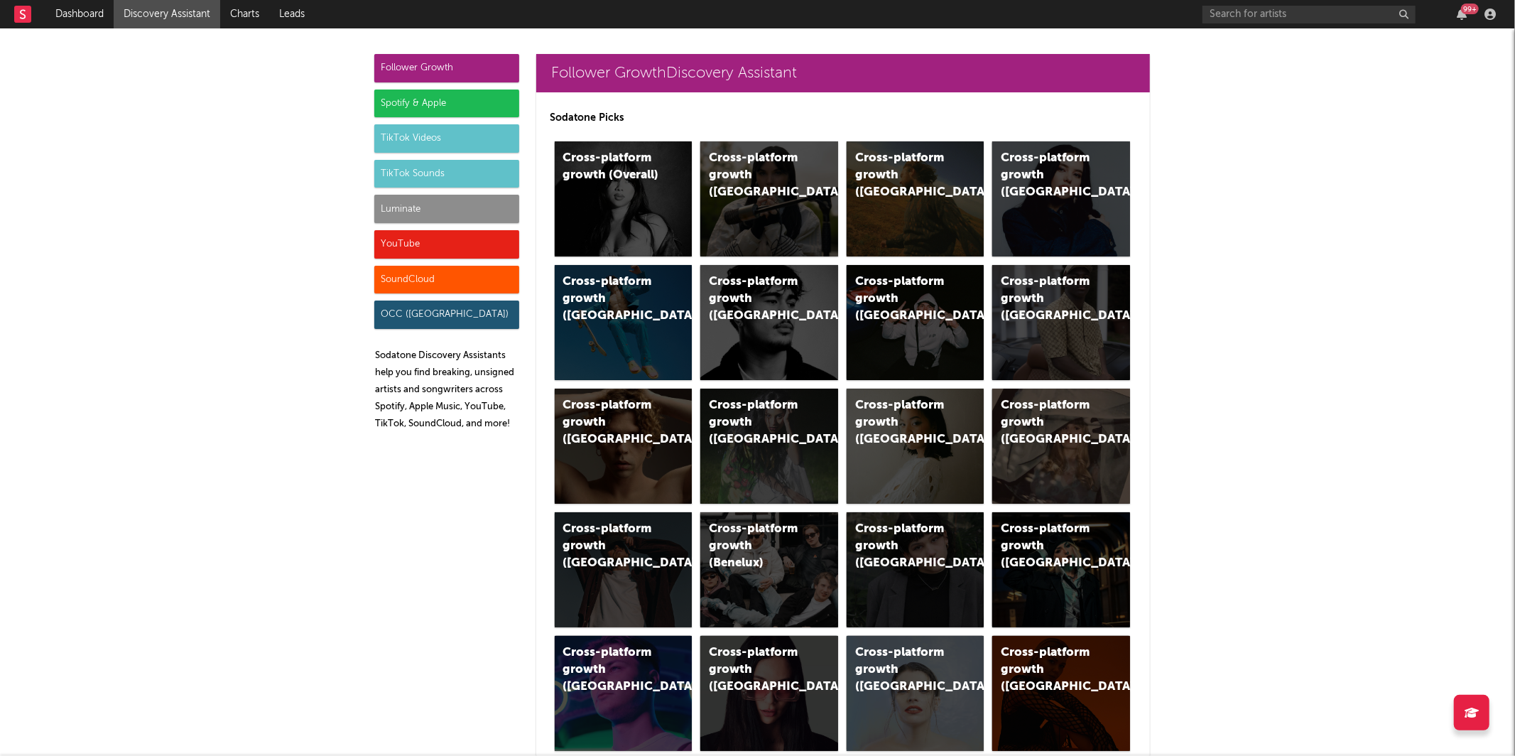
click at [428, 173] on div "TikTok Sounds" at bounding box center [446, 174] width 145 height 28
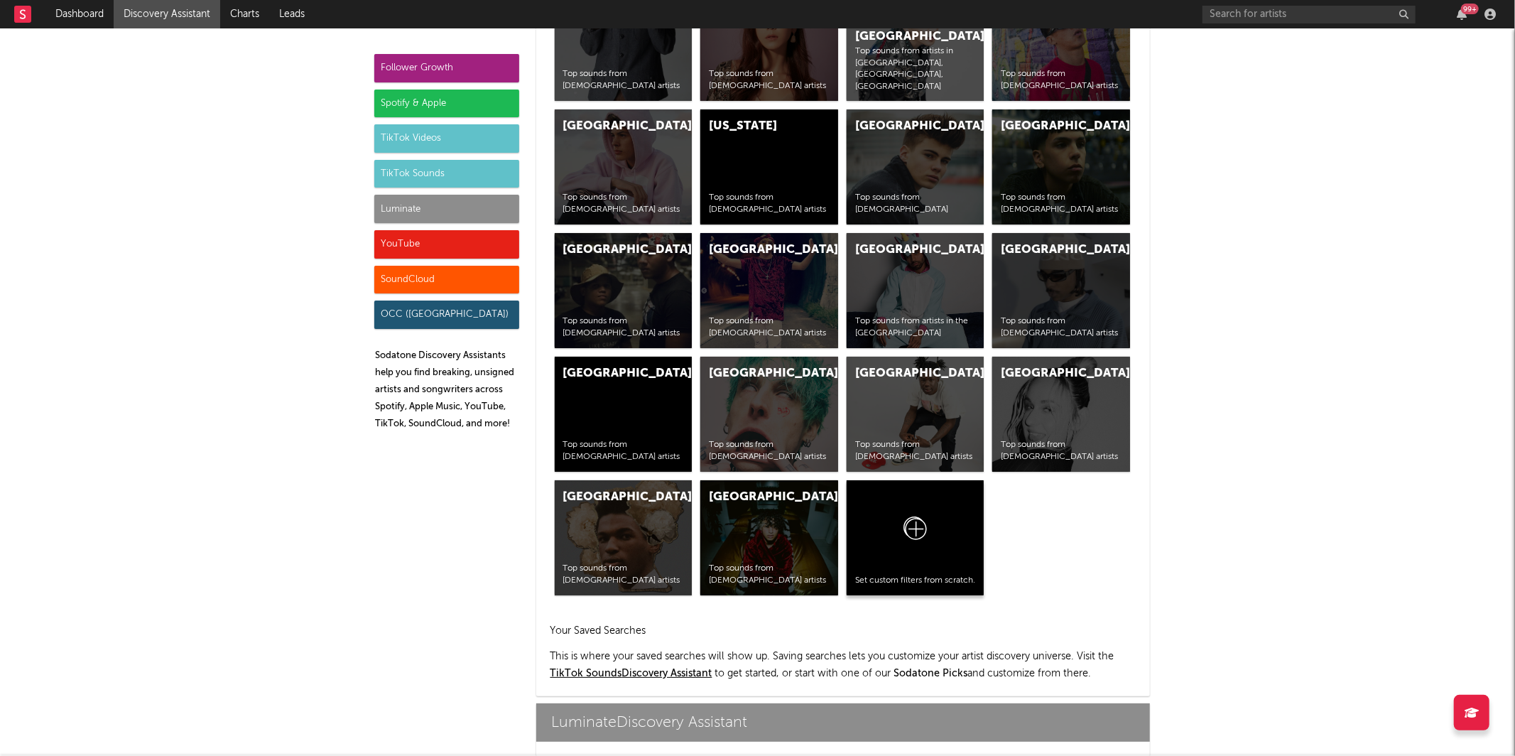
scroll to position [5722, 0]
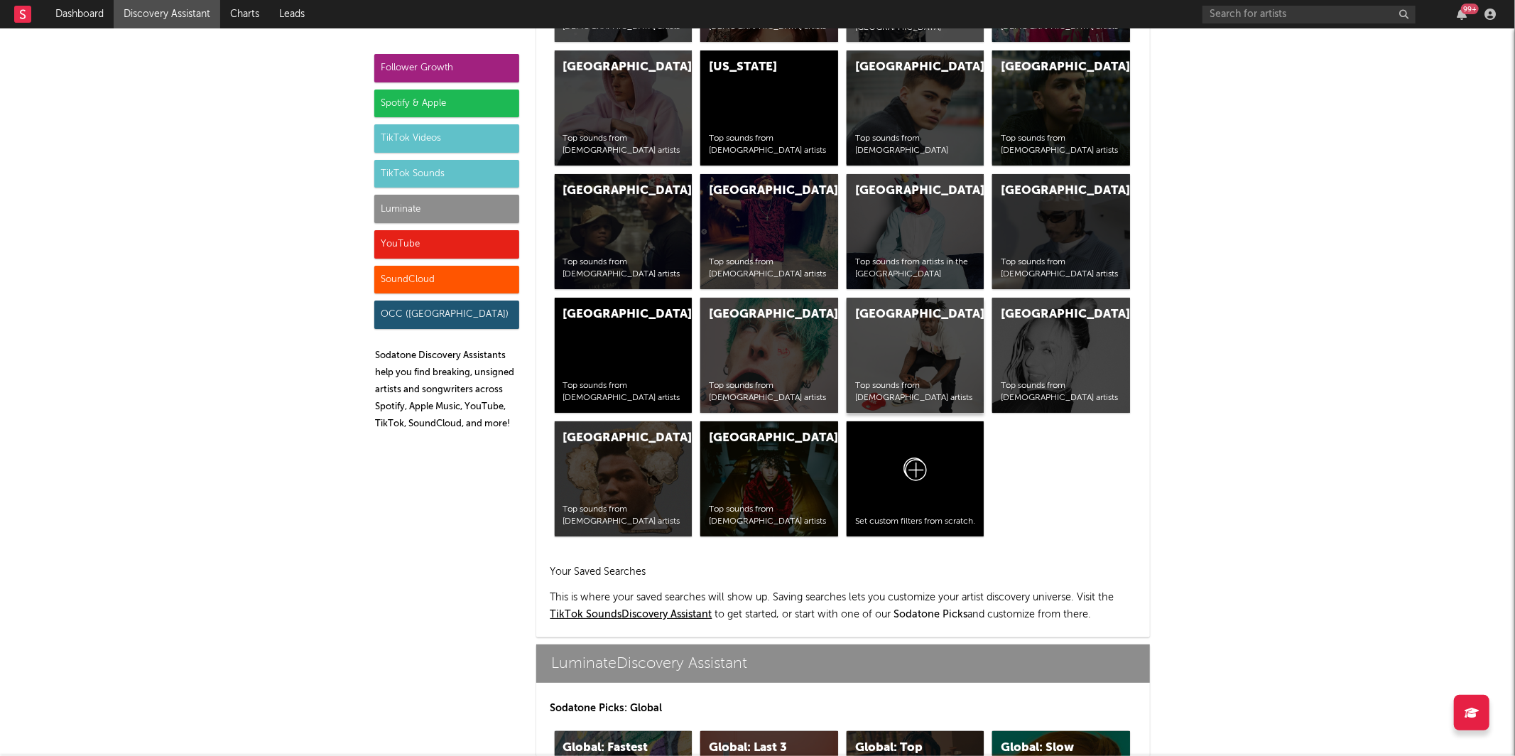
click at [931, 325] on div "Africa Top sounds from [DEMOGRAPHIC_DATA] artists" at bounding box center [915, 355] width 138 height 115
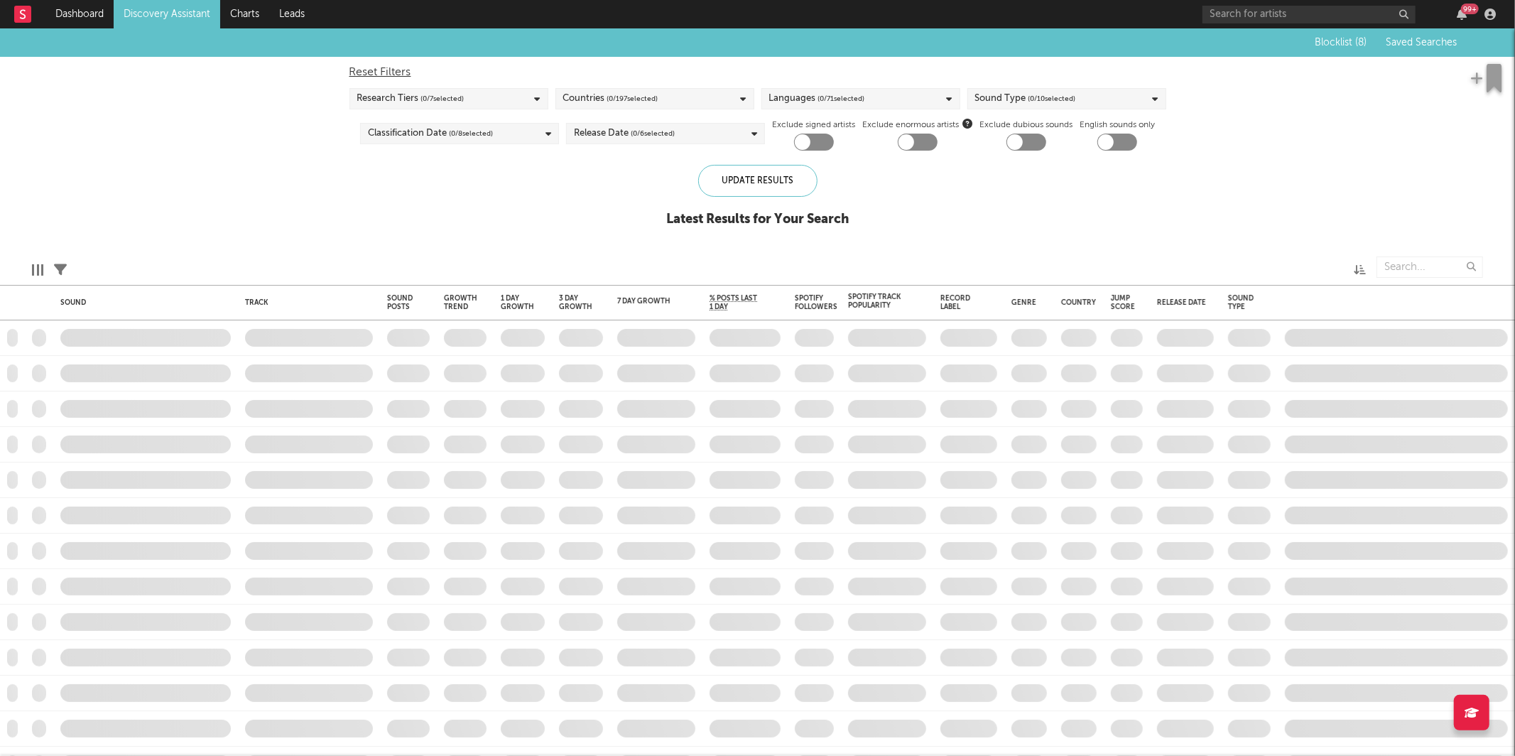
checkbox input "true"
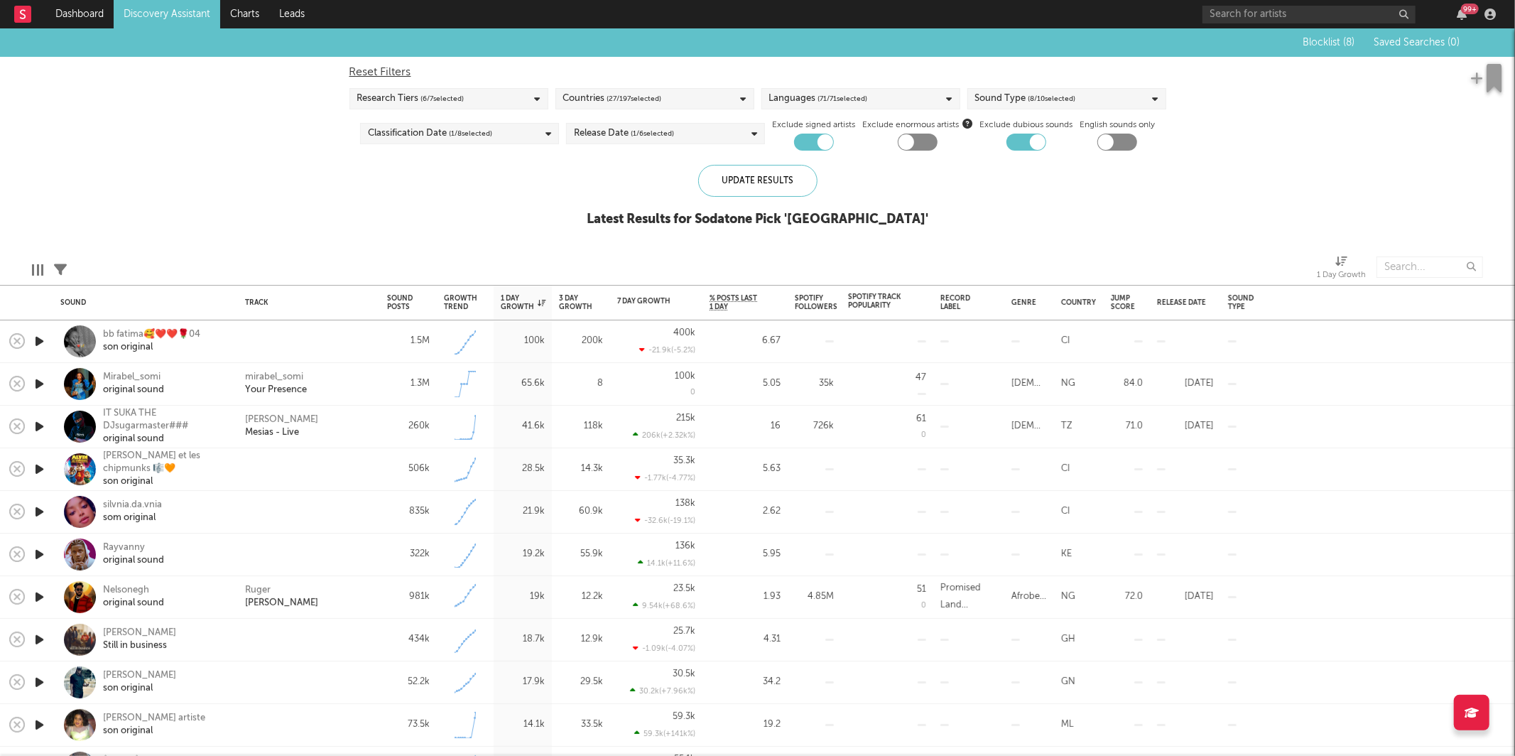
drag, startPoint x: 41, startPoint y: 334, endPoint x: 50, endPoint y: 332, distance: 9.5
click at [42, 334] on icon "button" at bounding box center [39, 341] width 15 height 18
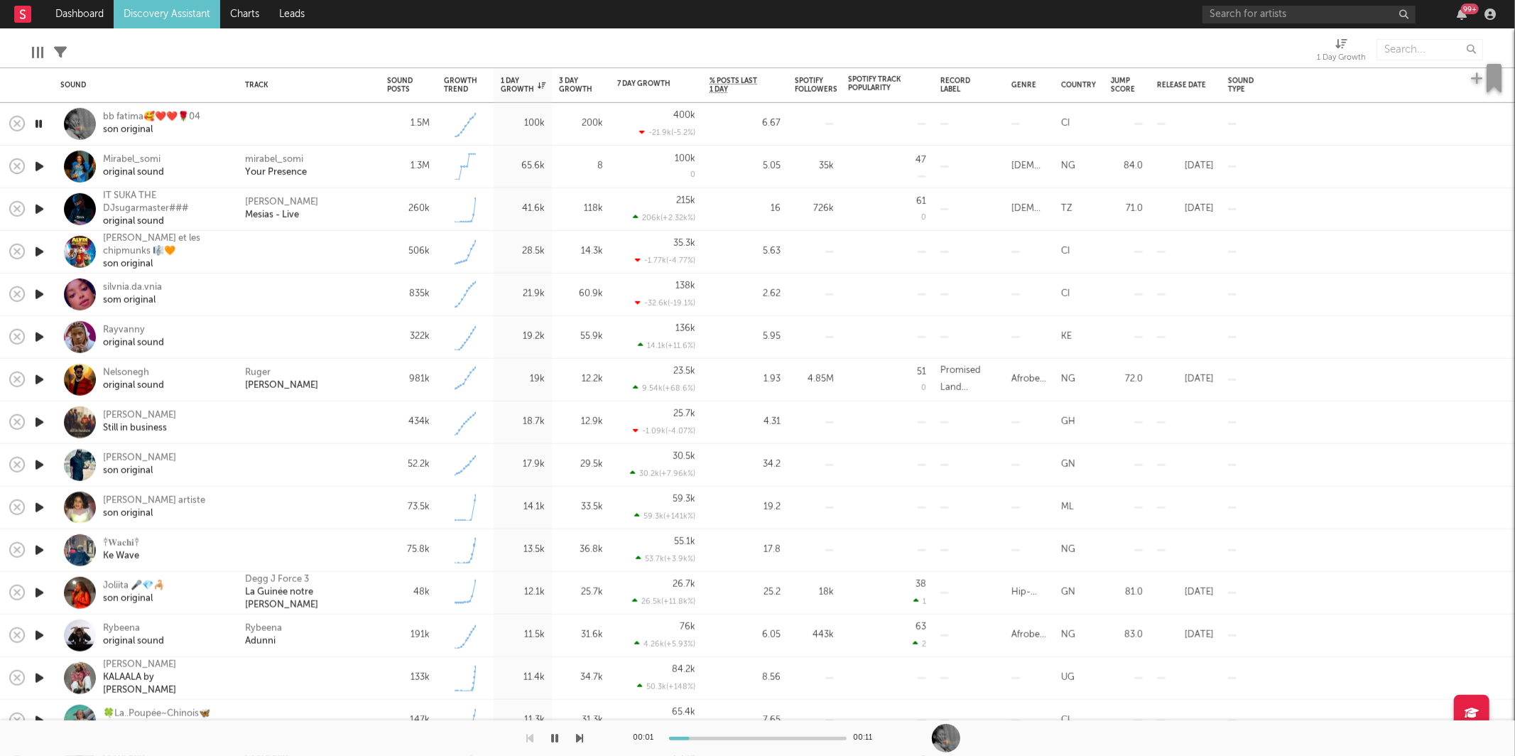
click at [581, 739] on icon "button" at bounding box center [580, 737] width 7 height 11
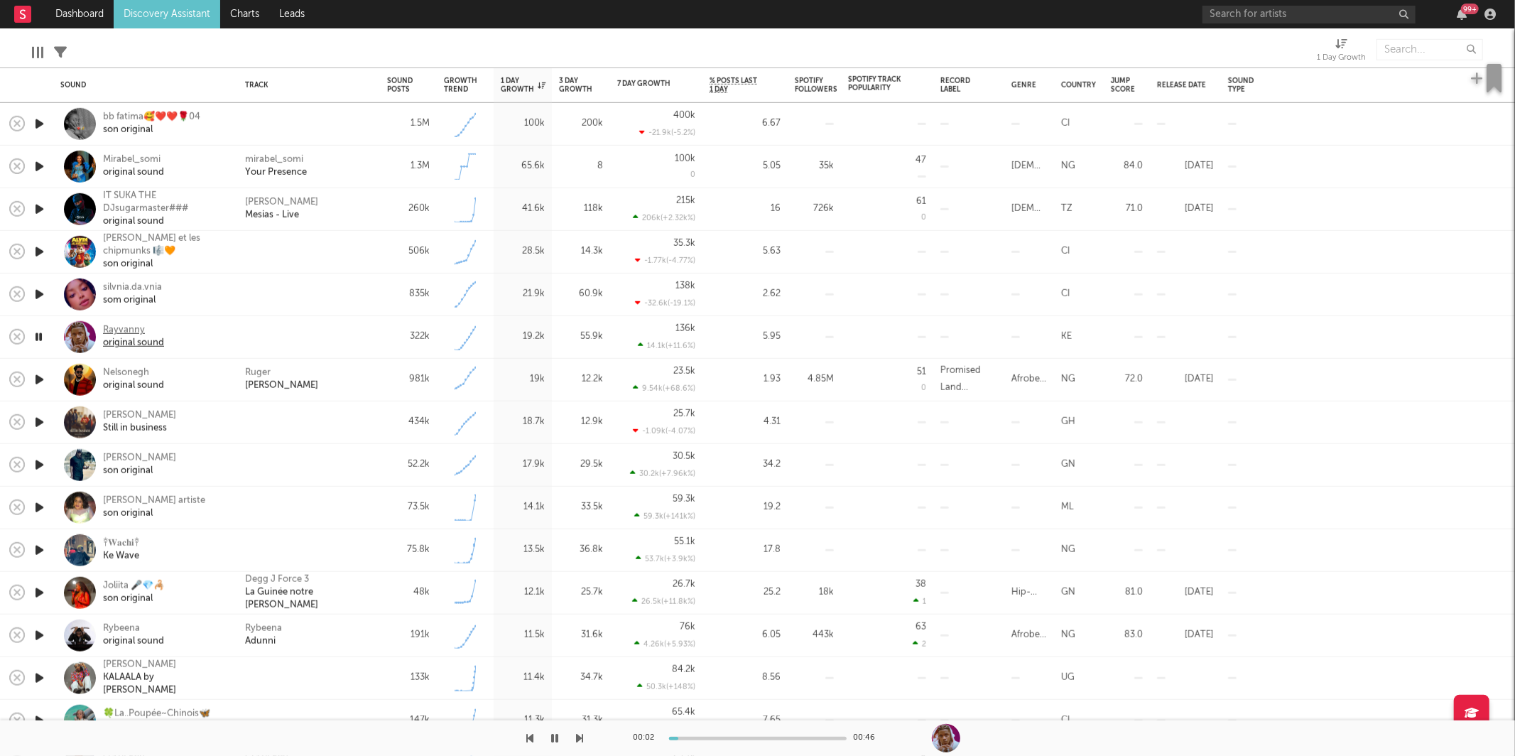
click at [139, 341] on div "original sound" at bounding box center [133, 343] width 61 height 13
